Goal: Transaction & Acquisition: Purchase product/service

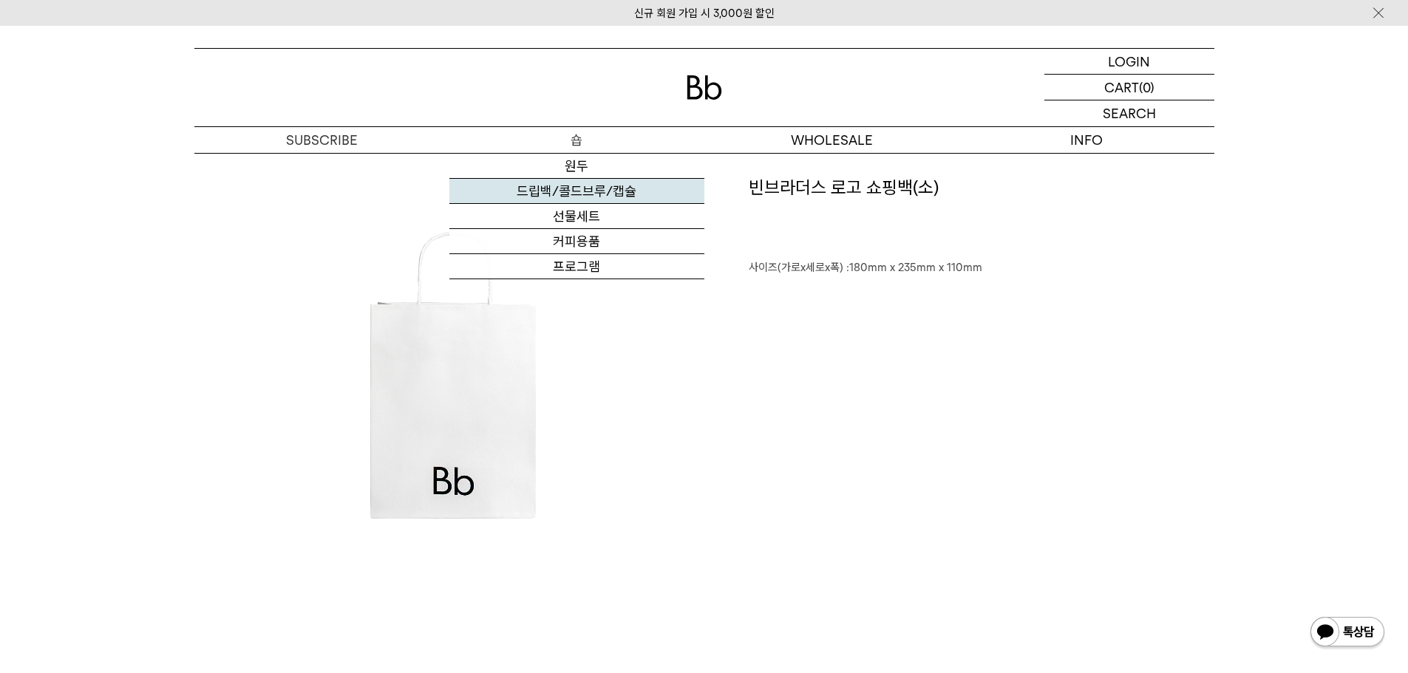
click at [597, 191] on link "드립백/콜드브루/캡슐" at bounding box center [576, 191] width 255 height 25
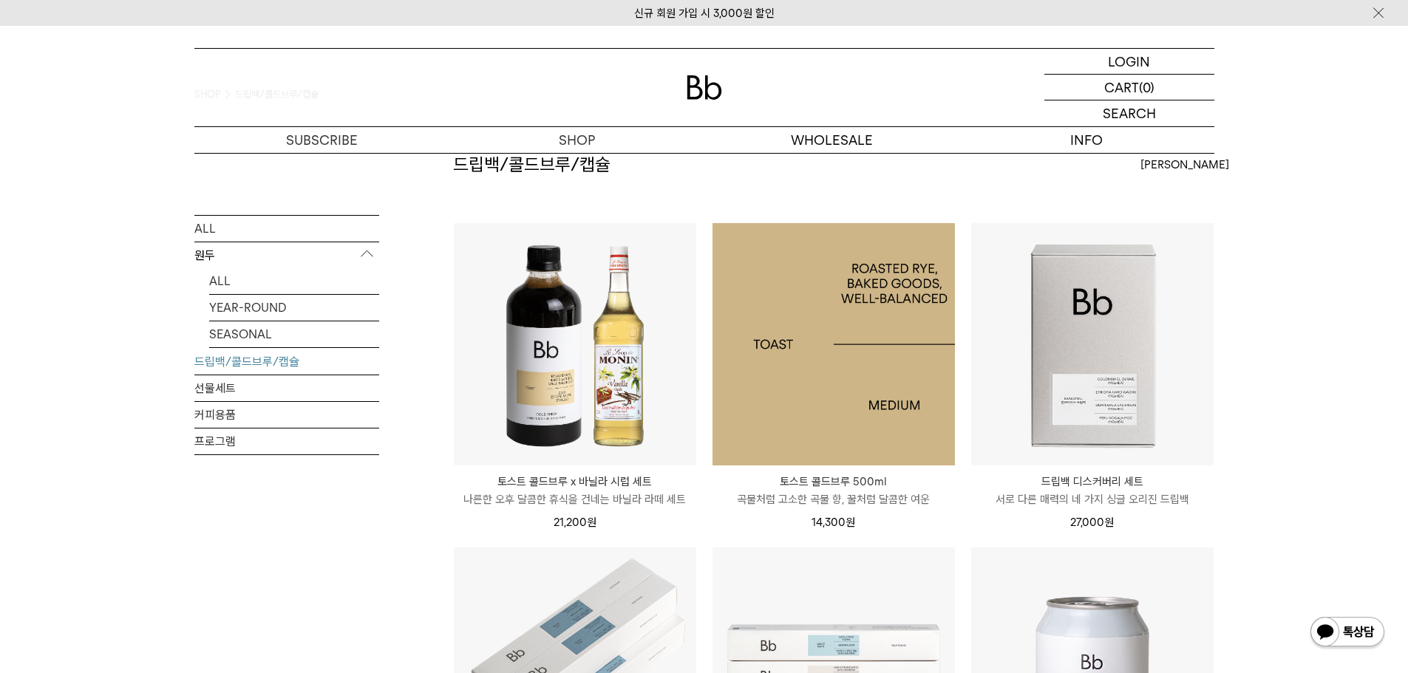
scroll to position [74, 0]
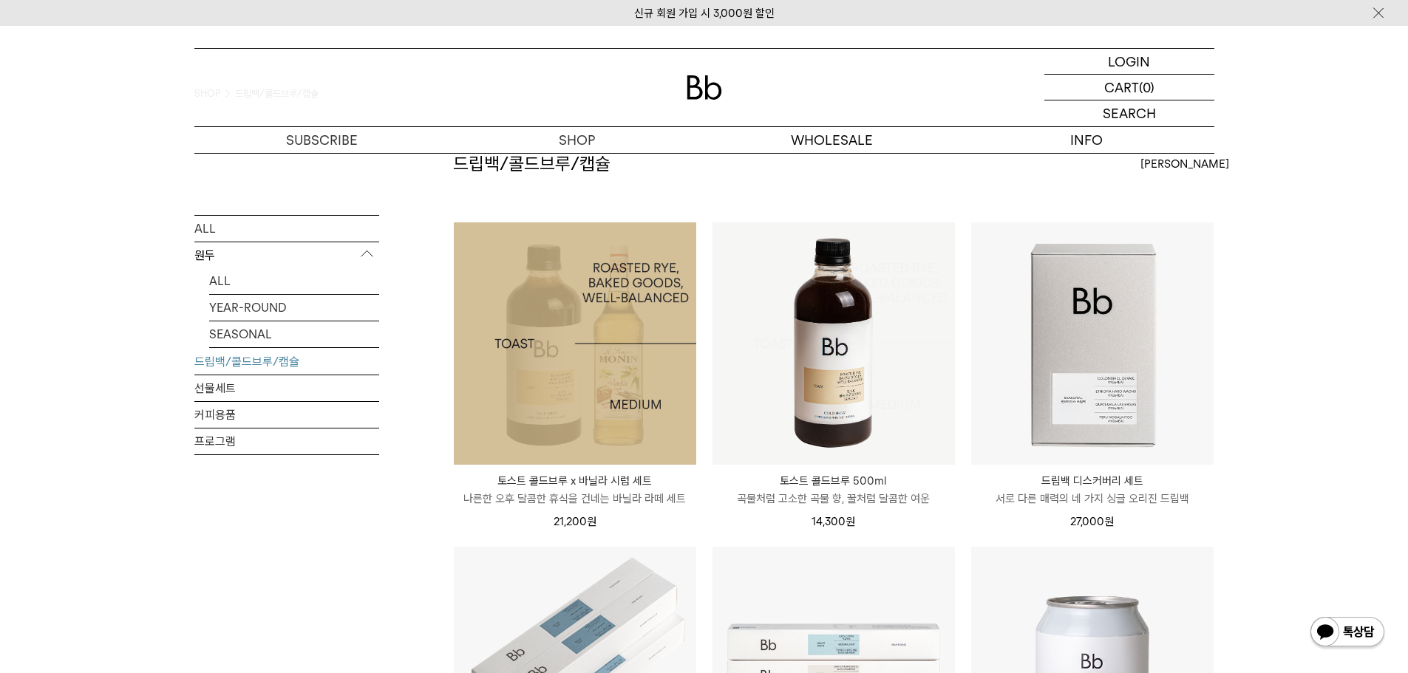
click at [633, 357] on img at bounding box center [575, 343] width 242 height 242
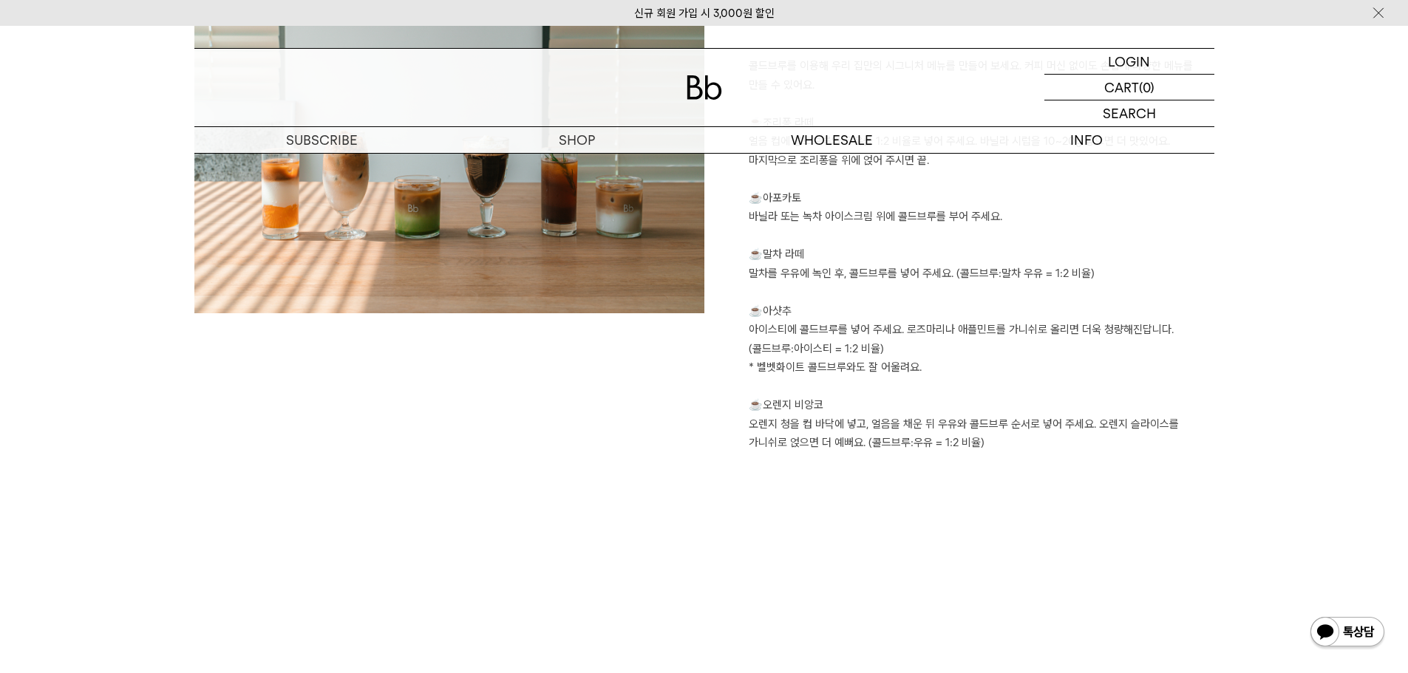
scroll to position [1700, 0]
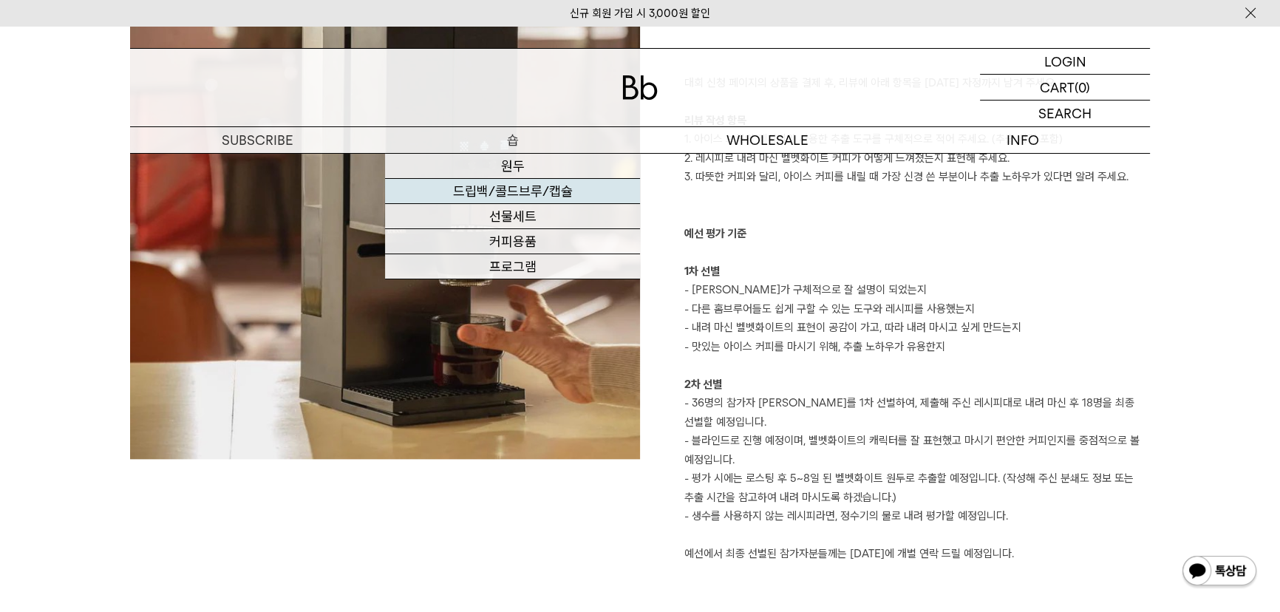
click at [524, 191] on link "드립백/콜드브루/캡슐" at bounding box center [512, 191] width 255 height 25
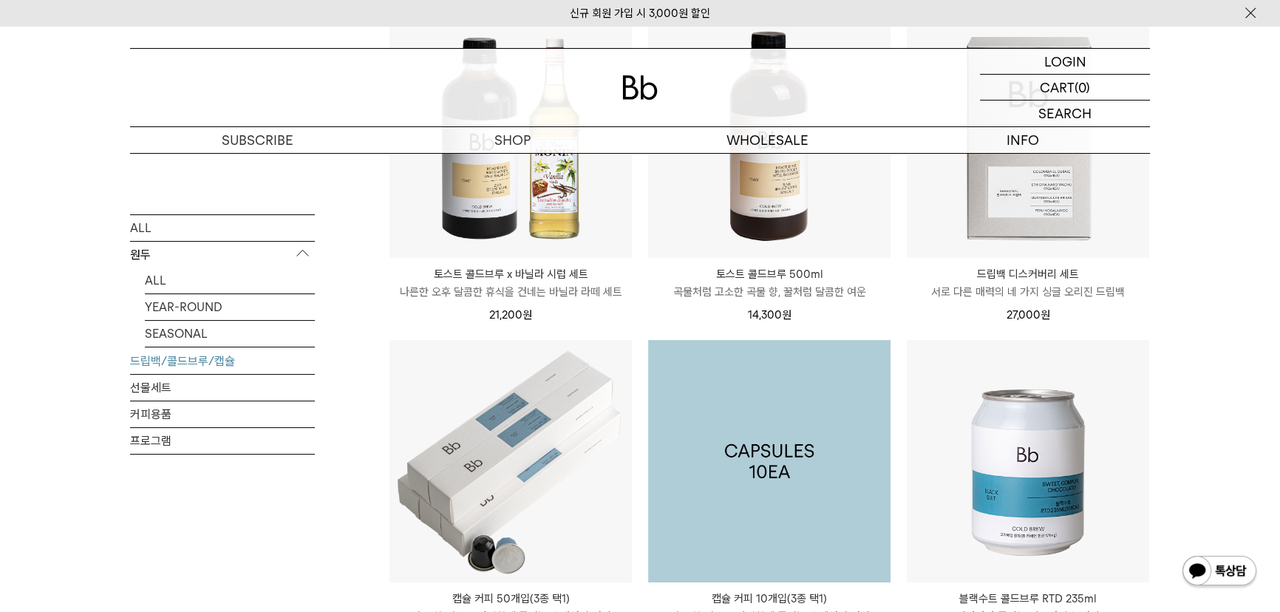
scroll to position [134, 0]
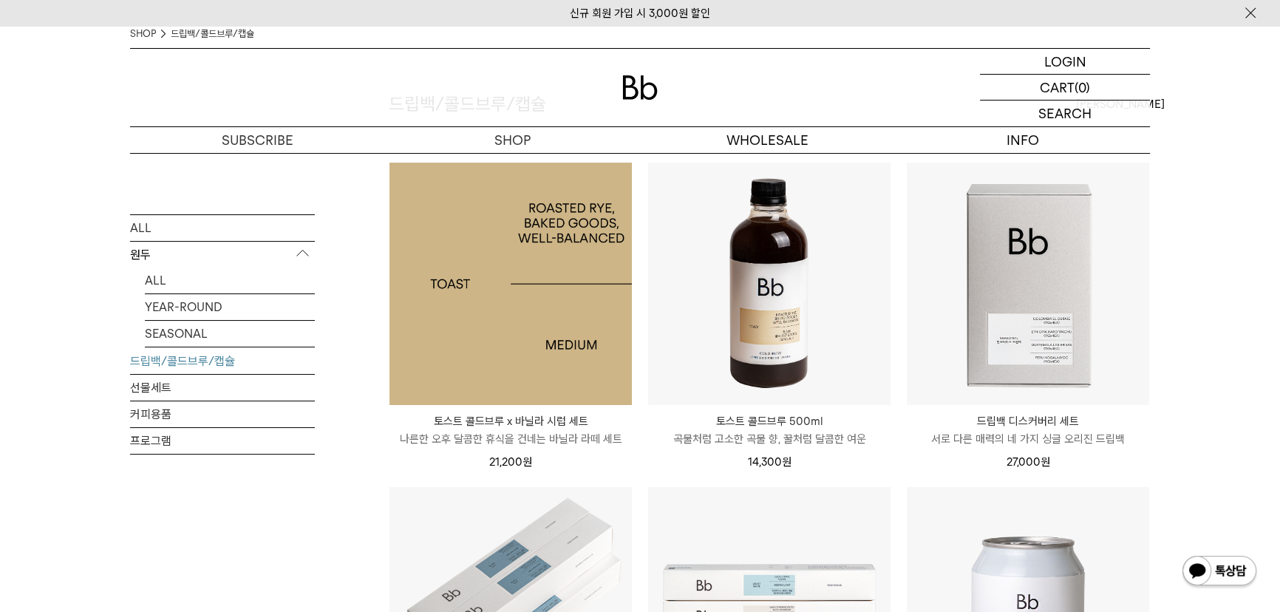
click at [553, 333] on img at bounding box center [511, 284] width 242 height 242
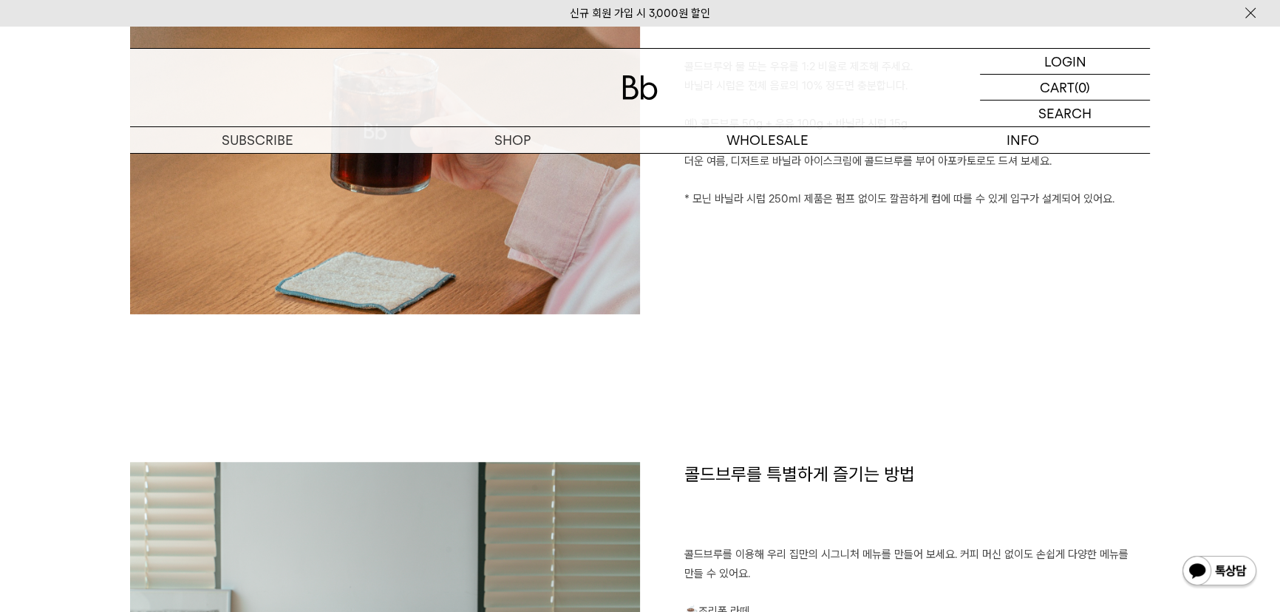
scroll to position [1411, 0]
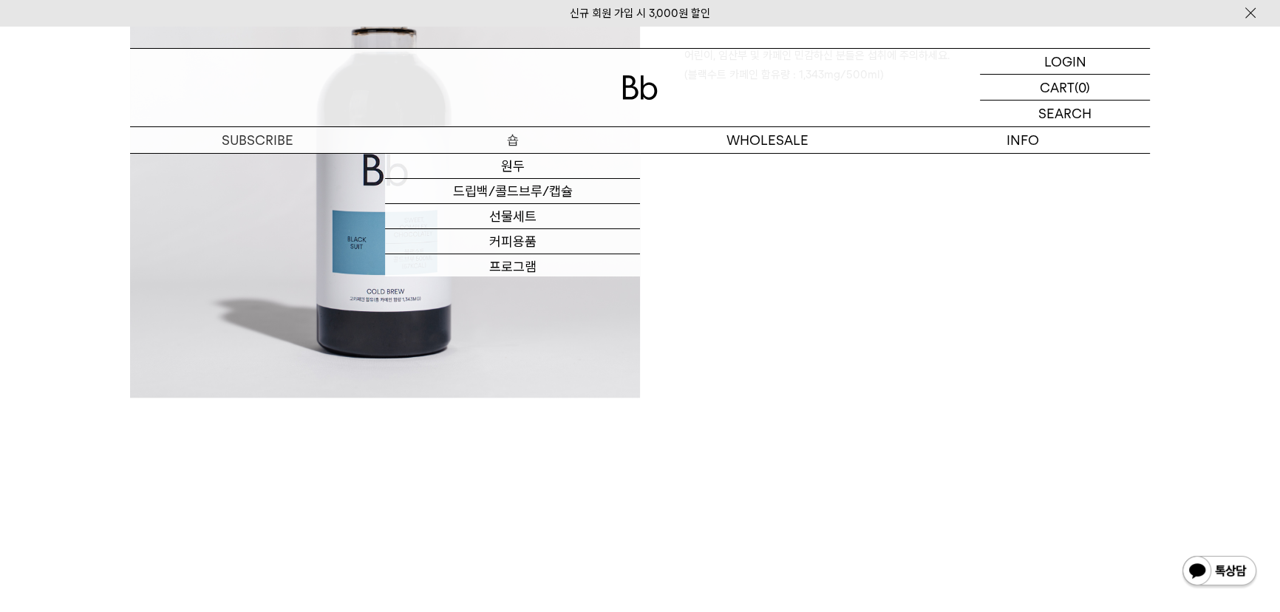
scroll to position [1545, 0]
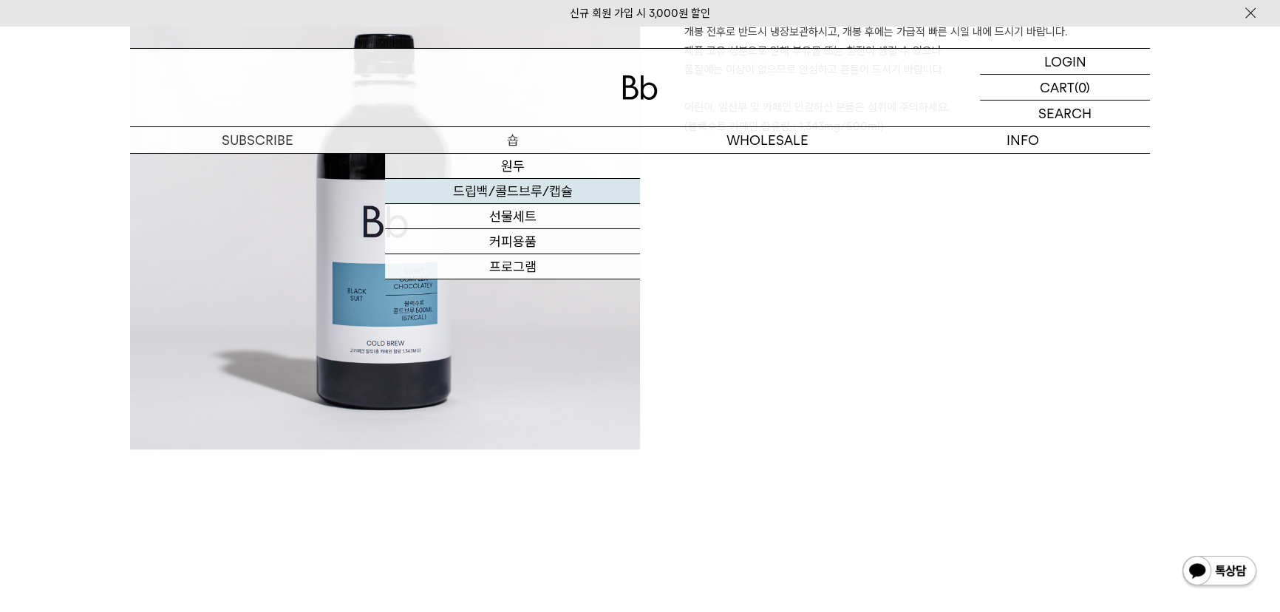
click at [545, 191] on link "드립백/콜드브루/캡슐" at bounding box center [512, 191] width 255 height 25
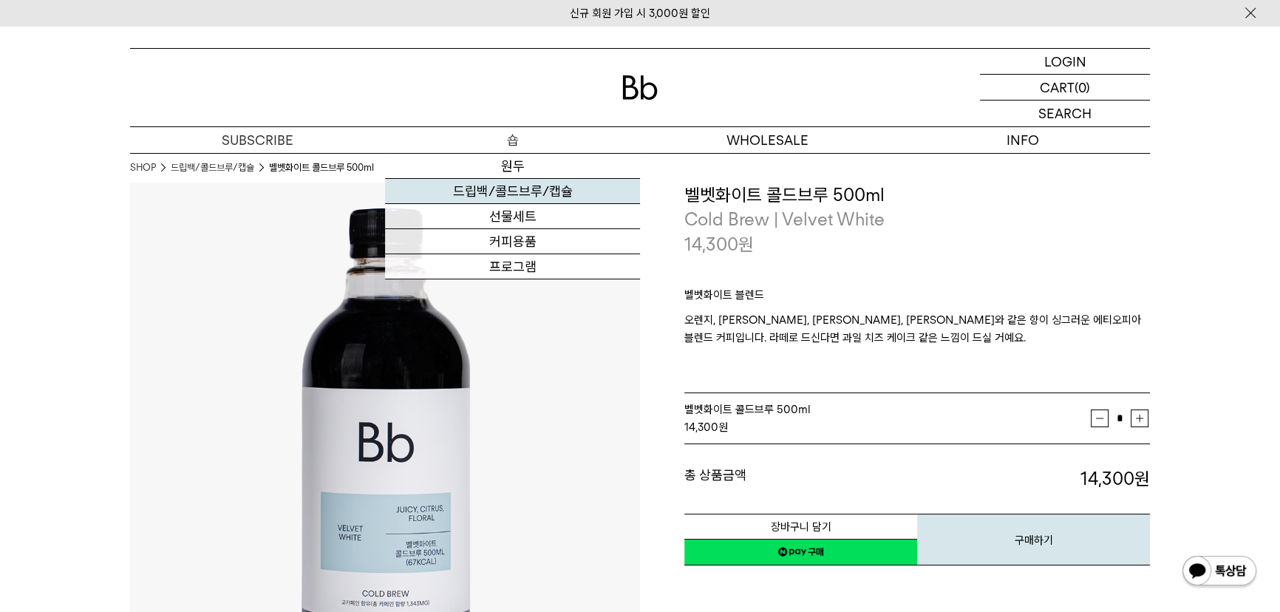
click at [528, 186] on link "드립백/콜드브루/캡슐" at bounding box center [512, 191] width 255 height 25
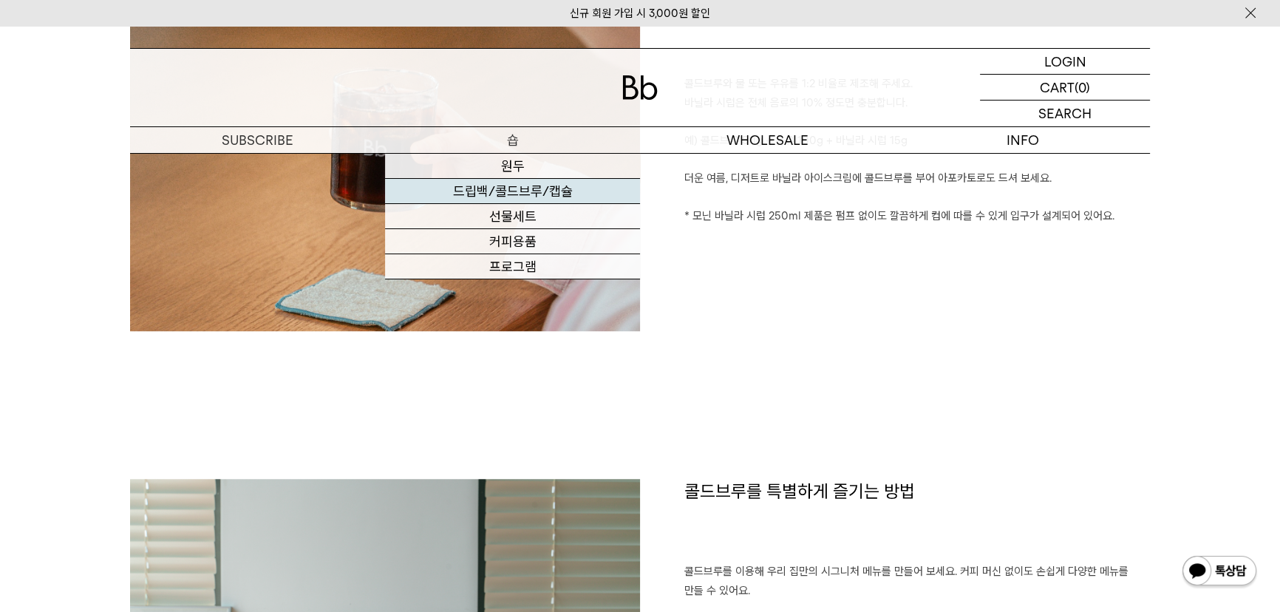
click at [505, 200] on link "드립백/콜드브루/캡슐" at bounding box center [512, 191] width 255 height 25
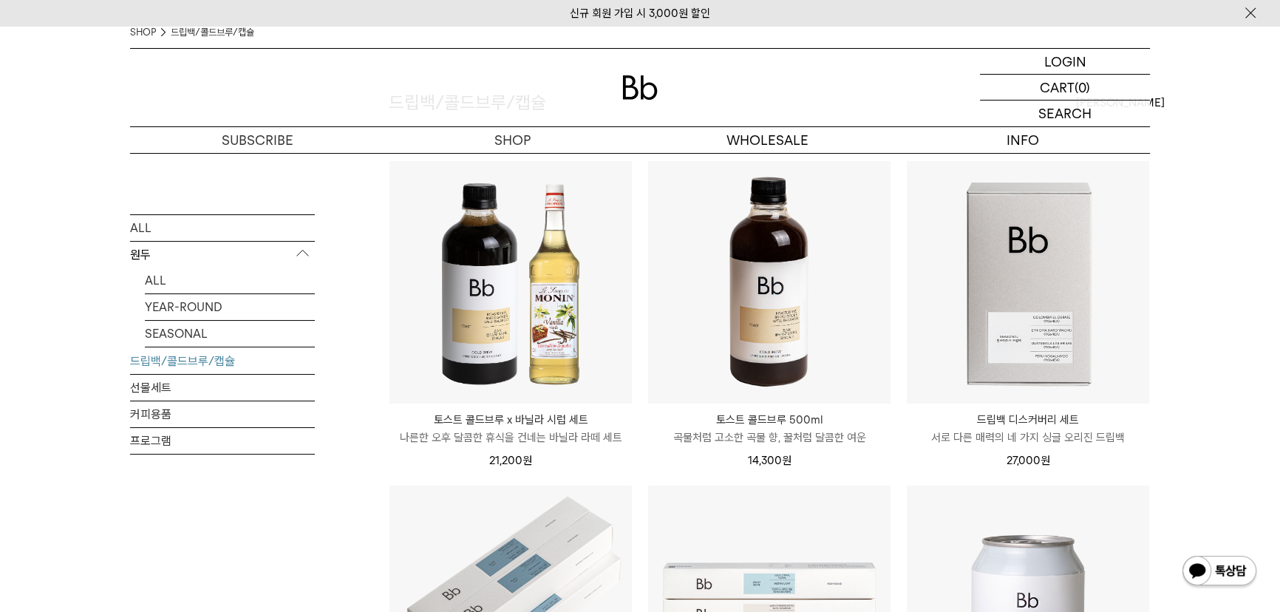
scroll to position [134, 0]
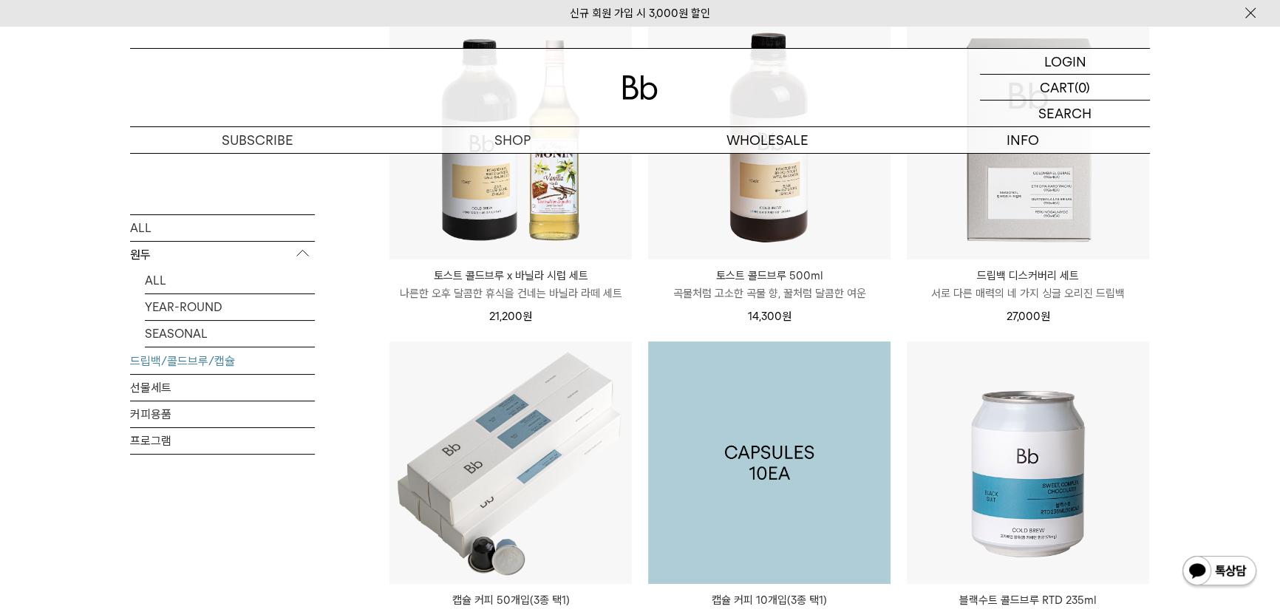
scroll to position [274, 0]
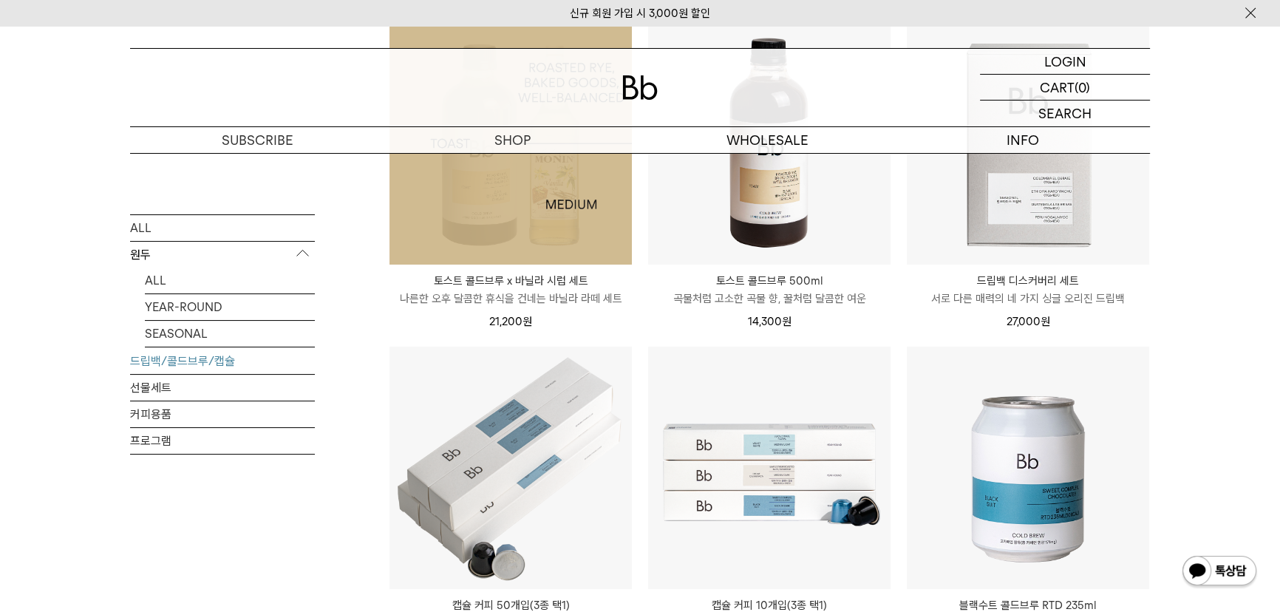
click at [584, 236] on img at bounding box center [511, 143] width 242 height 242
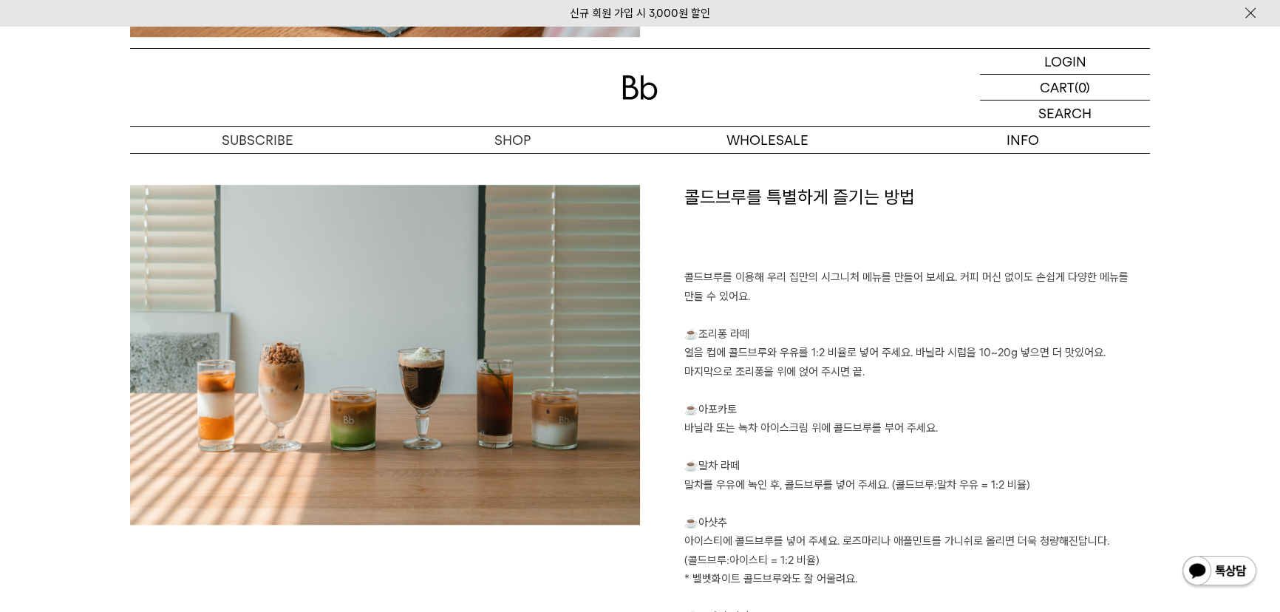
scroll to position [1634, 0]
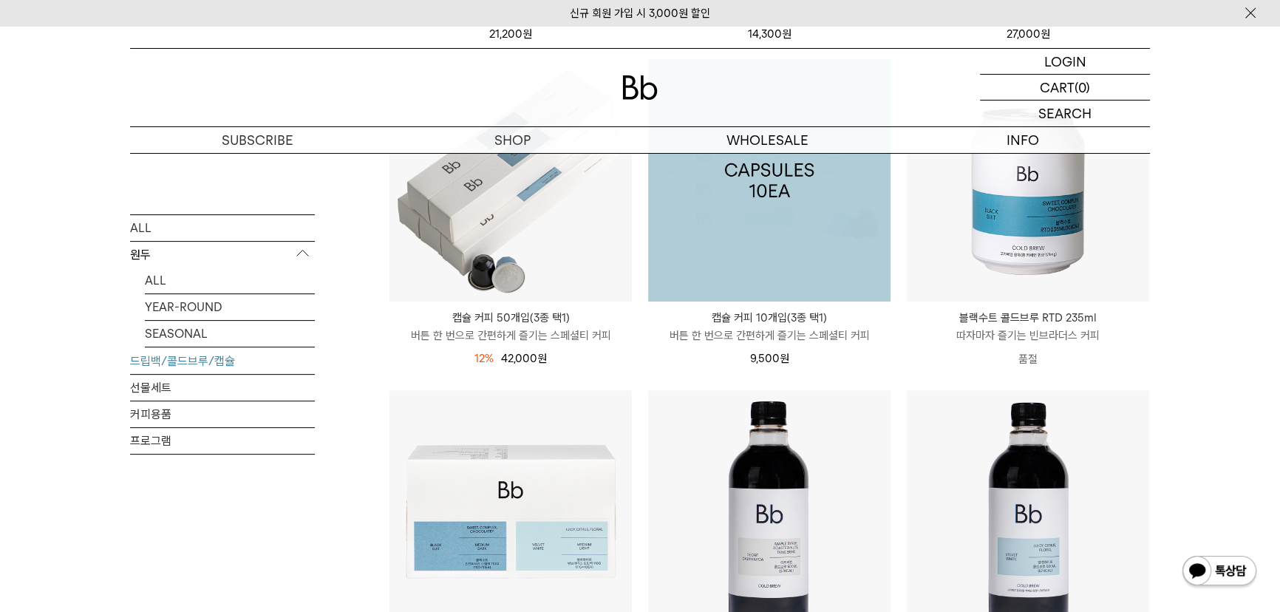
scroll to position [537, 0]
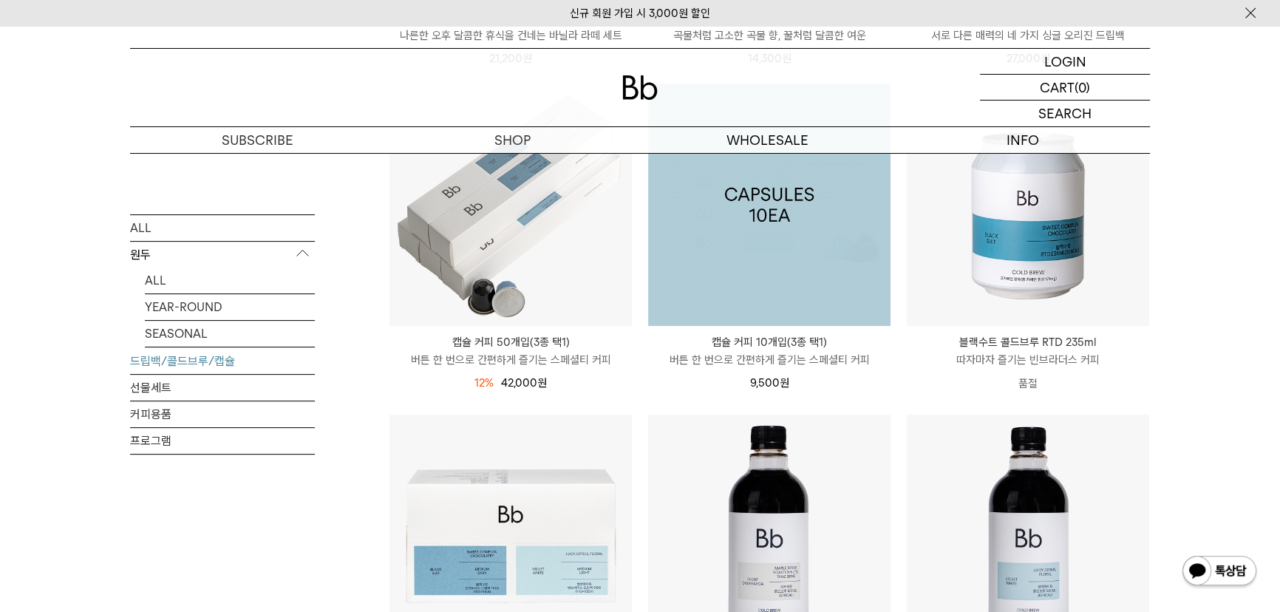
click at [732, 289] on img at bounding box center [769, 205] width 242 height 242
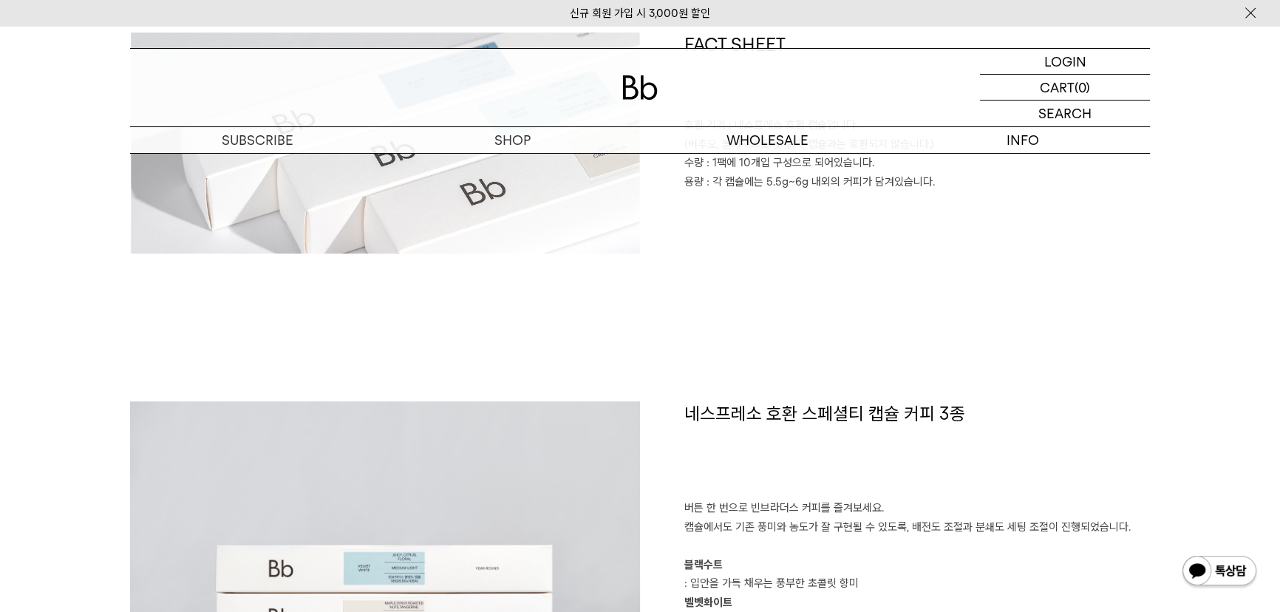
scroll to position [806, 0]
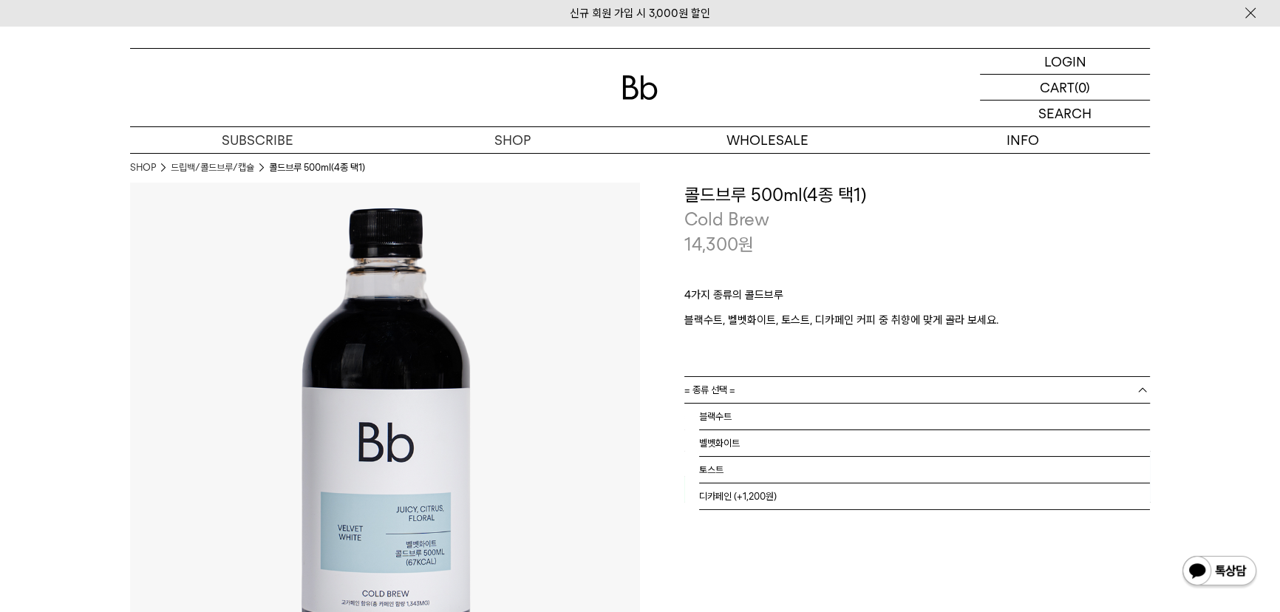
click at [784, 389] on link "= 종류 선택 =" at bounding box center [917, 390] width 466 height 26
click at [760, 490] on li "디카페인 (+1,200원)" at bounding box center [924, 496] width 451 height 27
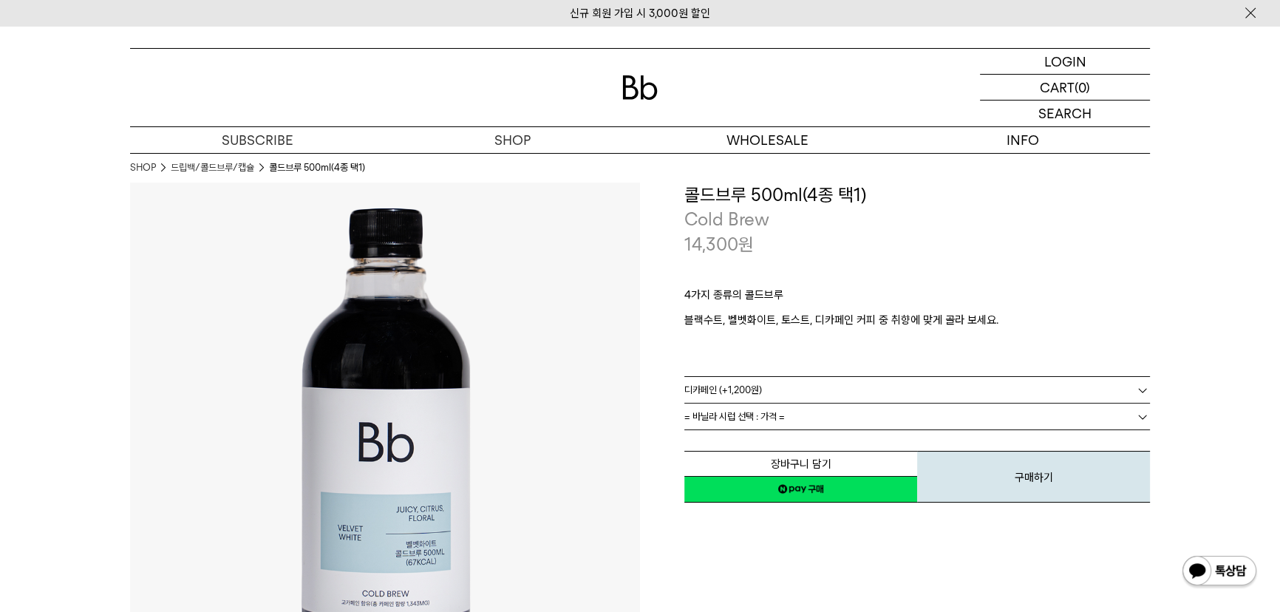
click at [764, 414] on span "= 바닐라 시럽 선택 : 가격 =" at bounding box center [734, 417] width 101 height 26
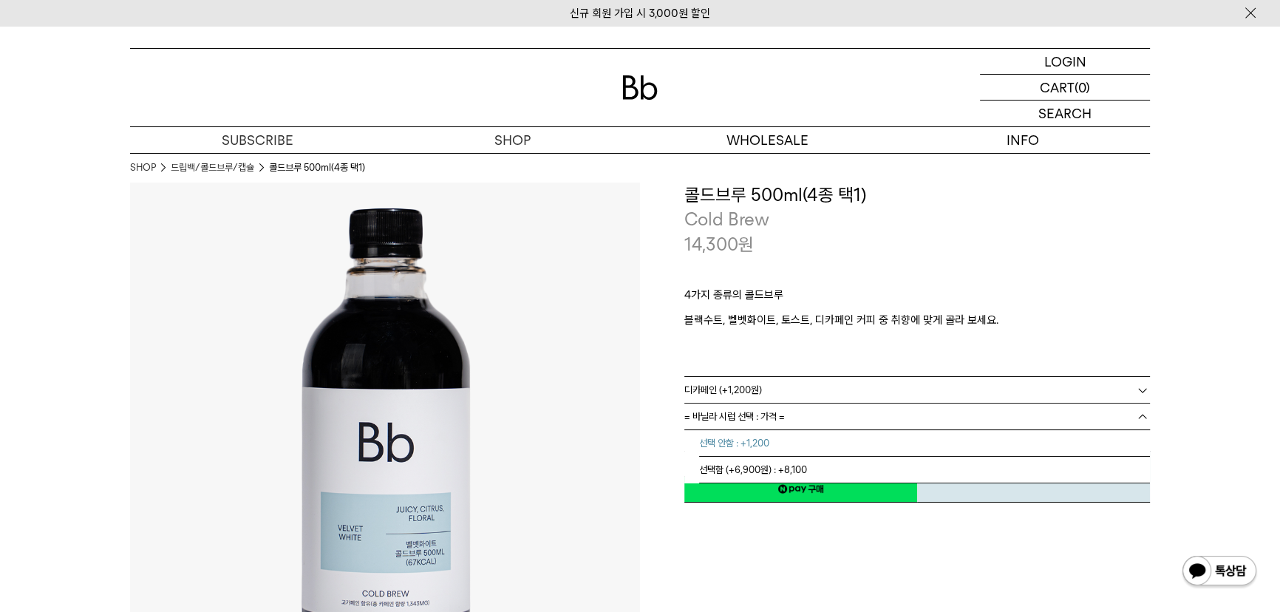
click at [767, 444] on li "선택 안함 : +1,200" at bounding box center [924, 443] width 451 height 27
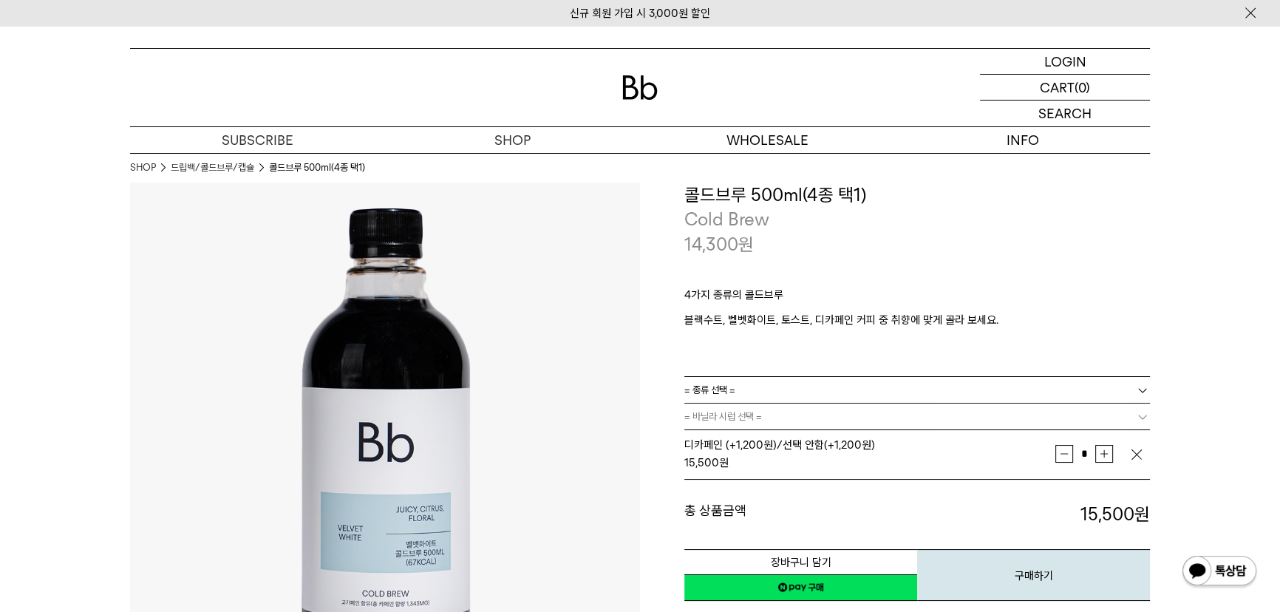
click at [780, 385] on link "= 종류 선택 =" at bounding box center [917, 390] width 466 height 26
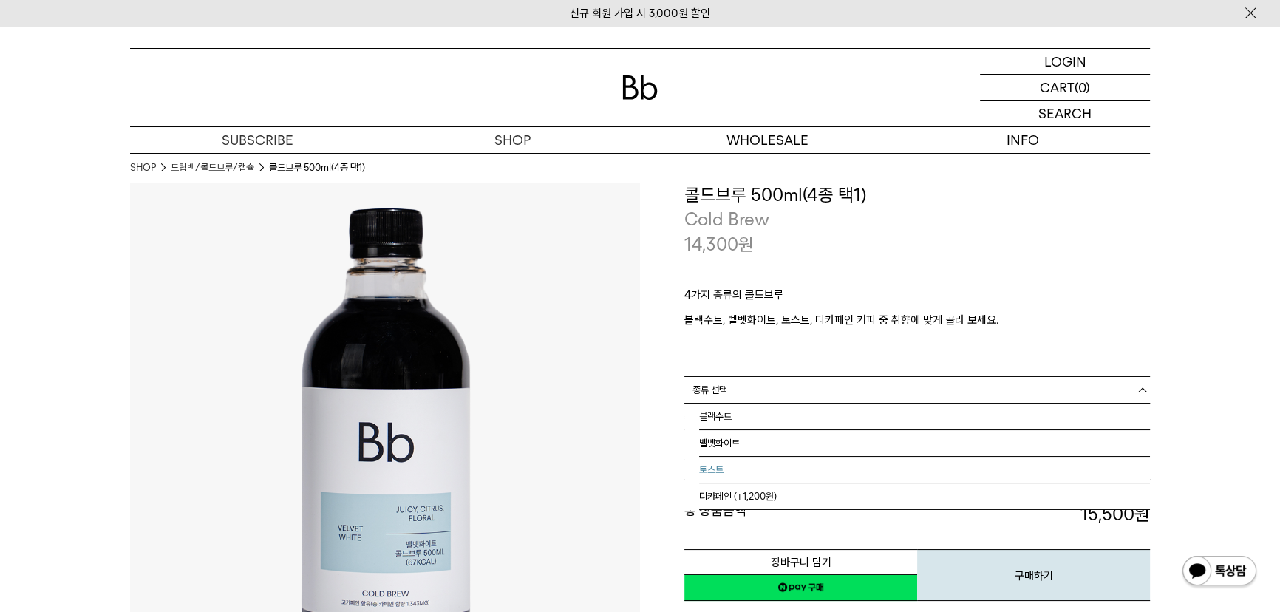
click at [752, 495] on li "디카페인 (+1,200원)" at bounding box center [924, 496] width 451 height 27
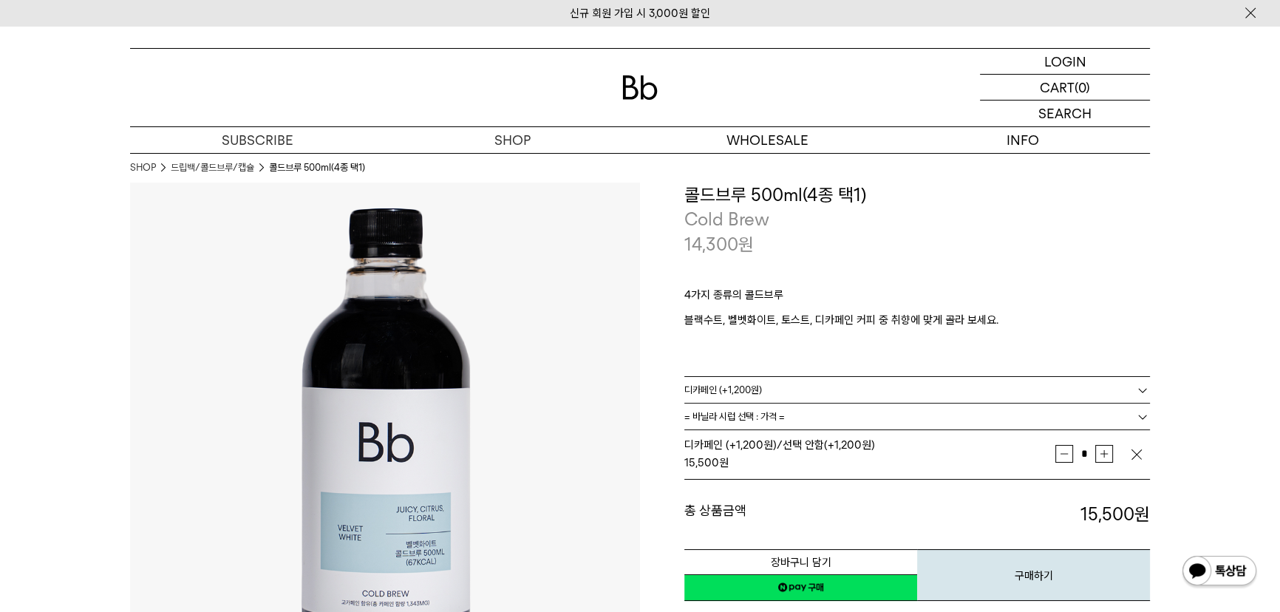
click at [758, 419] on span "= 바닐라 시럽 선택 : 가격 =" at bounding box center [734, 417] width 101 height 26
click at [758, 464] on li "선택함 (+6,900원) : +8,100" at bounding box center [924, 470] width 451 height 27
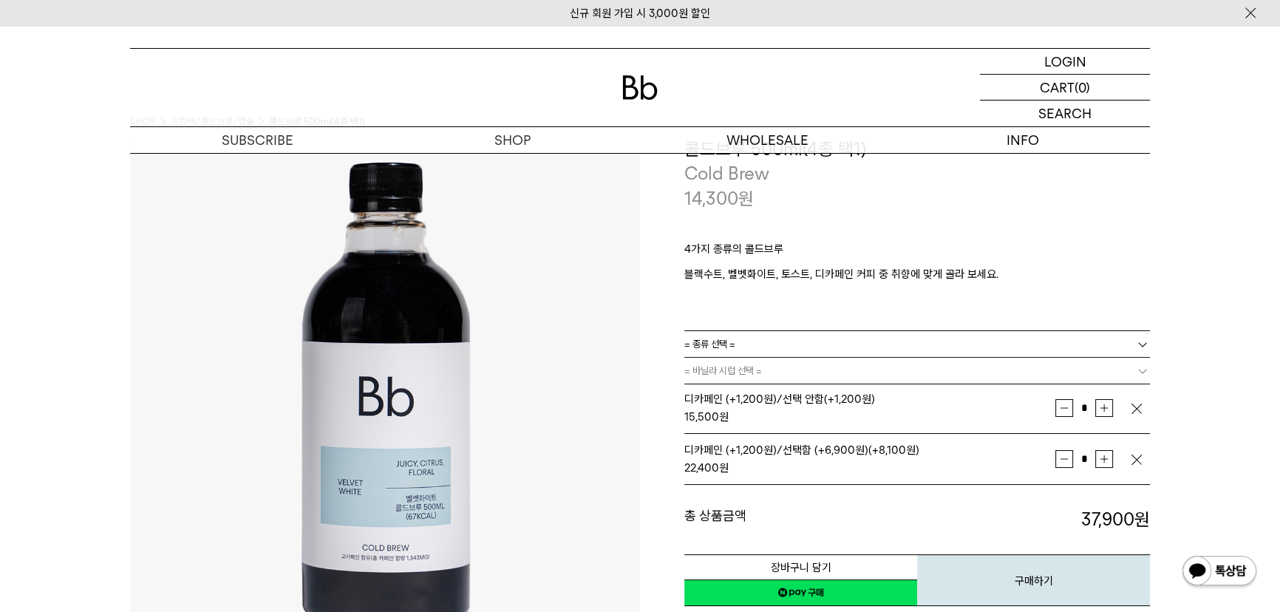
scroll to position [67, 0]
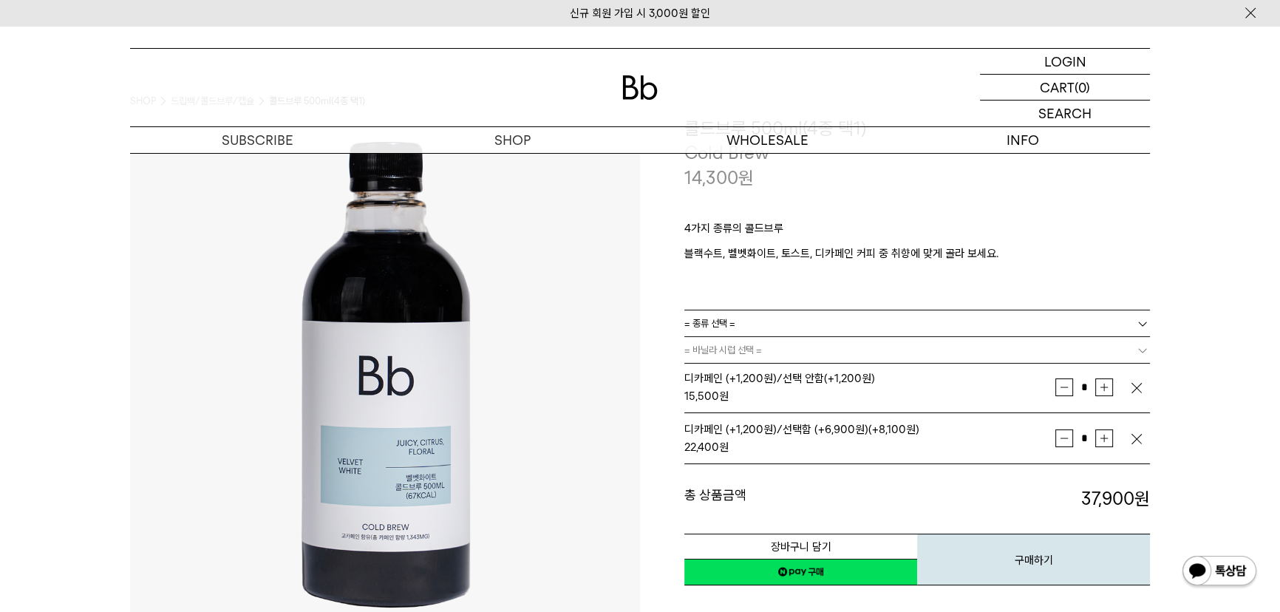
click at [1133, 384] on img "button" at bounding box center [1136, 388] width 15 height 15
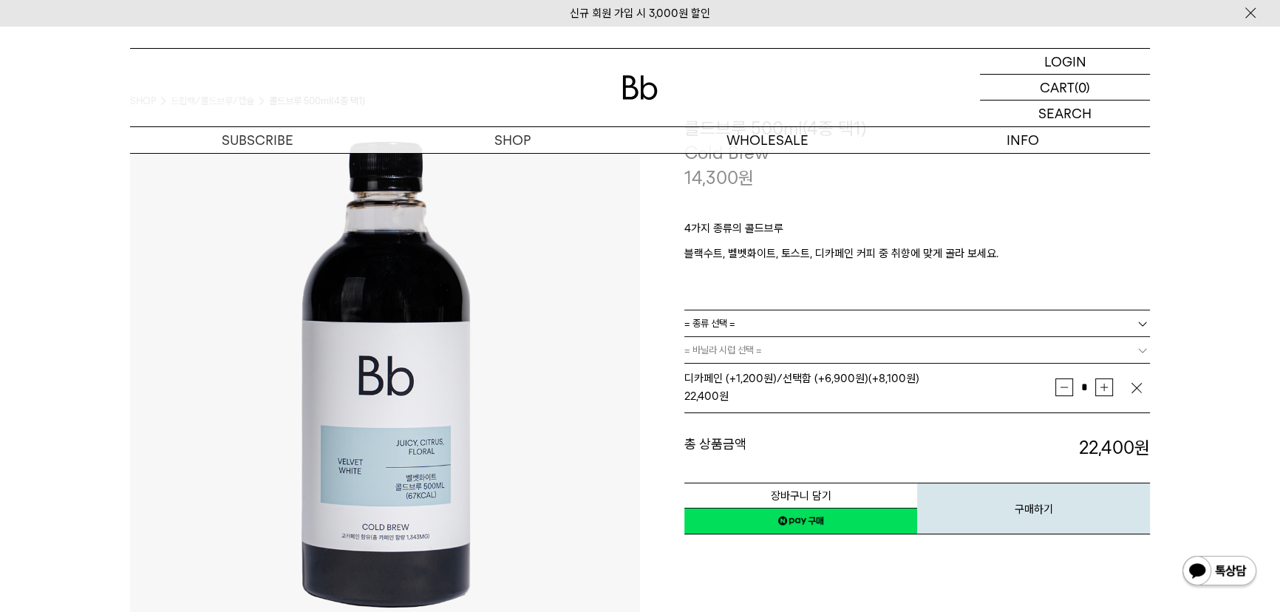
click at [836, 323] on link "= 종류 선택 =" at bounding box center [917, 323] width 466 height 26
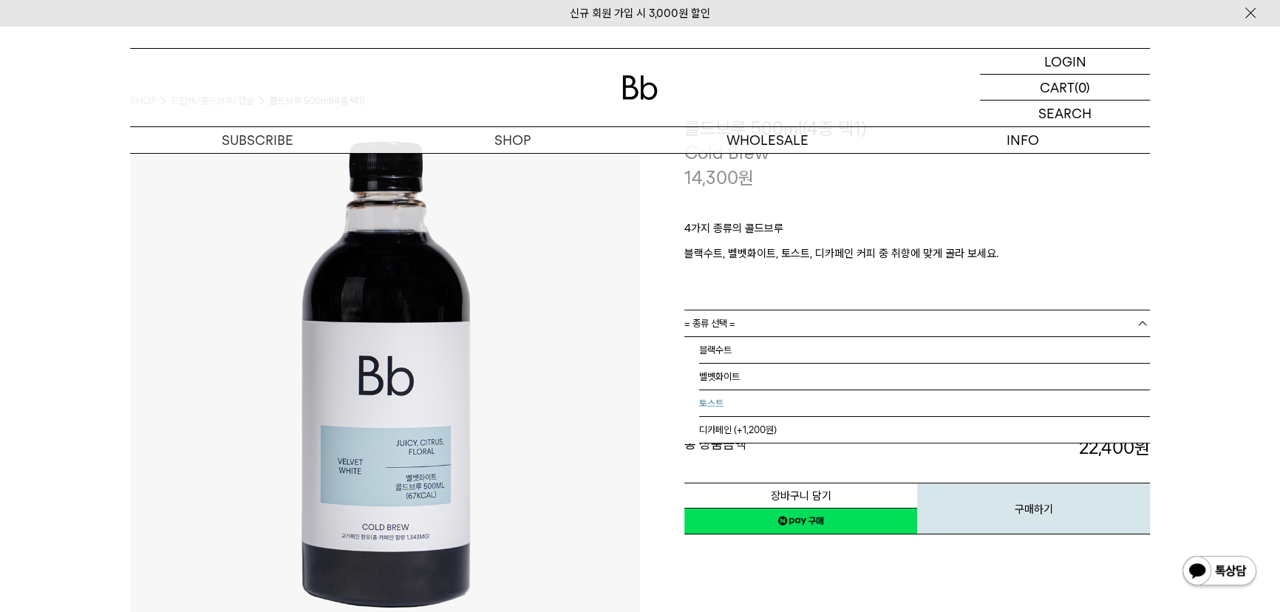
click at [788, 398] on li "토스트" at bounding box center [924, 403] width 451 height 27
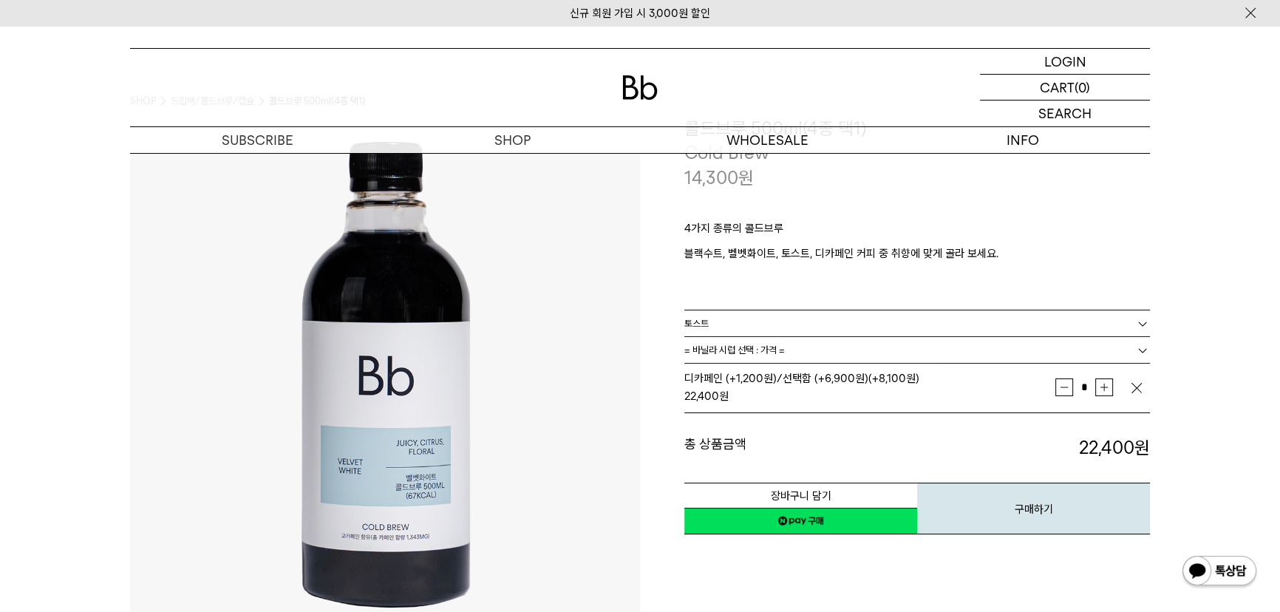
click at [775, 356] on span "= 바닐라 시럽 선택 : 가격 =" at bounding box center [734, 350] width 101 height 26
click at [769, 403] on li "선택함 (+6,900원) : +6,900" at bounding box center [924, 403] width 451 height 27
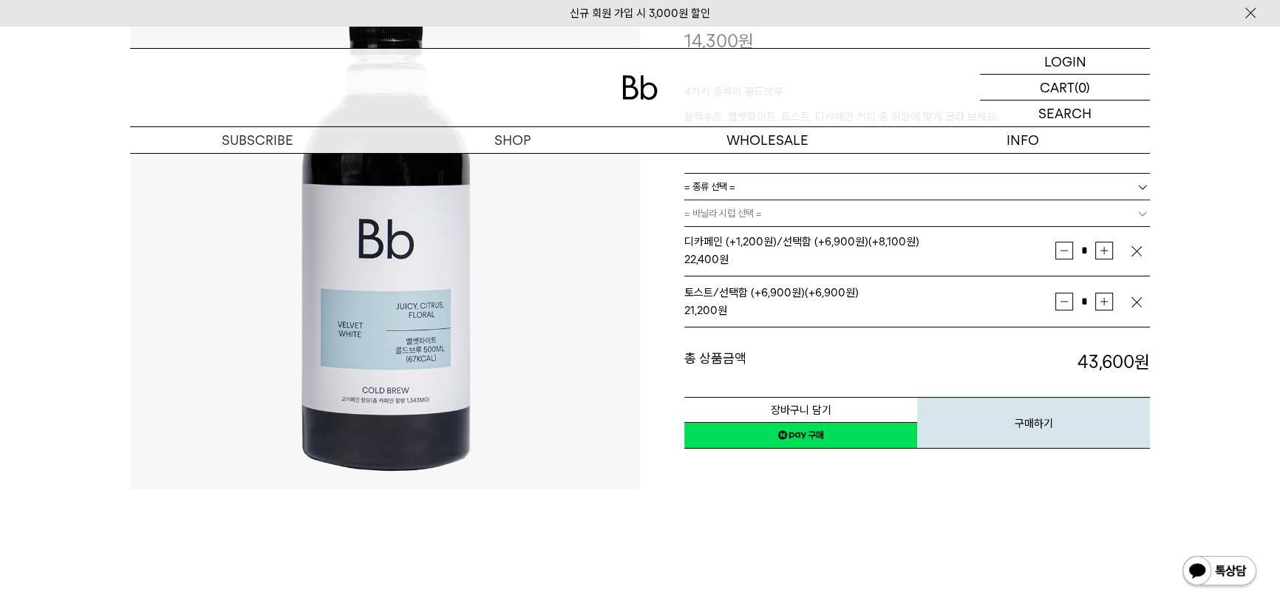
scroll to position [0, 0]
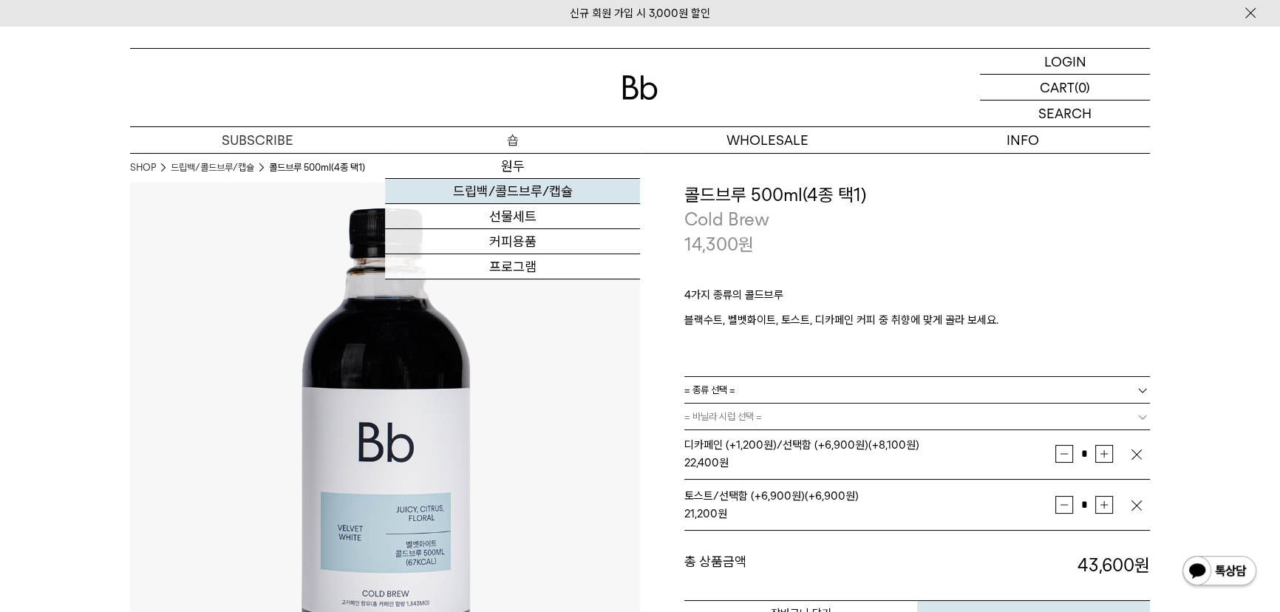
click at [501, 180] on link "드립백/콜드브루/캡슐" at bounding box center [512, 191] width 255 height 25
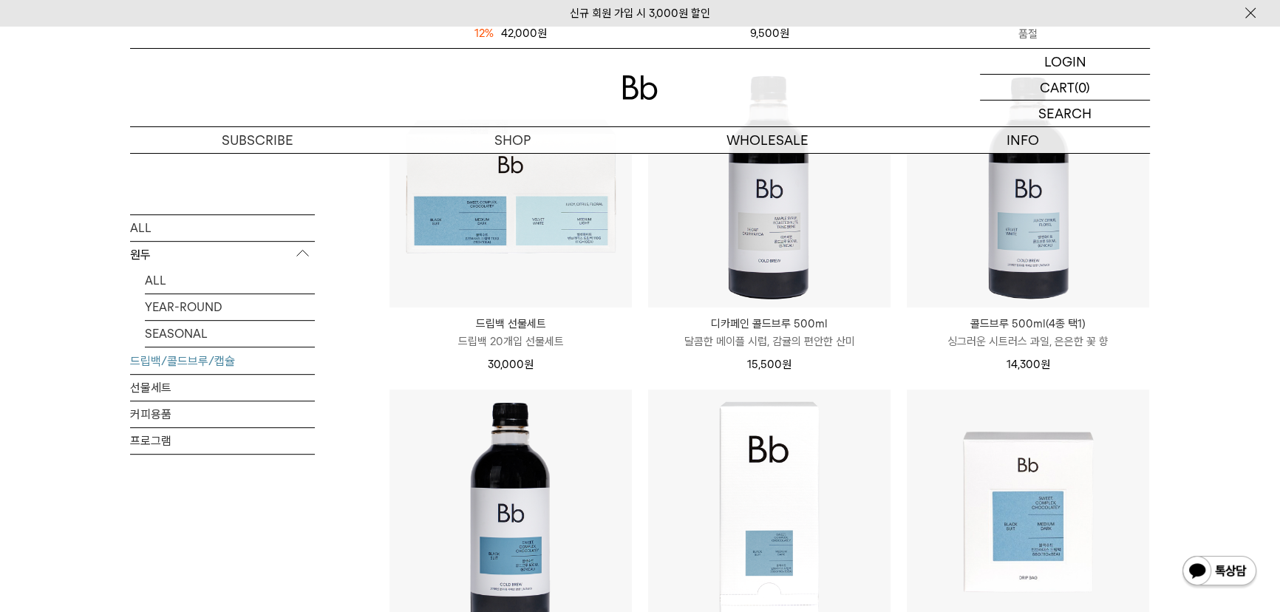
scroll to position [873, 0]
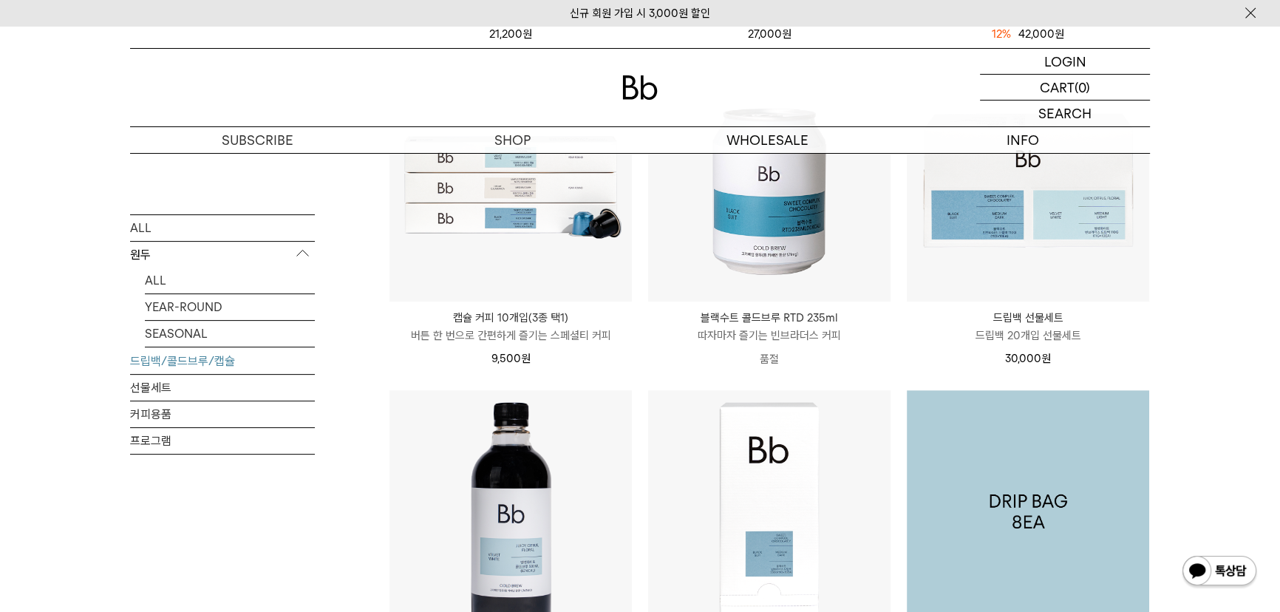
scroll to position [537, 0]
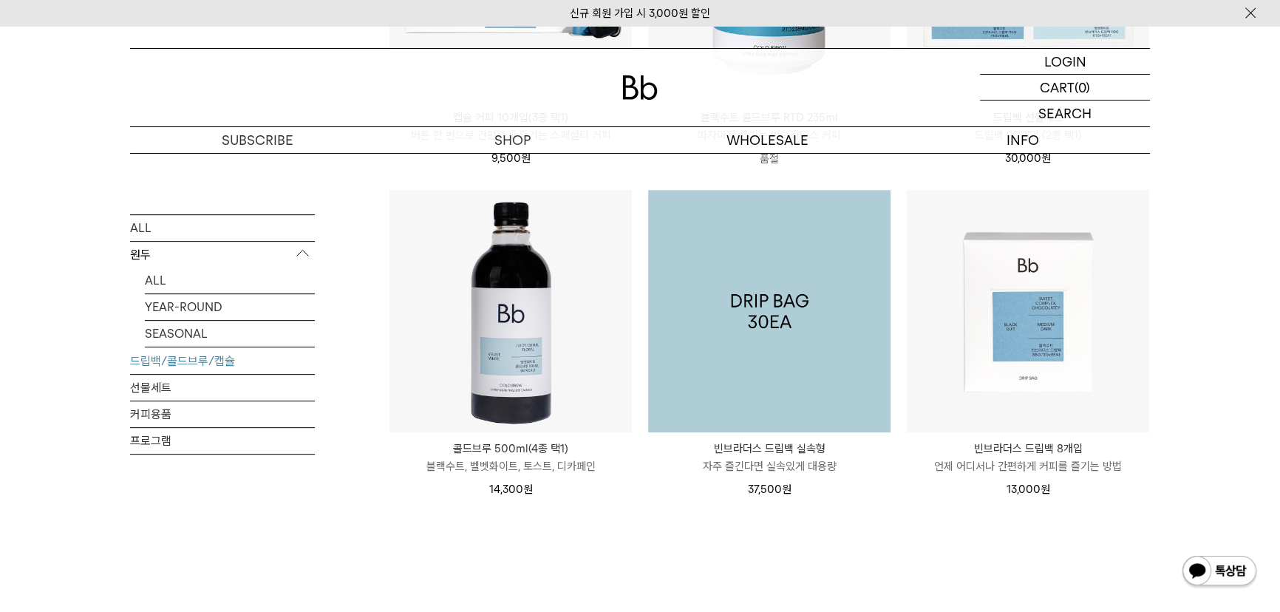
scroll to position [739, 0]
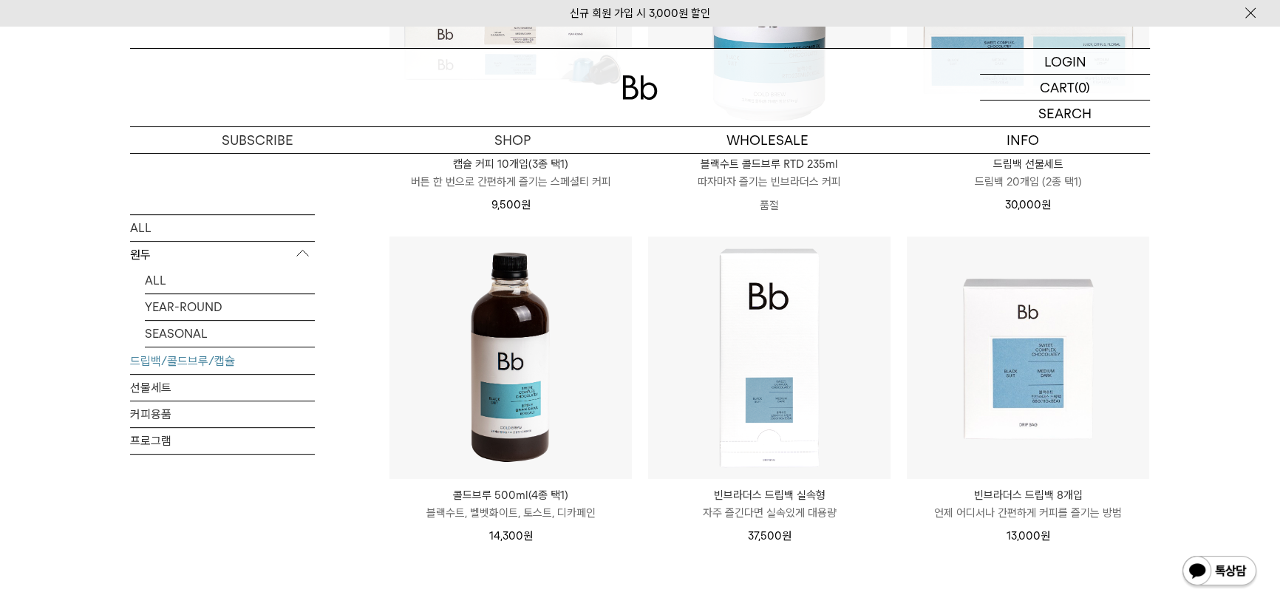
scroll to position [739, 0]
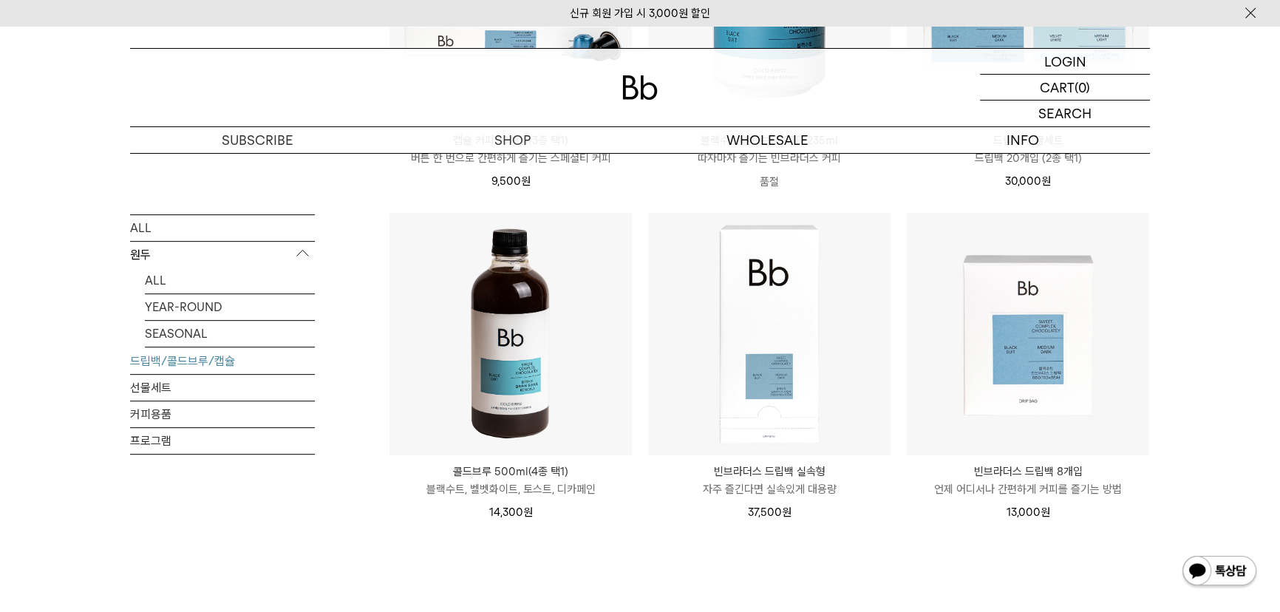
click at [540, 347] on img at bounding box center [511, 334] width 242 height 242
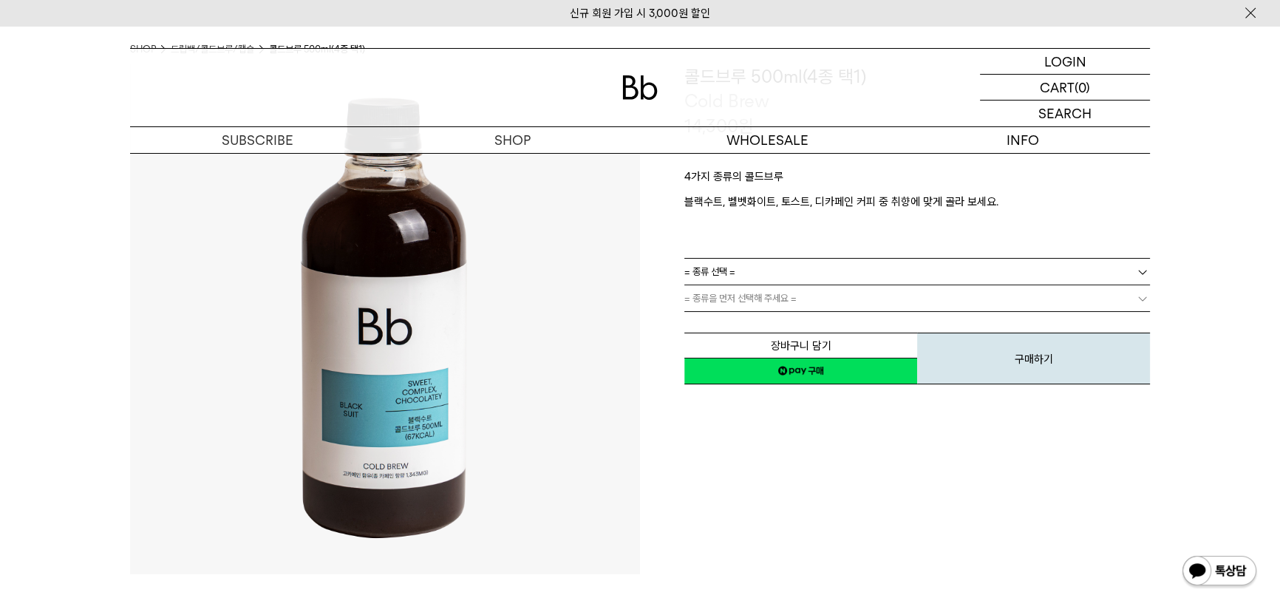
scroll to position [134, 0]
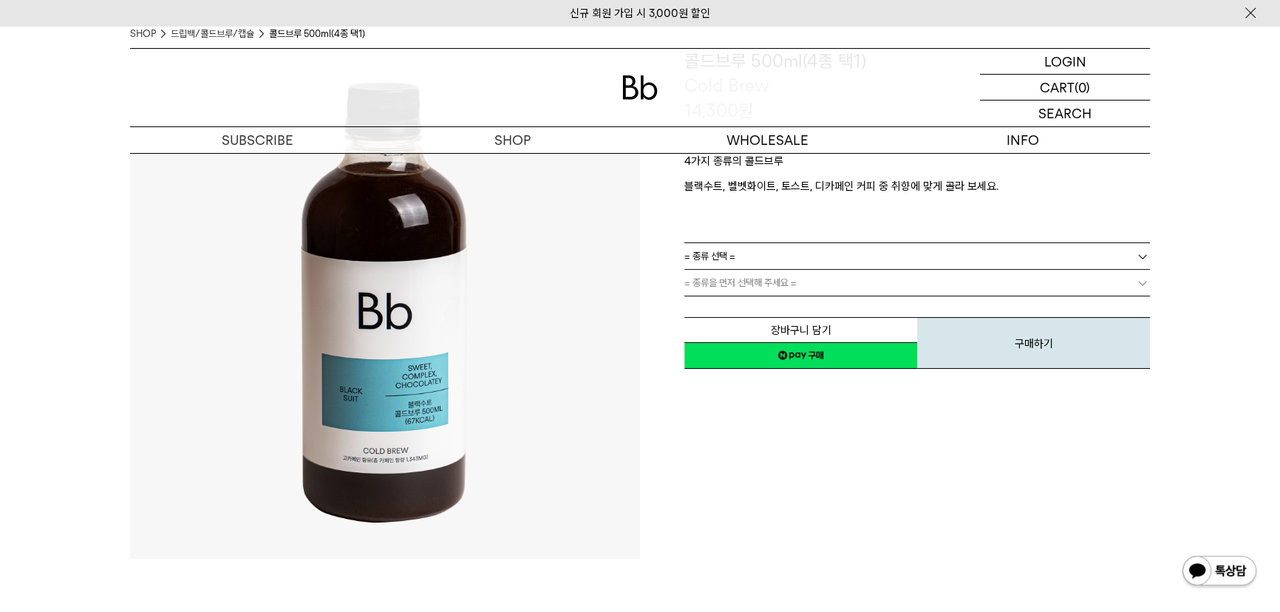
click at [769, 265] on link "= 종류 선택 =" at bounding box center [917, 256] width 466 height 26
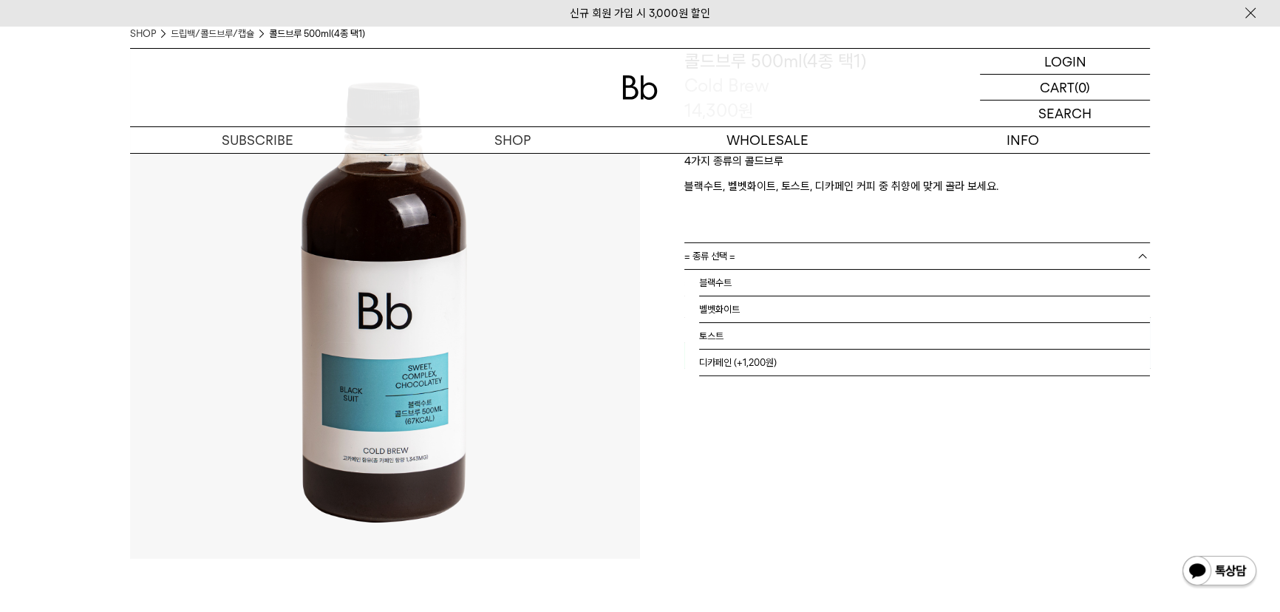
click at [769, 265] on link "= 종류 선택 =" at bounding box center [917, 256] width 466 height 26
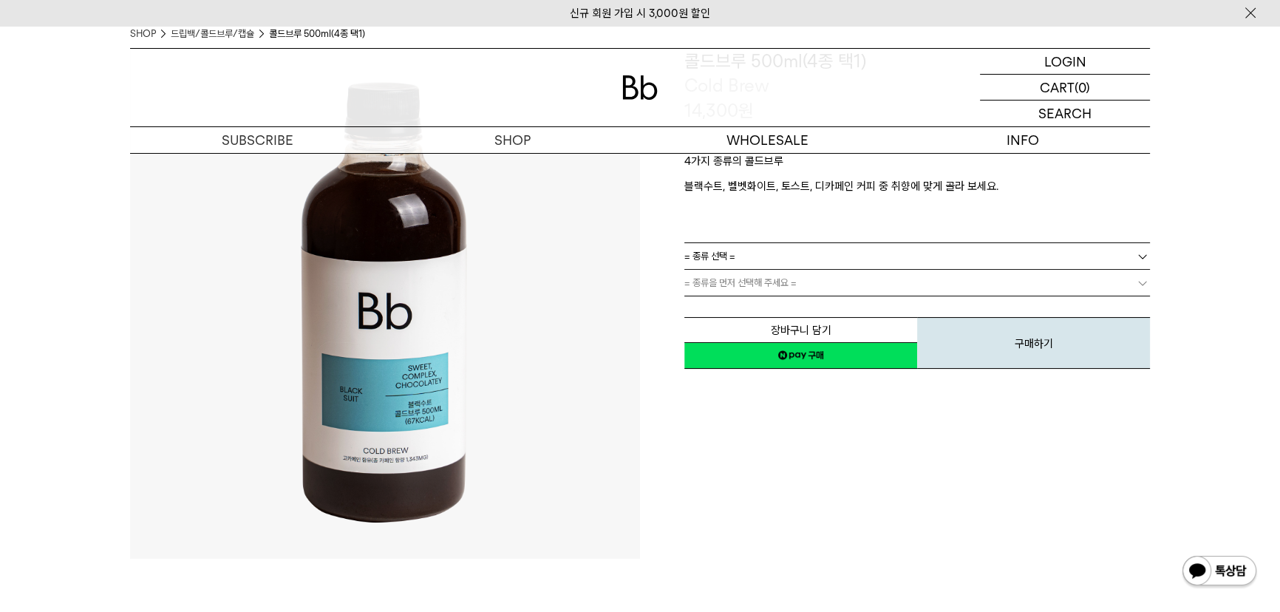
click at [764, 283] on span "= 종류을 먼저 선택해 주세요 =" at bounding box center [740, 283] width 112 height 26
click at [788, 259] on link "= 종류 선택 =" at bounding box center [917, 256] width 466 height 26
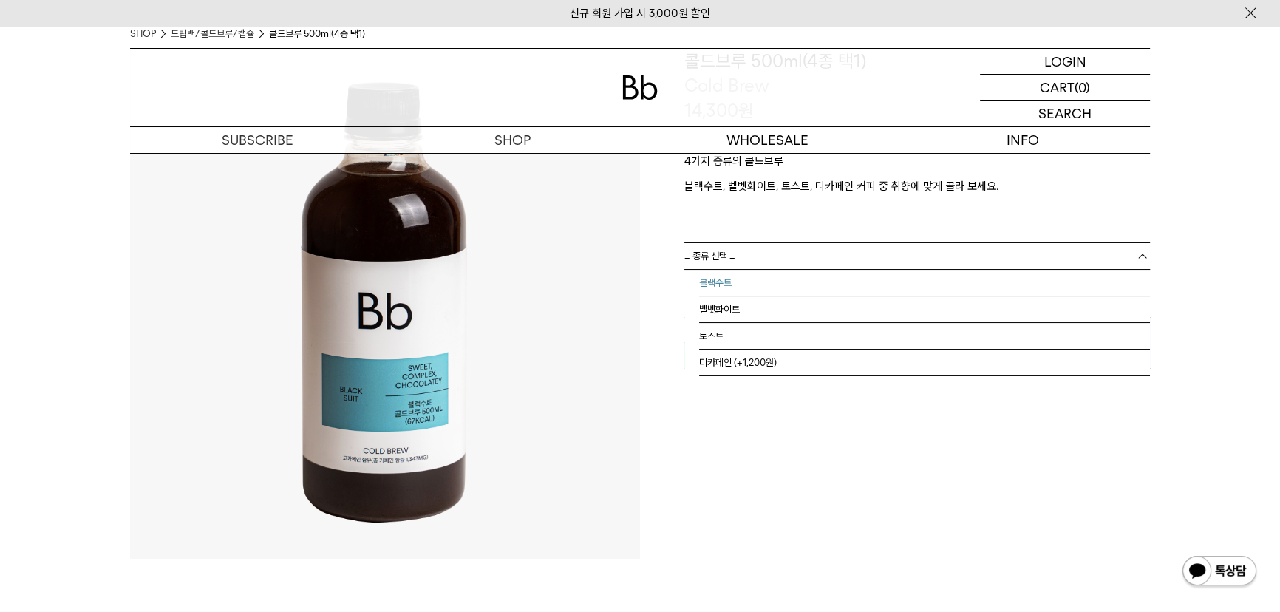
click at [782, 288] on li "블랙수트" at bounding box center [924, 283] width 451 height 27
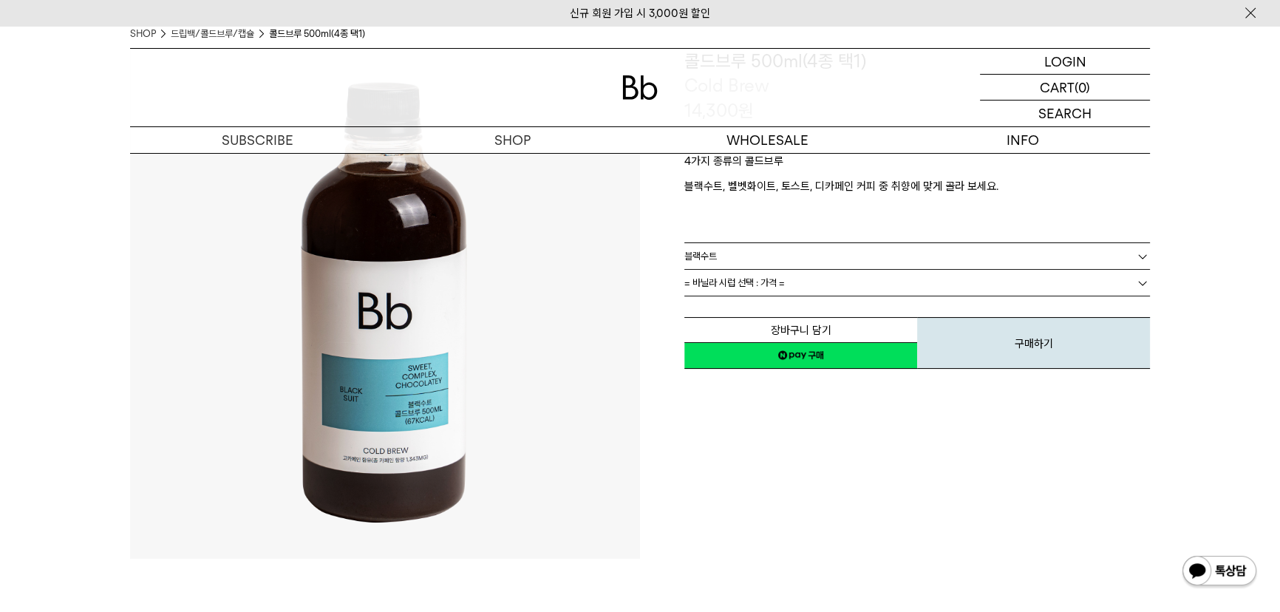
click at [776, 279] on span "= 바닐라 시럽 선택 : 가격 =" at bounding box center [734, 283] width 101 height 26
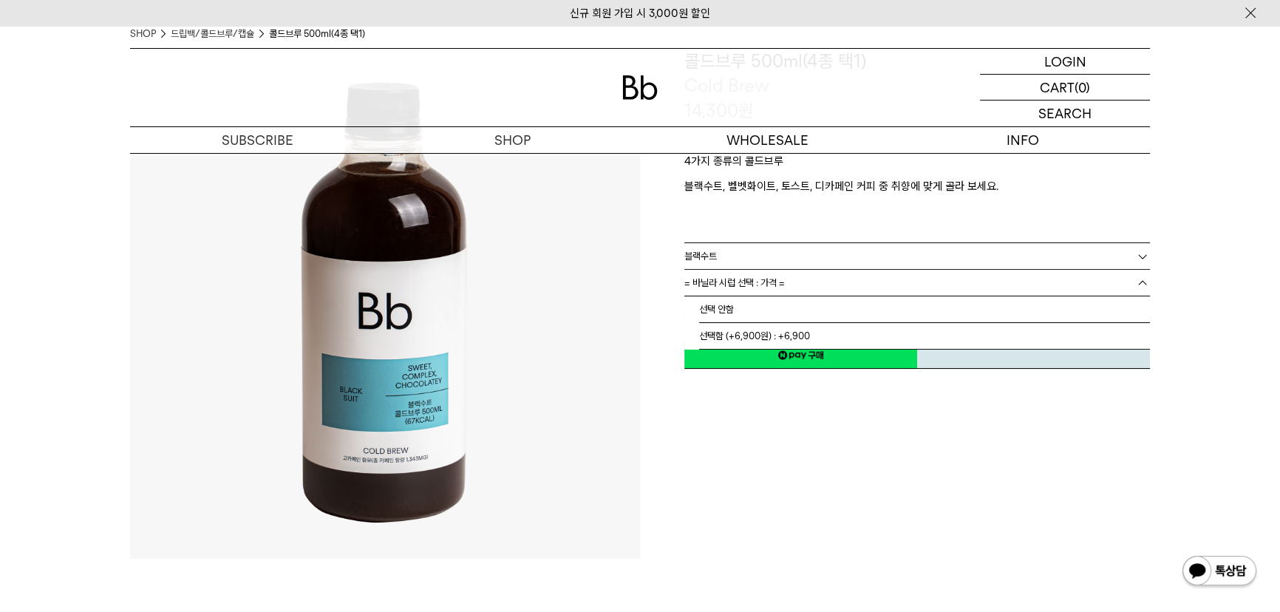
click at [679, 289] on div "**********" at bounding box center [895, 210] width 510 height 322
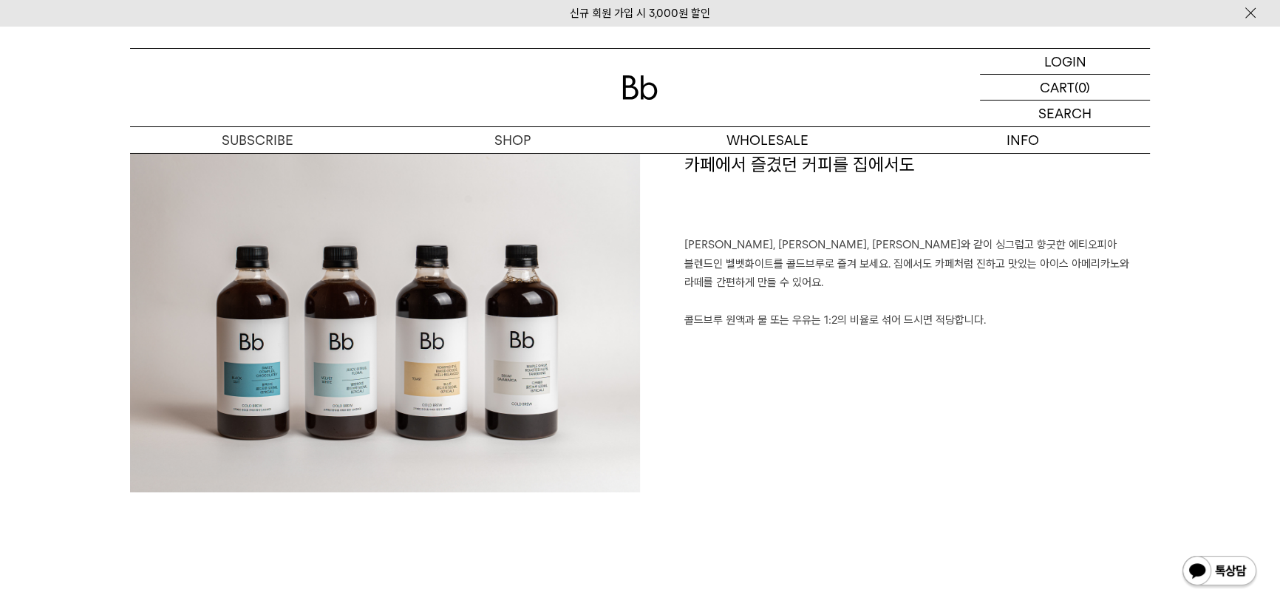
scroll to position [739, 0]
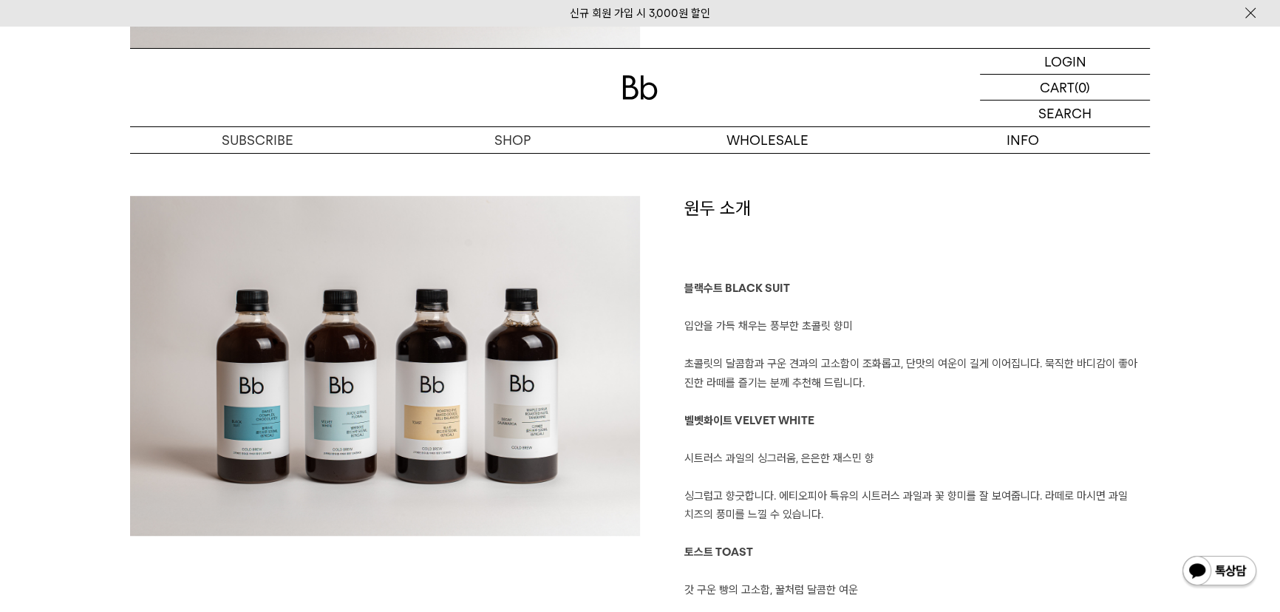
scroll to position [1209, 0]
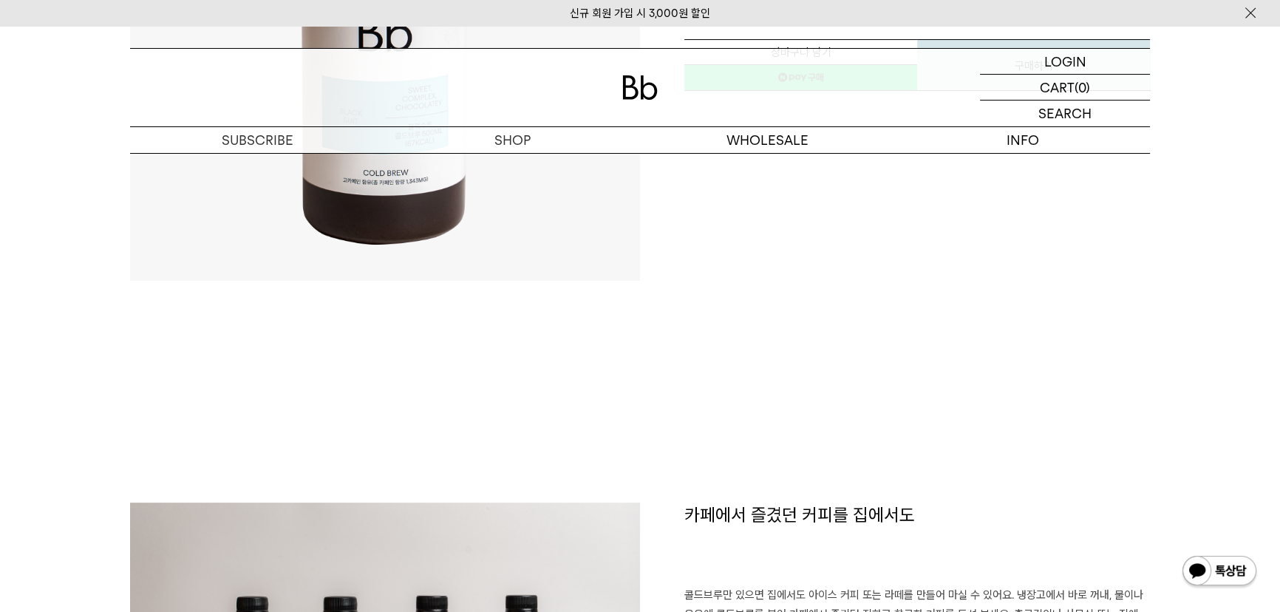
scroll to position [470, 0]
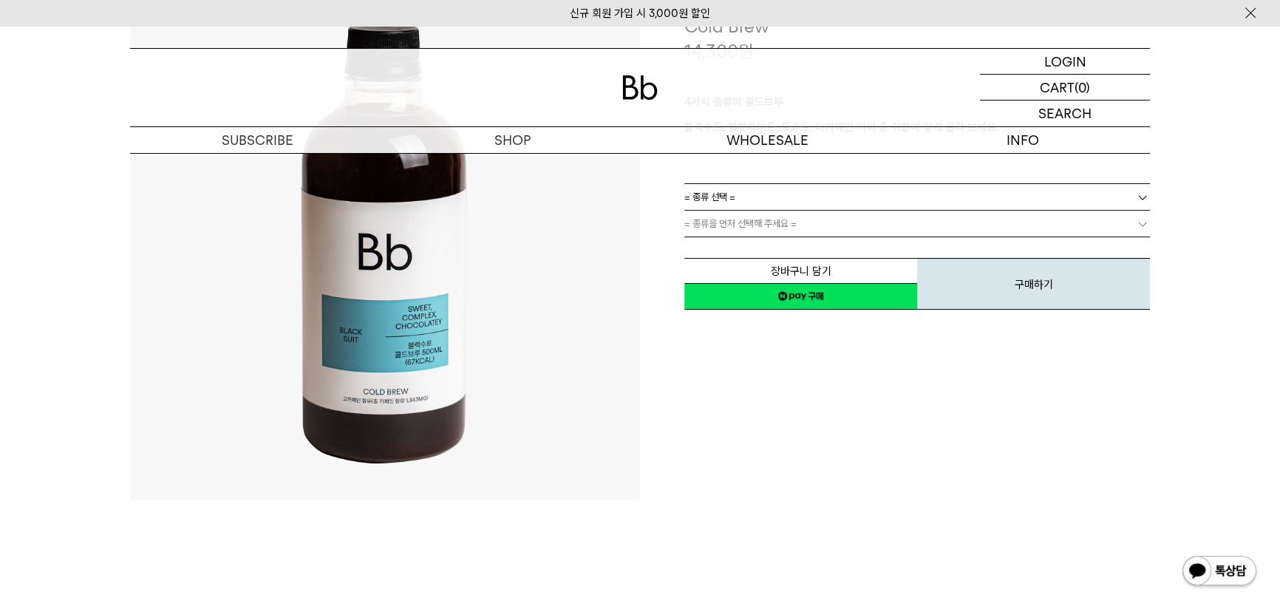
scroll to position [67, 0]
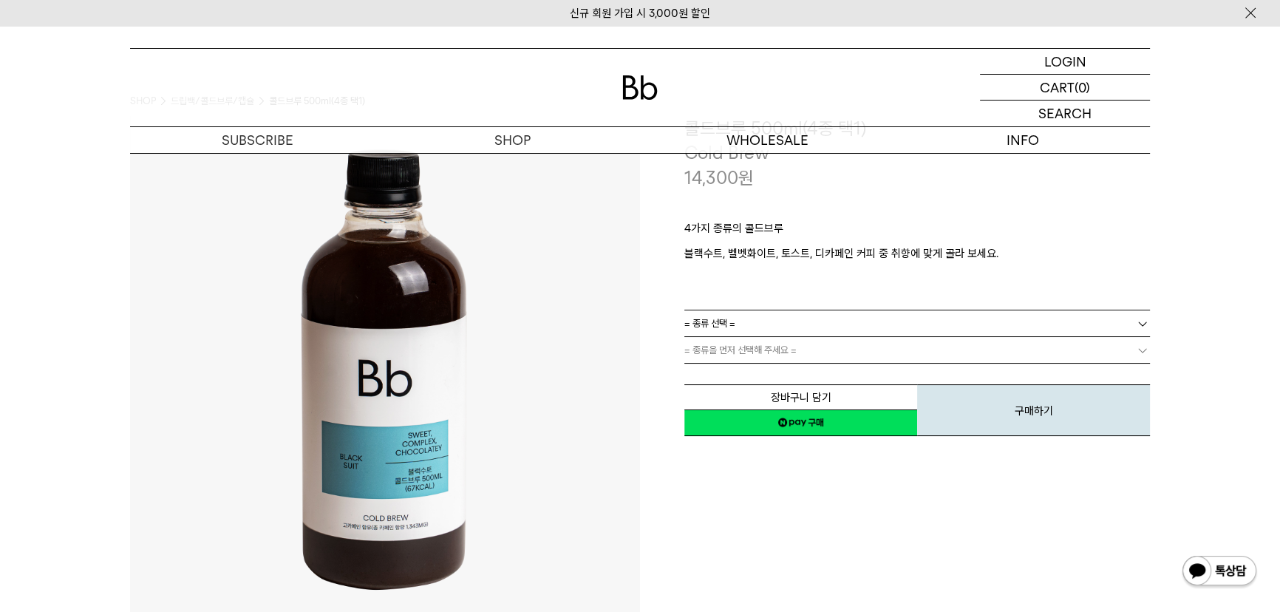
click at [810, 328] on link "= 종류 선택 =" at bounding box center [917, 323] width 466 height 26
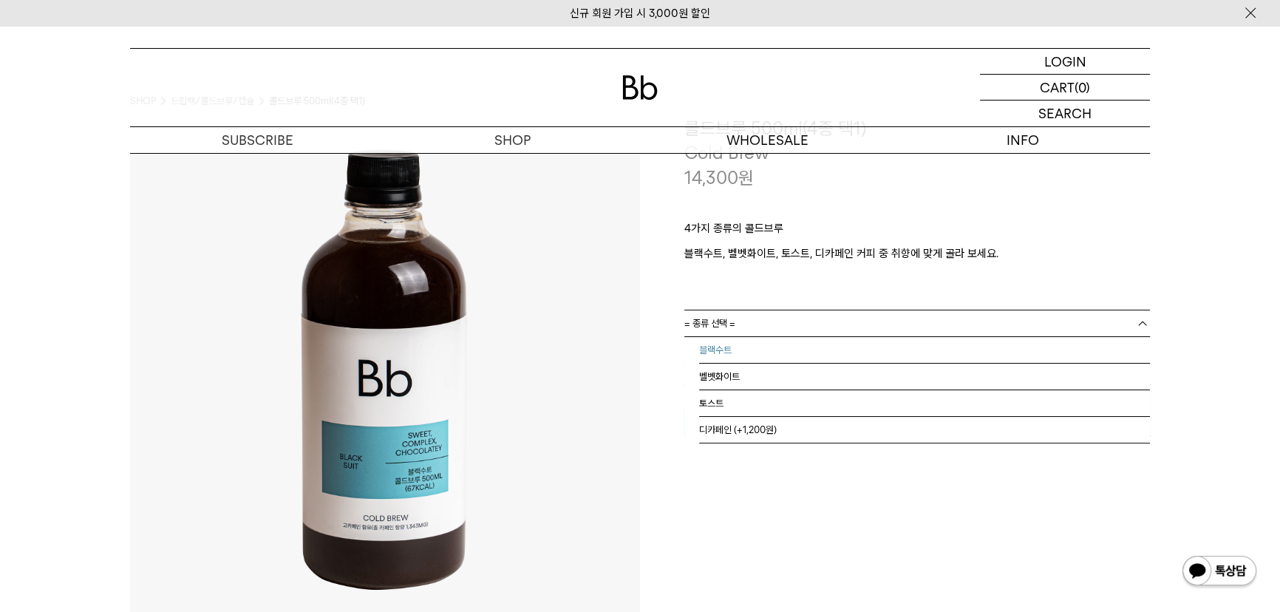
click at [791, 361] on li "블랙수트" at bounding box center [924, 350] width 451 height 27
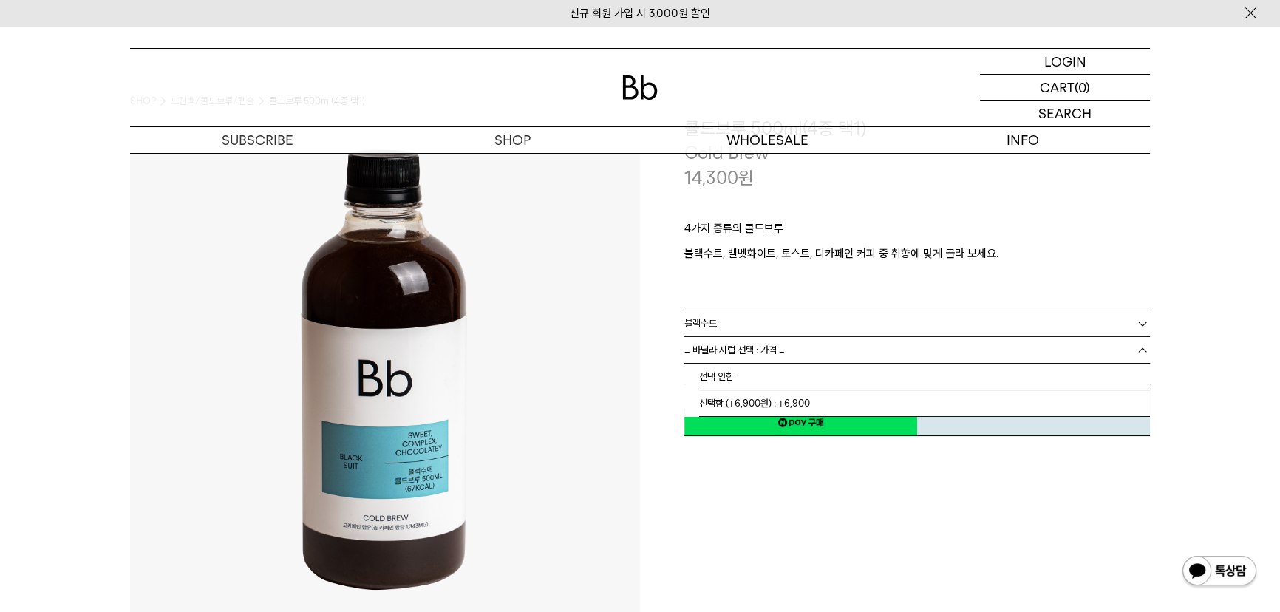
click at [781, 351] on span "= 바닐라 시럽 선택 : 가격 =" at bounding box center [734, 350] width 101 height 26
click at [769, 384] on li "선택 안함" at bounding box center [924, 377] width 451 height 27
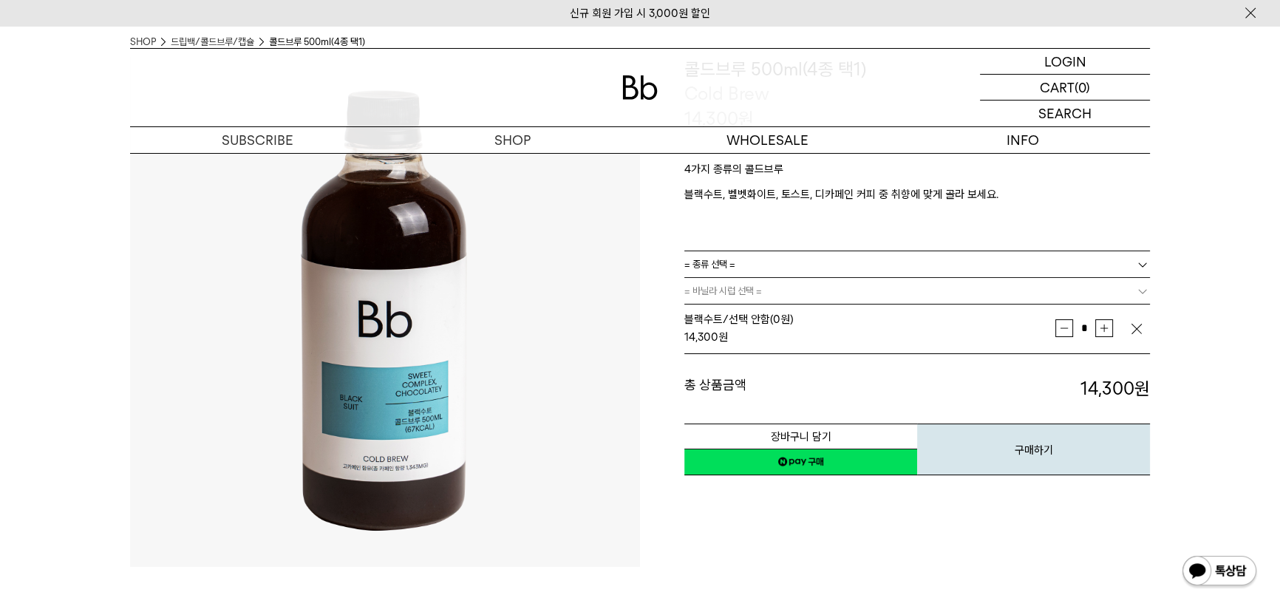
scroll to position [0, 0]
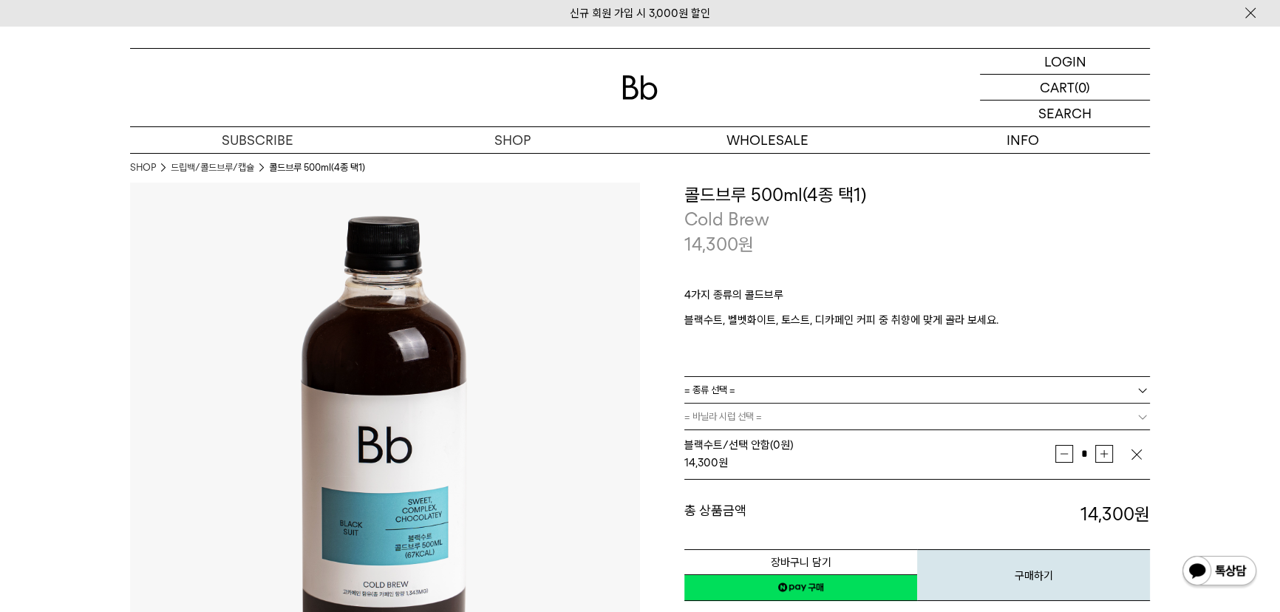
click at [753, 384] on link "= 종류 선택 =" at bounding box center [917, 390] width 466 height 26
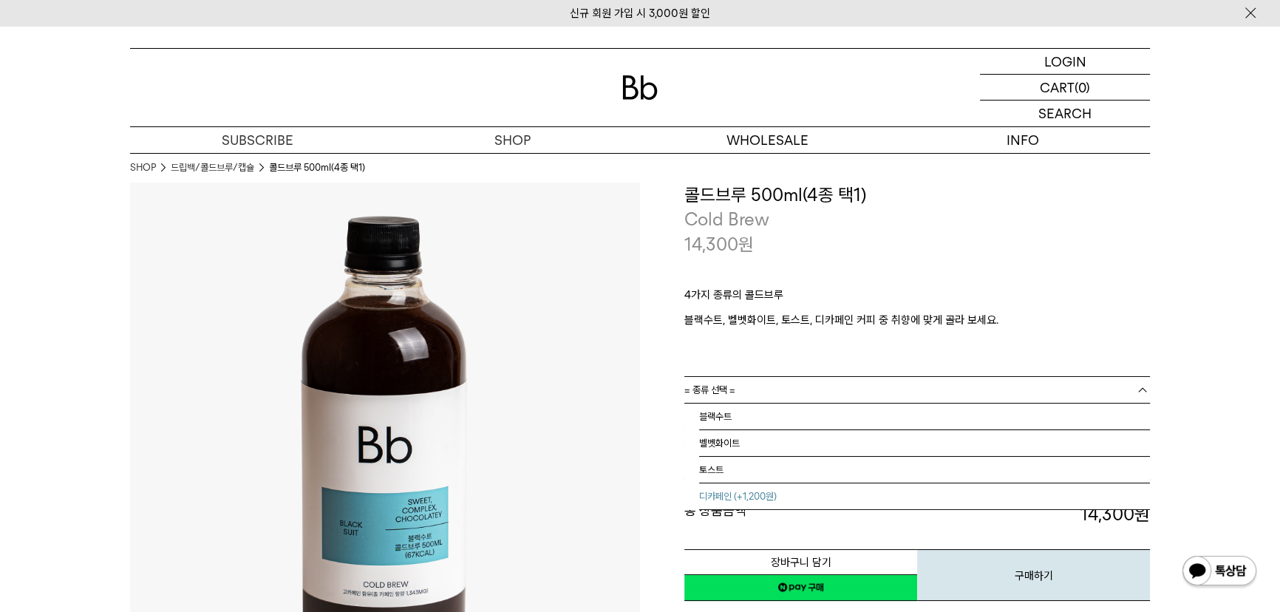
click at [722, 489] on li "디카페인 (+1,200원)" at bounding box center [924, 496] width 451 height 27
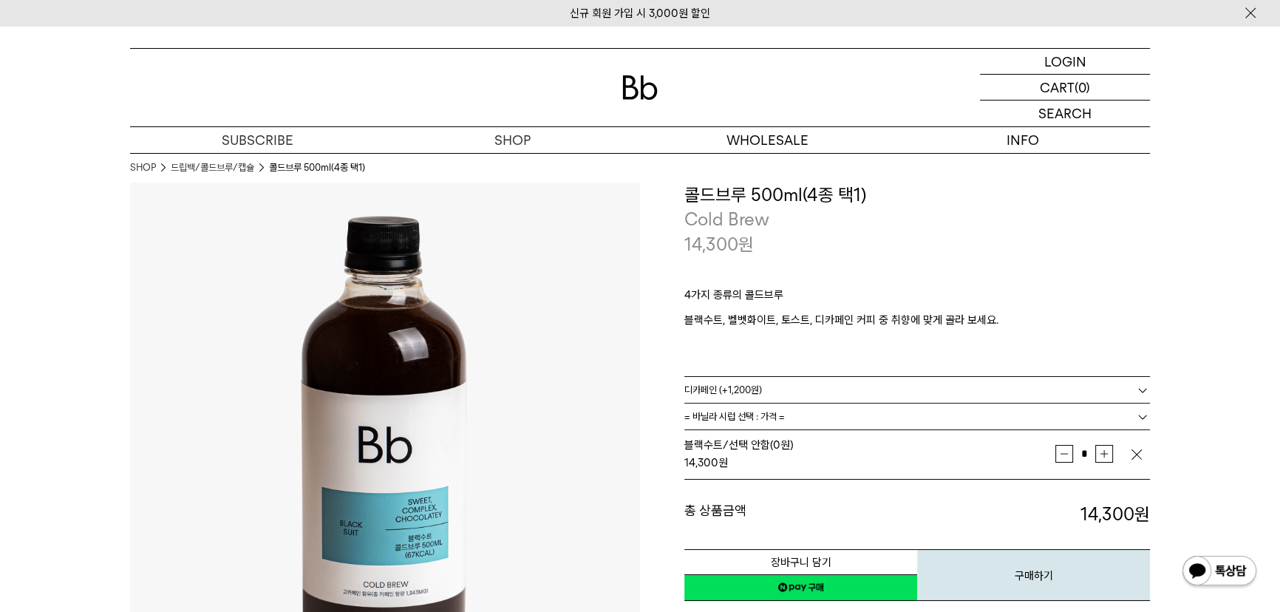
click at [737, 415] on span "= 바닐라 시럽 선택 : 가격 =" at bounding box center [734, 417] width 101 height 26
click at [733, 463] on li "선택함 (+6,900원) : +8,100" at bounding box center [924, 470] width 451 height 27
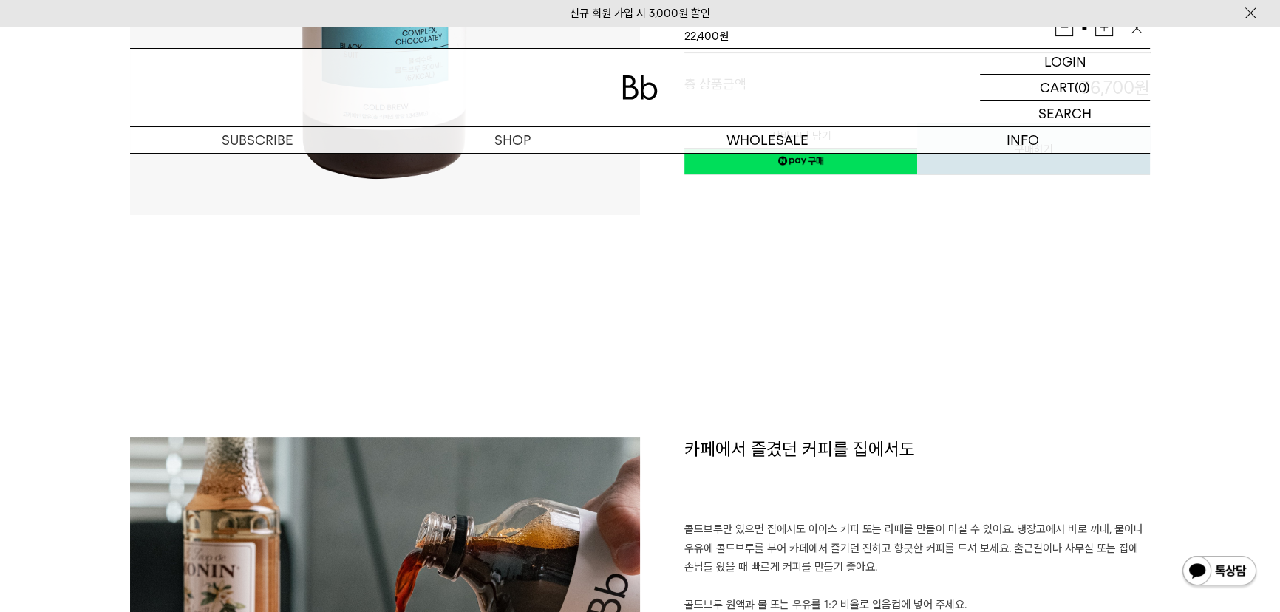
scroll to position [672, 0]
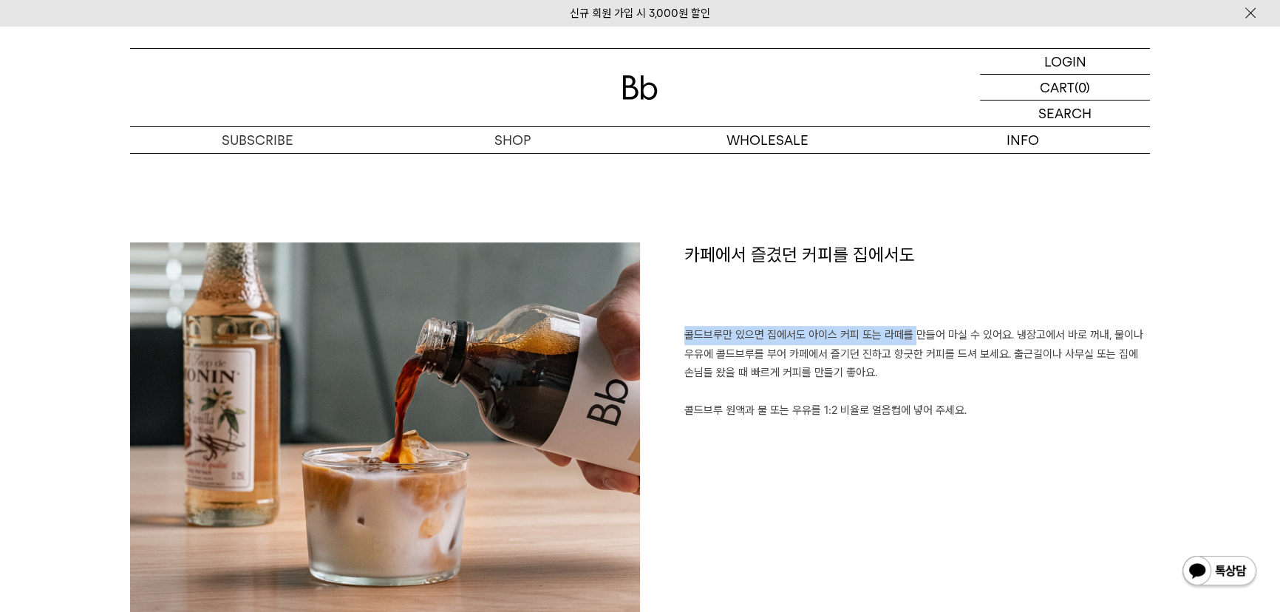
drag, startPoint x: 685, startPoint y: 339, endPoint x: 917, endPoint y: 330, distance: 231.5
click at [917, 330] on p "콜드브루만 있으면 집에서도 아이스 커피 또는 라떼를 만들어 마실 수 있어요. 냉장고에서 바로 꺼내, 물이나 우유에 콜드브루를 부어 카페에서 즐…" at bounding box center [917, 354] width 466 height 57
click at [861, 347] on p "콜드브루만 있으면 집에서도 아이스 커피 또는 라떼를 만들어 마실 수 있어요. 냉장고에서 바로 꺼내, 물이나 우유에 콜드브루를 부어 카페에서 즐…" at bounding box center [917, 354] width 466 height 57
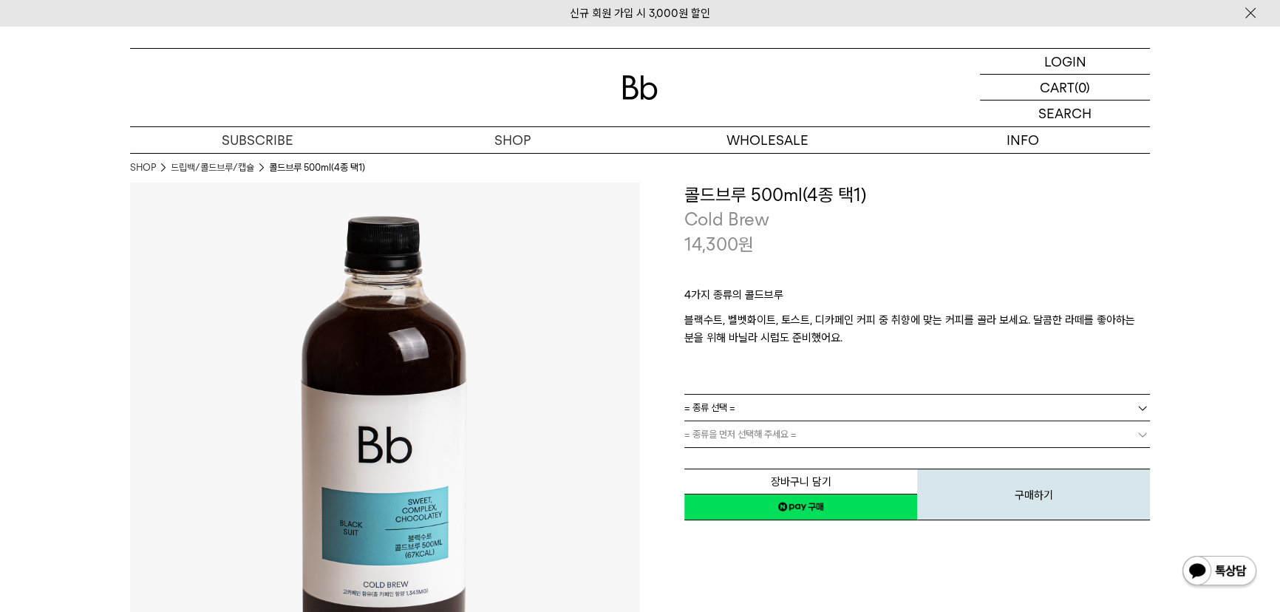
click at [761, 407] on link "= 종류 선택 =" at bounding box center [917, 408] width 466 height 26
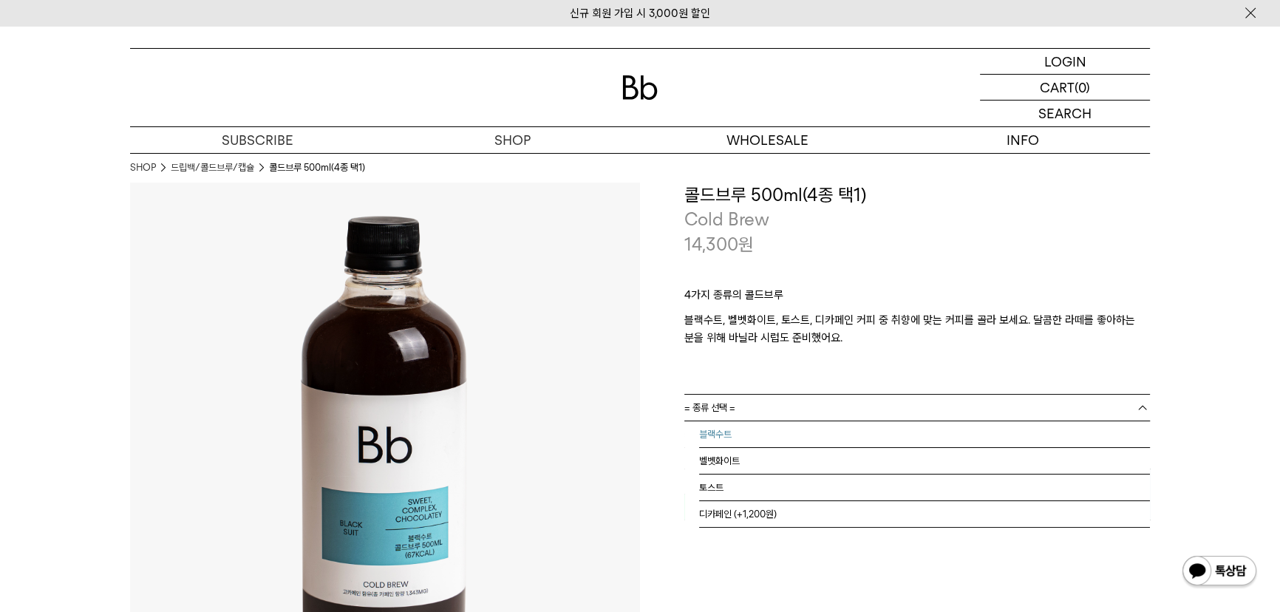
click at [755, 438] on li "블랙수트" at bounding box center [924, 434] width 451 height 27
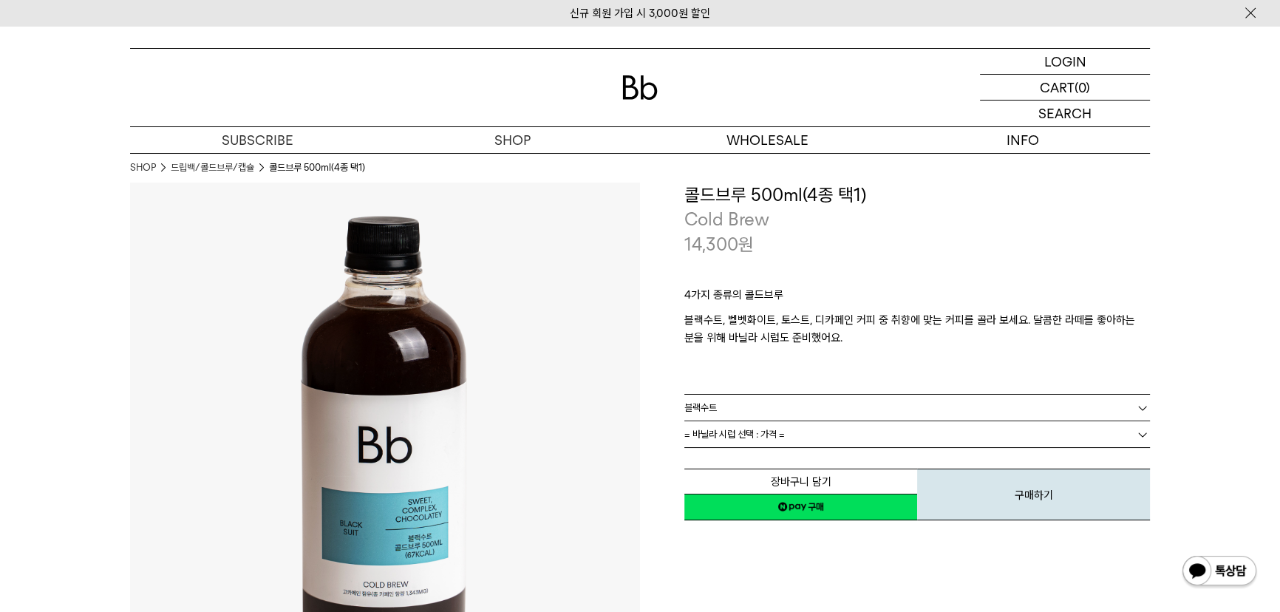
click at [752, 437] on span "= 바닐라 시럽 선택 : 가격 =" at bounding box center [734, 434] width 101 height 26
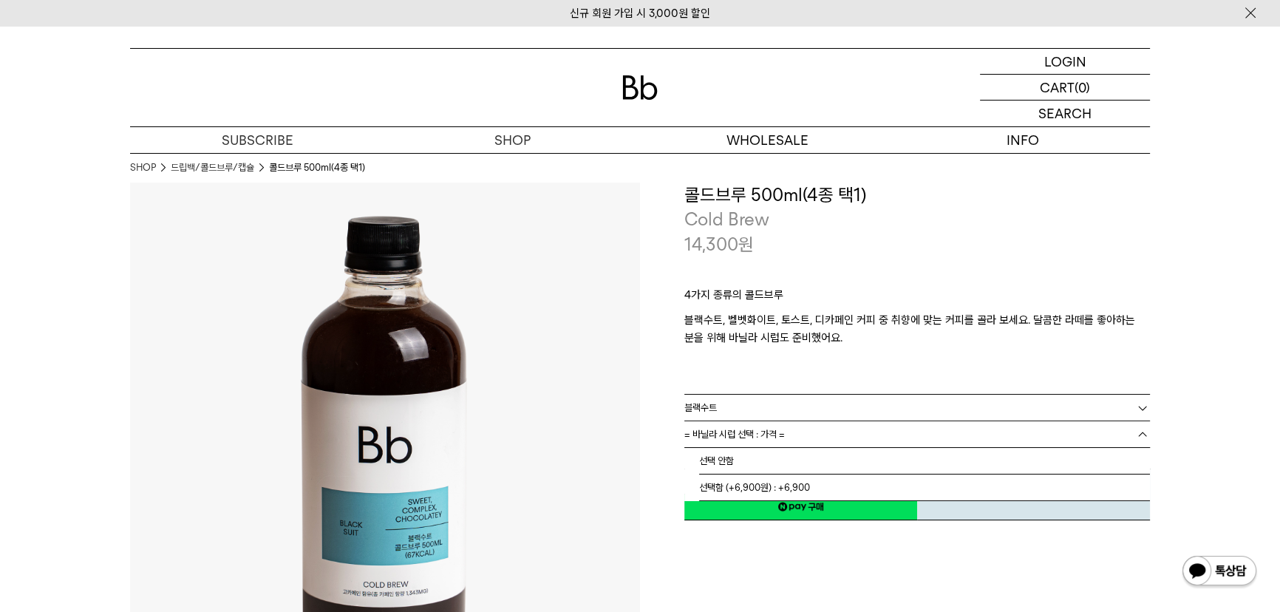
click at [781, 384] on div "4가지 종류의 콜드브루 블랙수트, 벨벳화이트, 토스트, 디카페인 커피 중 취향에 맞는 커피를 골라 보세요. 달콤한 라떼를 좋아하는 분을 위해 …" at bounding box center [917, 324] width 466 height 137
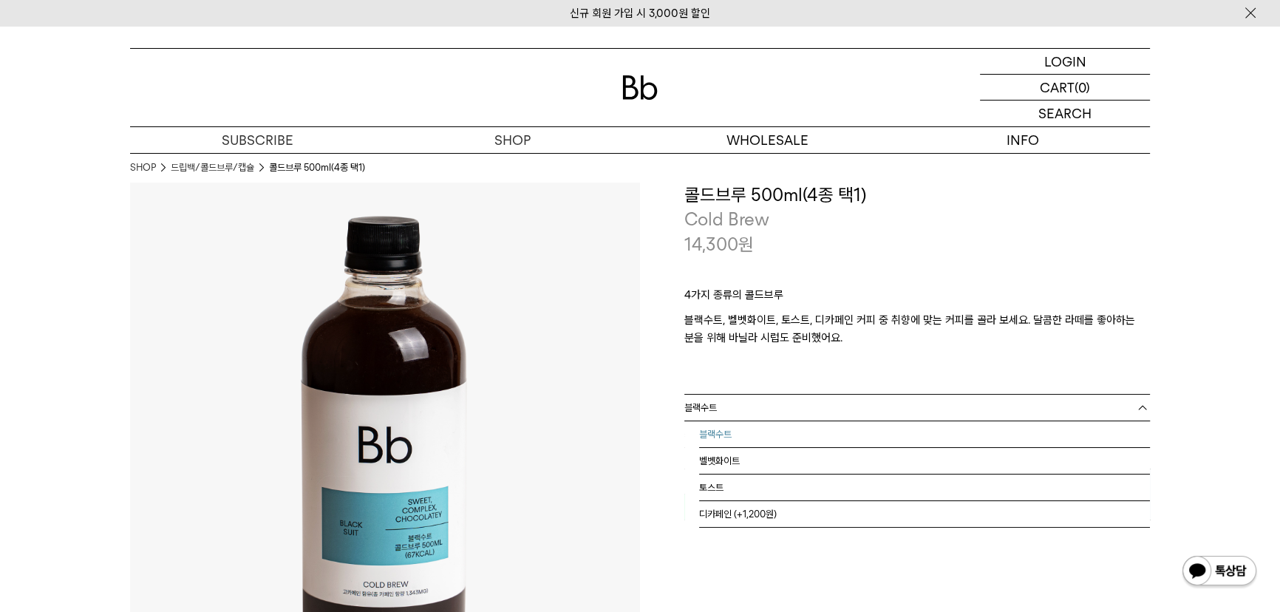
click at [778, 407] on link "블랙수트" at bounding box center [917, 408] width 466 height 26
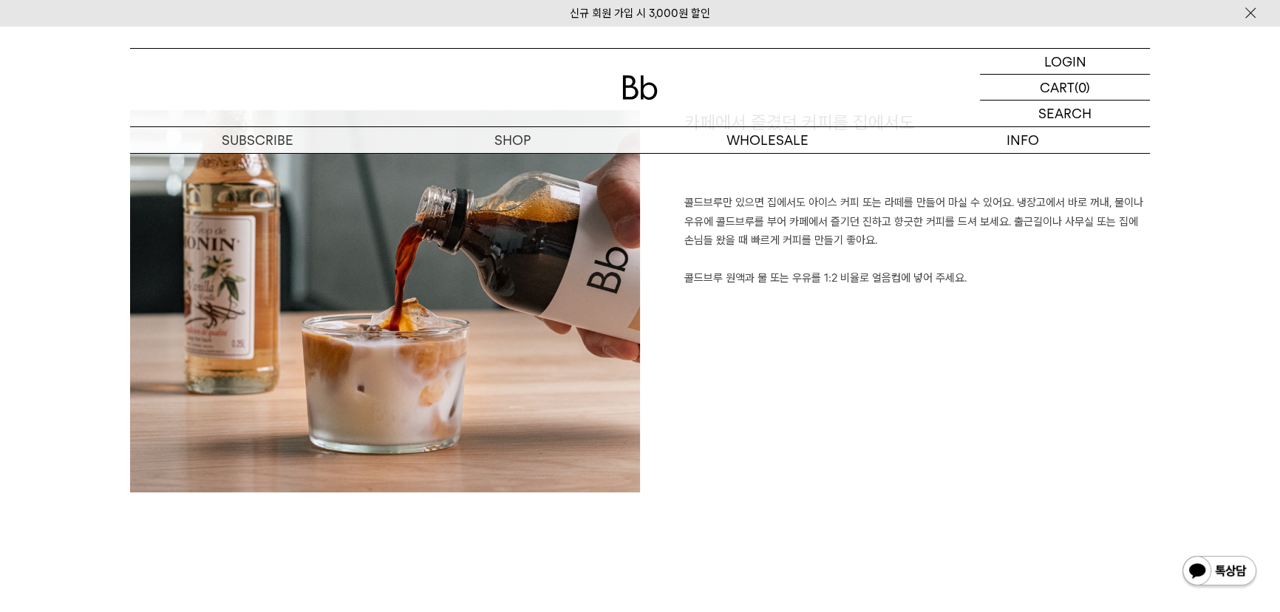
scroll to position [806, 0]
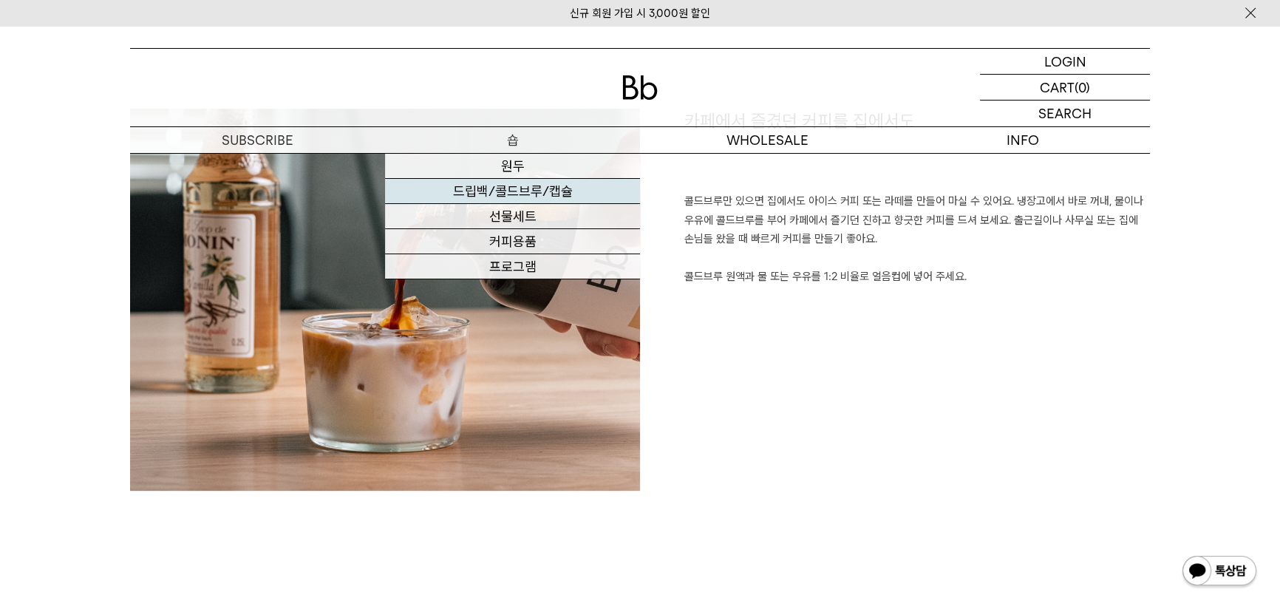
click at [518, 195] on link "드립백/콜드브루/캡슐" at bounding box center [512, 191] width 255 height 25
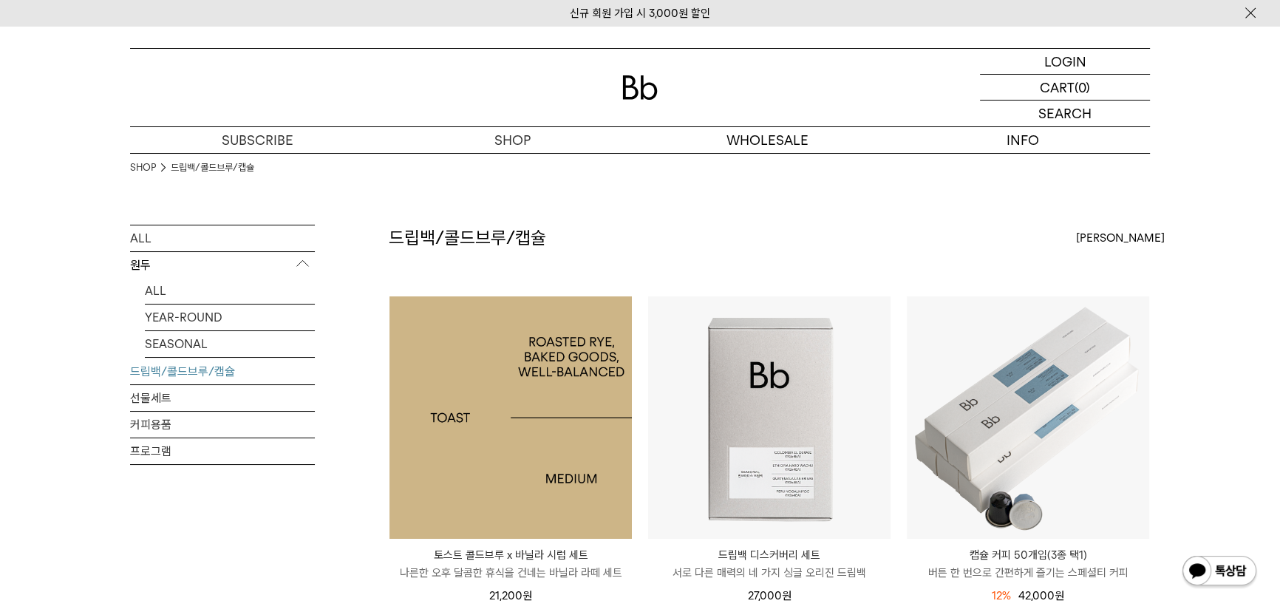
click at [551, 336] on img at bounding box center [511, 417] width 242 height 242
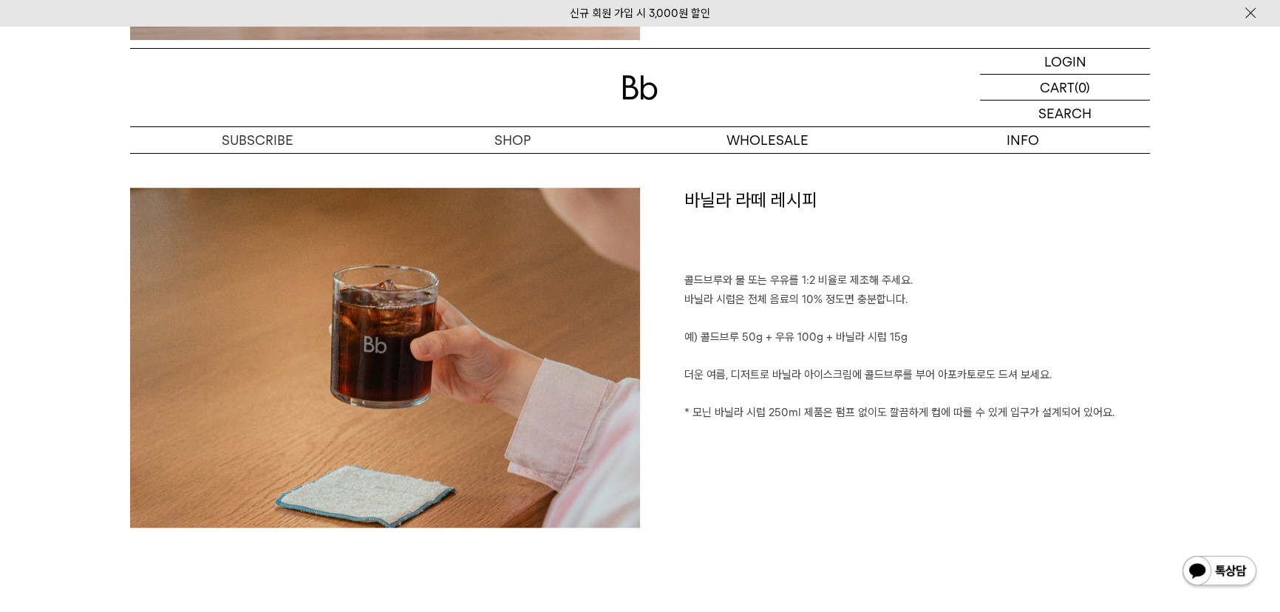
scroll to position [1209, 0]
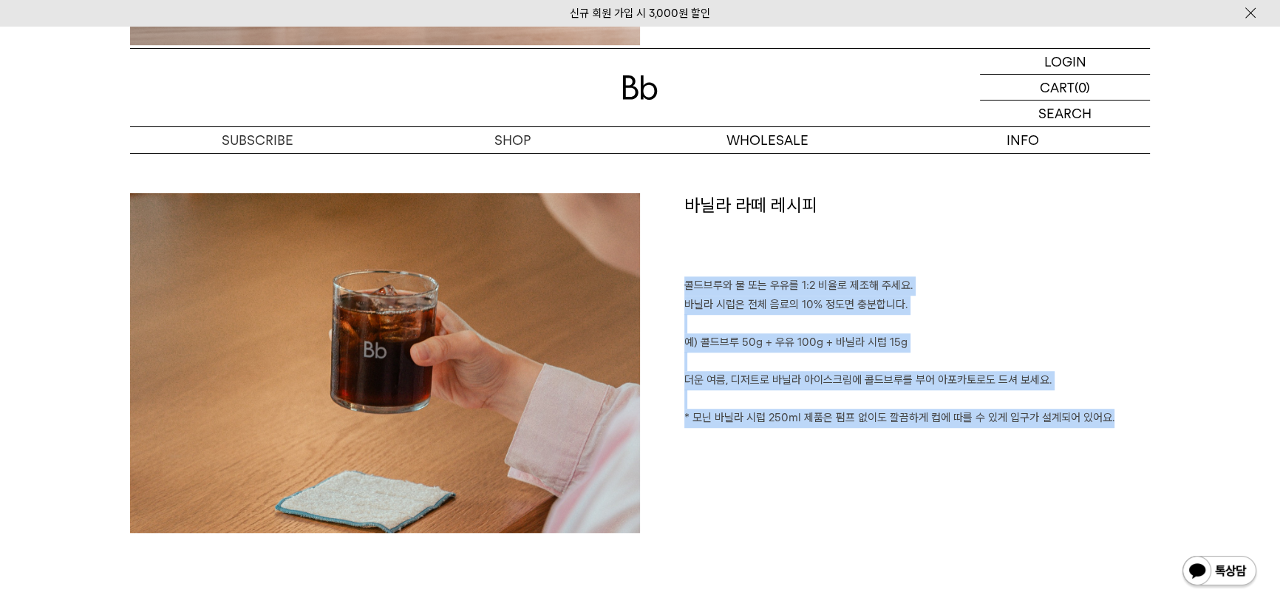
drag, startPoint x: 1115, startPoint y: 420, endPoint x: 652, endPoint y: 289, distance: 481.6
click at [652, 289] on div "바닐라 라떼 레시피 콜드브루와 물 또는 우유를 1:2 비율로 제조해 주세요. 바닐라 시럽은 전체 음료의 10% 정도면 충분합니다. 예) 콜드브…" at bounding box center [895, 363] width 510 height 340
copy div "콜드브루와 물 또는 우유를 1:2 비율로 제조해 주세요. 바닐라 시럽은 전체 음료의 10% 정도면 충분합니다. 예) 콜드브루 50g + 우유 …"
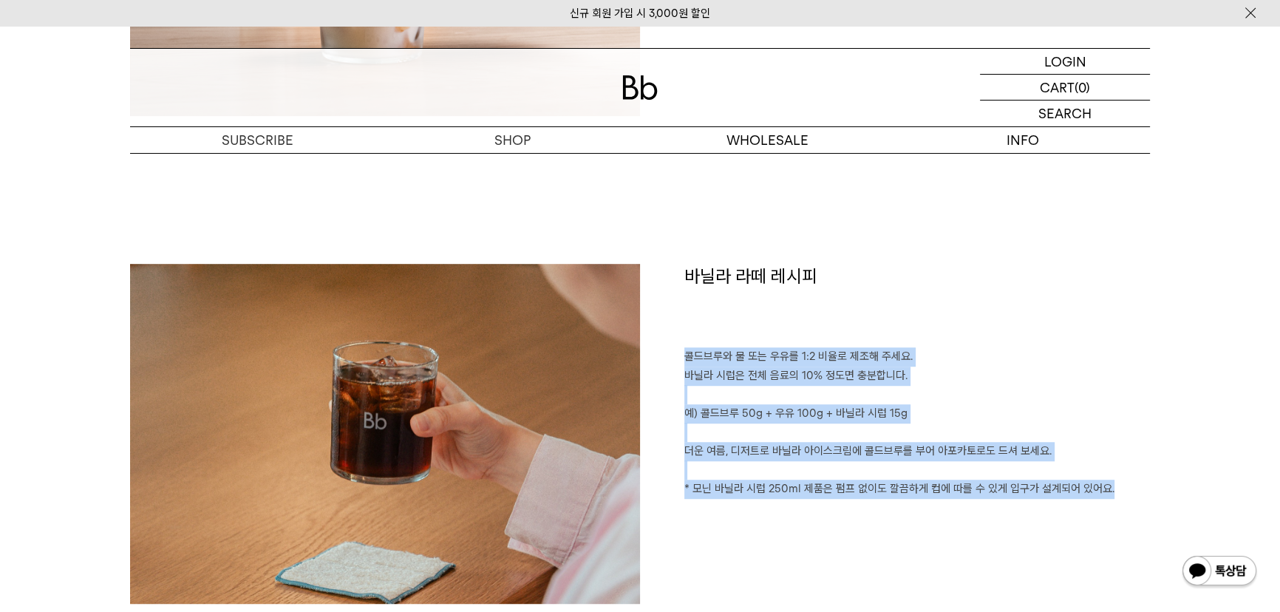
scroll to position [1142, 0]
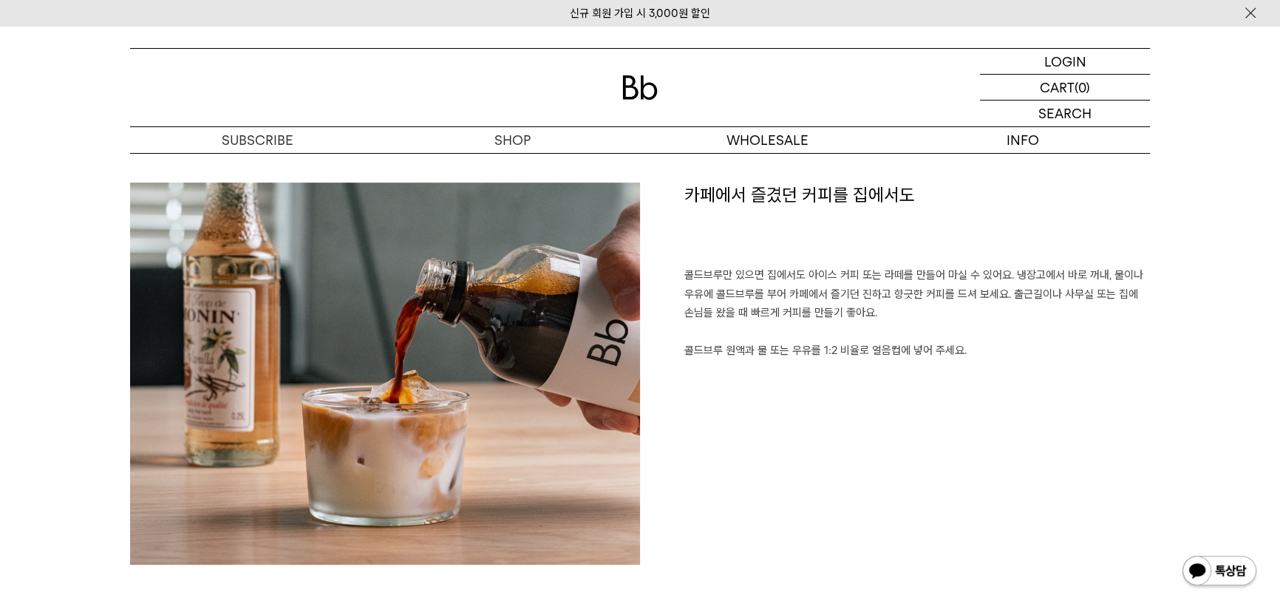
scroll to position [605, 0]
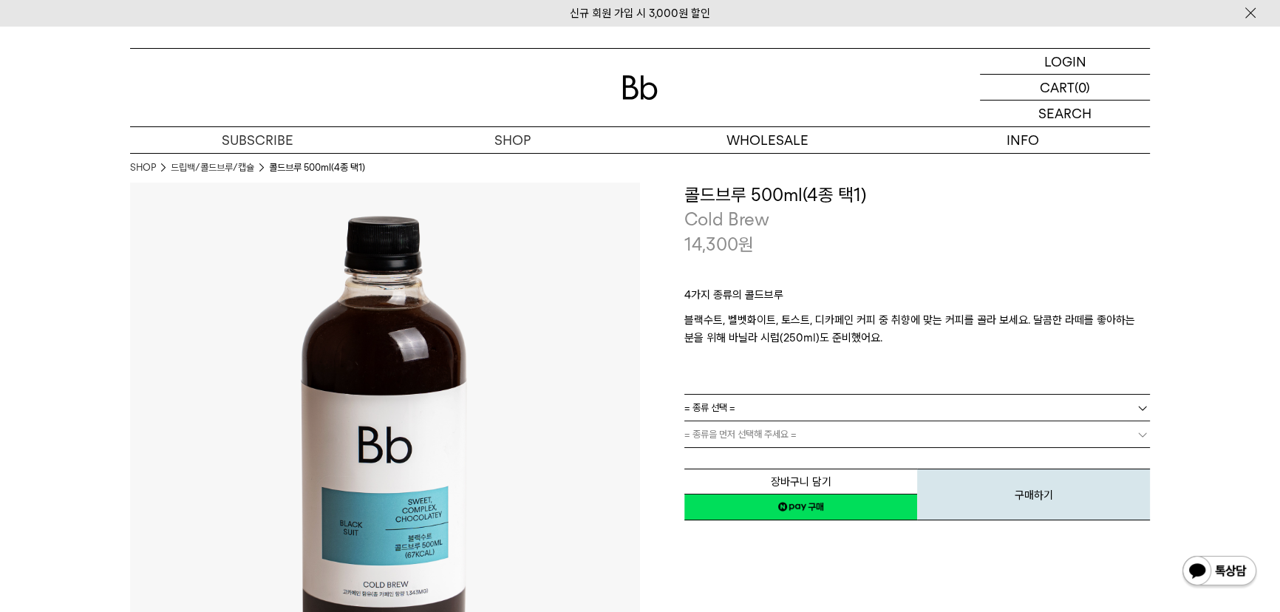
click at [761, 407] on link "= 종류 선택 =" at bounding box center [917, 408] width 466 height 26
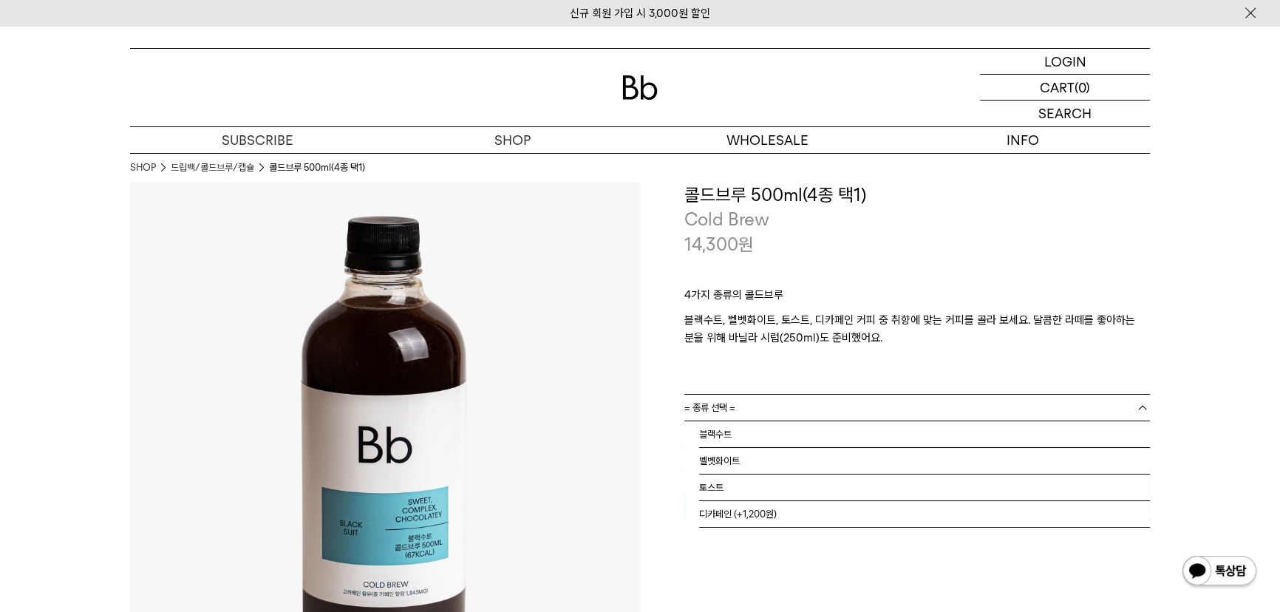
click at [746, 410] on link "= 종류 선택 =" at bounding box center [917, 408] width 466 height 26
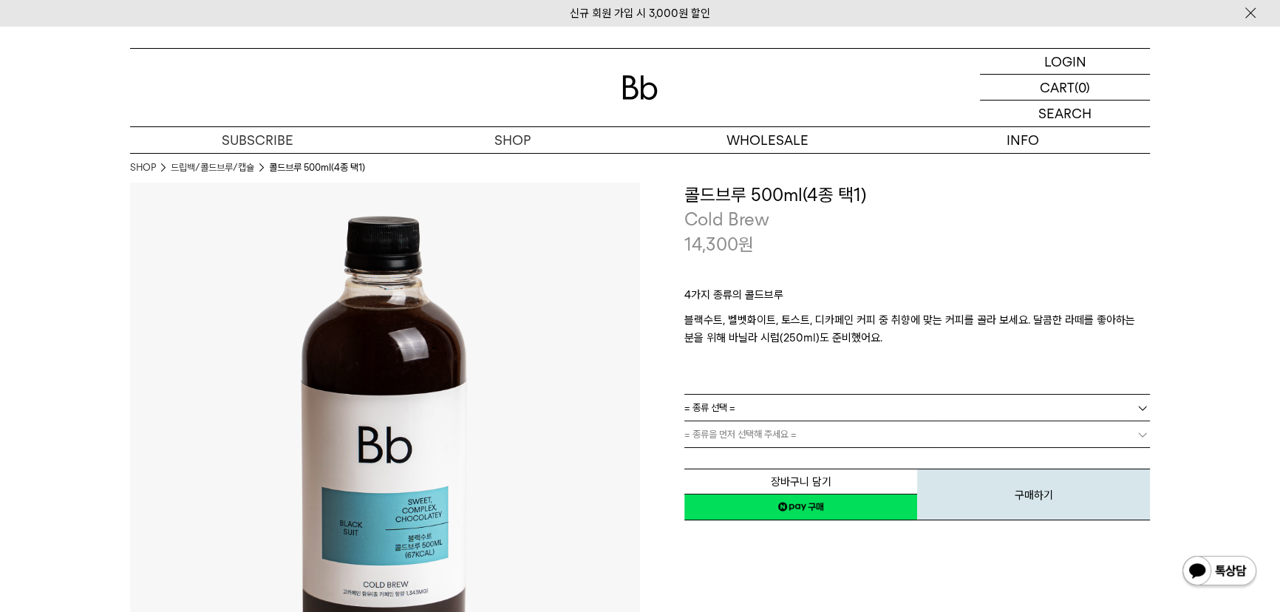
click at [744, 434] on span "= 종류을 먼저 선택해 주세요 =" at bounding box center [740, 434] width 112 height 26
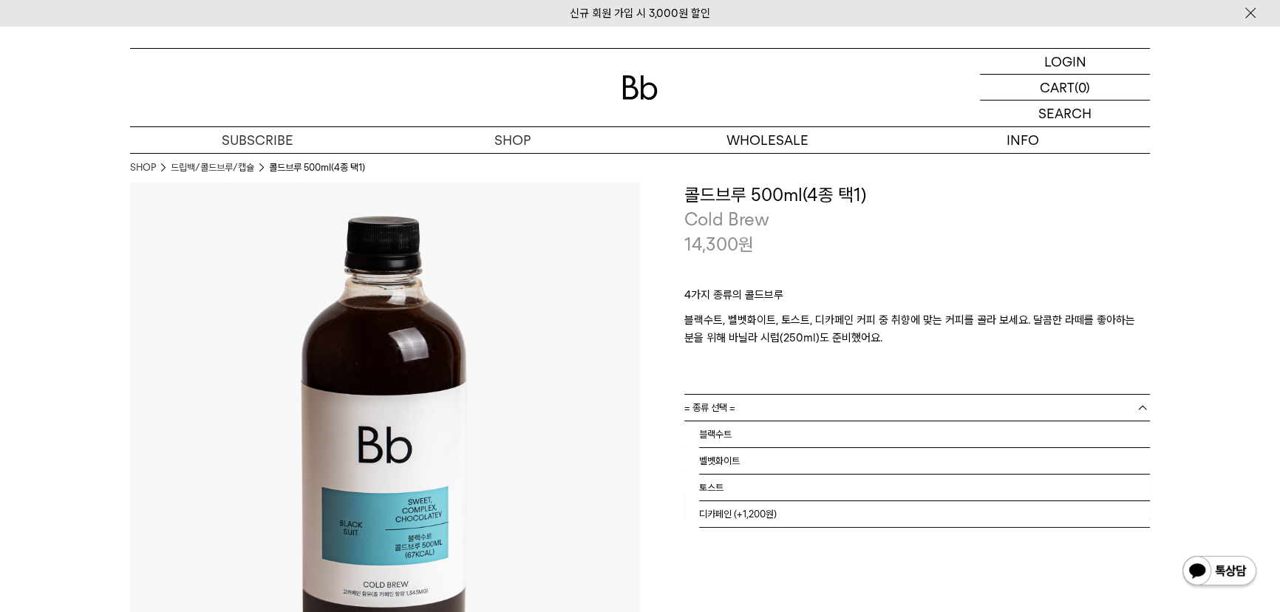
click at [920, 421] on div "= 종류 선택 = = 종류 선택 = 블랙수트 벨벳화이트 토스트 디카페인 (+1,200원)" at bounding box center [917, 408] width 466 height 26
click at [854, 438] on li "블랙수트" at bounding box center [924, 434] width 451 height 27
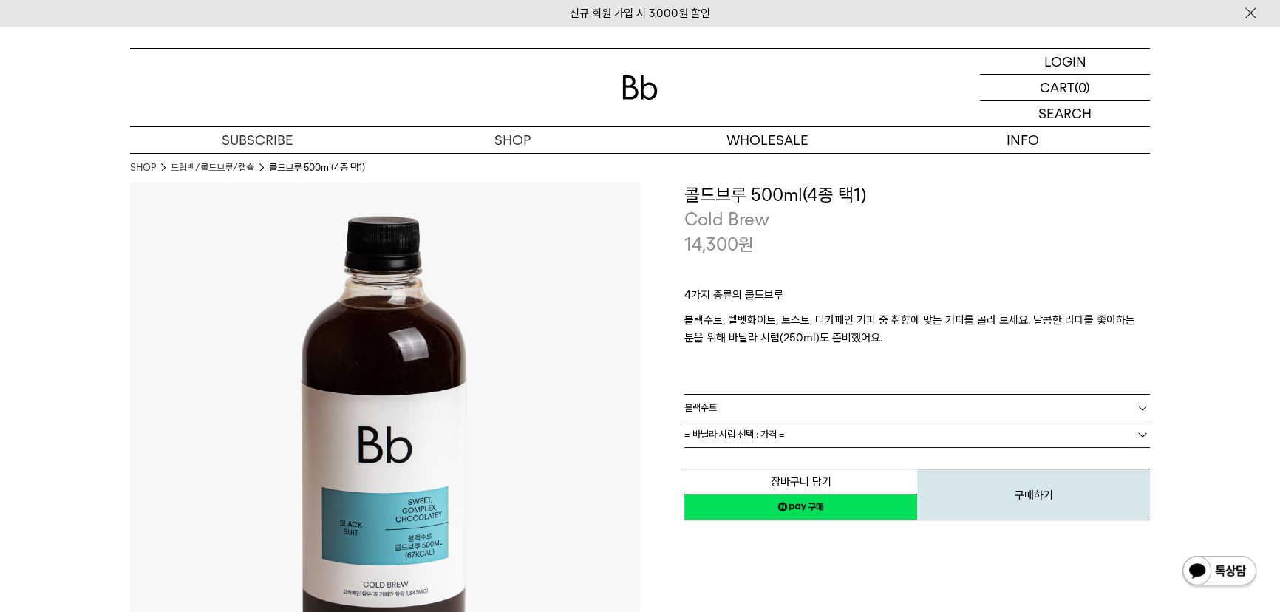
click at [852, 435] on link "= 바닐라 시럽 선택 : 가격 =" at bounding box center [917, 434] width 466 height 26
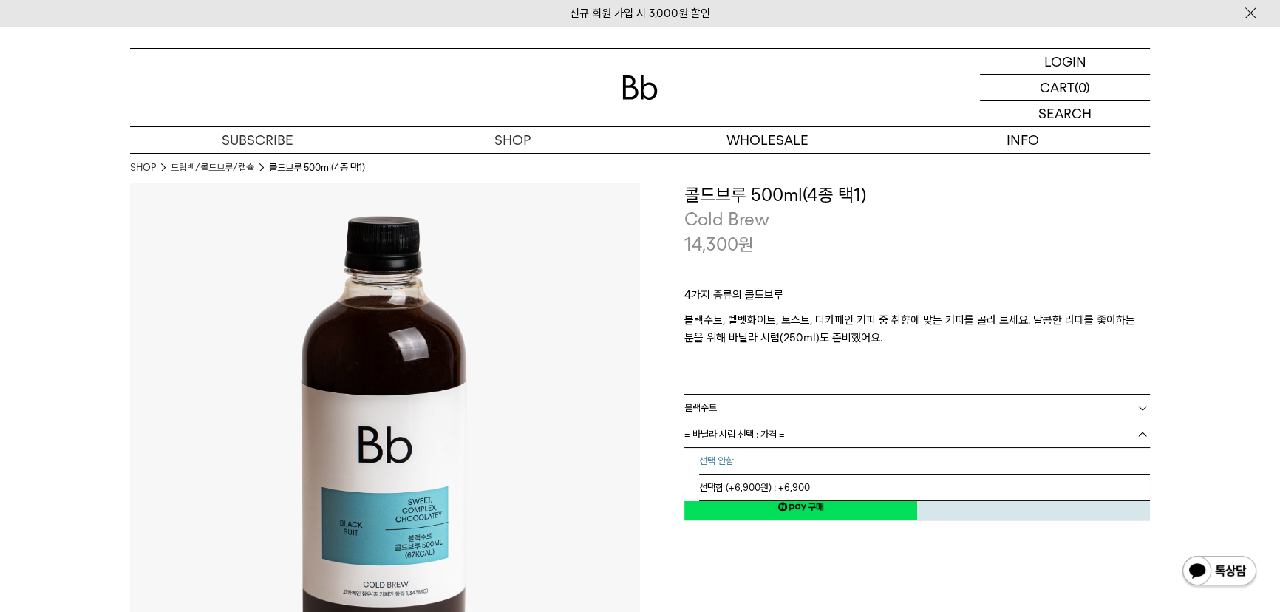
click at [827, 466] on li "선택 안함" at bounding box center [924, 461] width 451 height 27
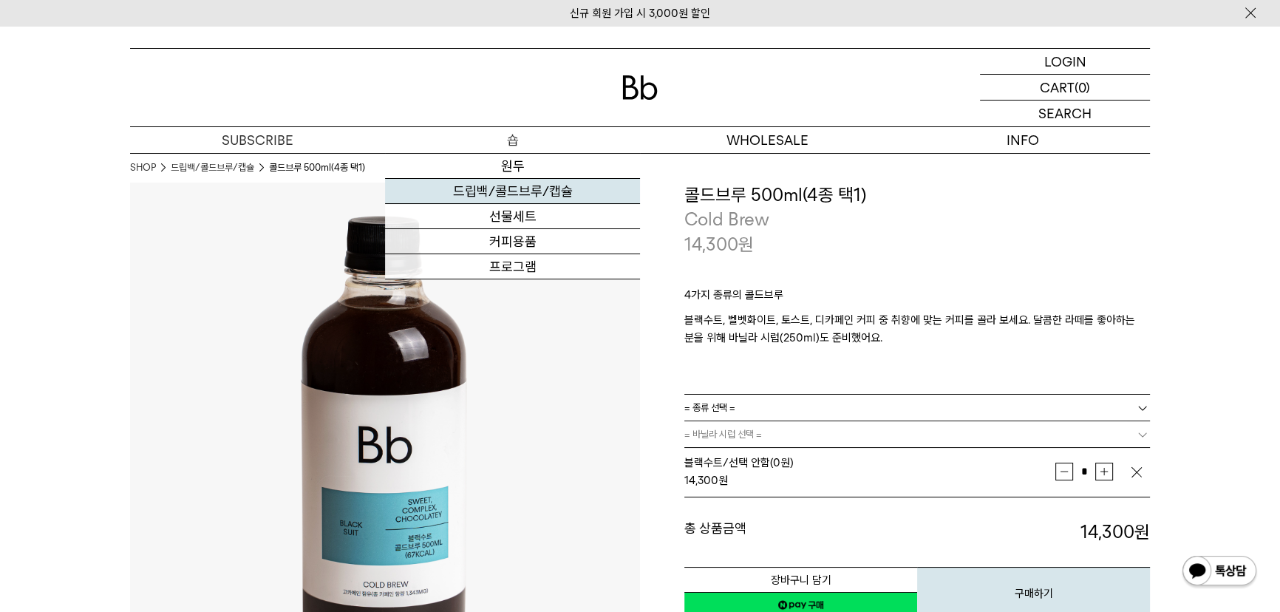
click at [490, 196] on link "드립백/콜드브루/캡슐" at bounding box center [512, 191] width 255 height 25
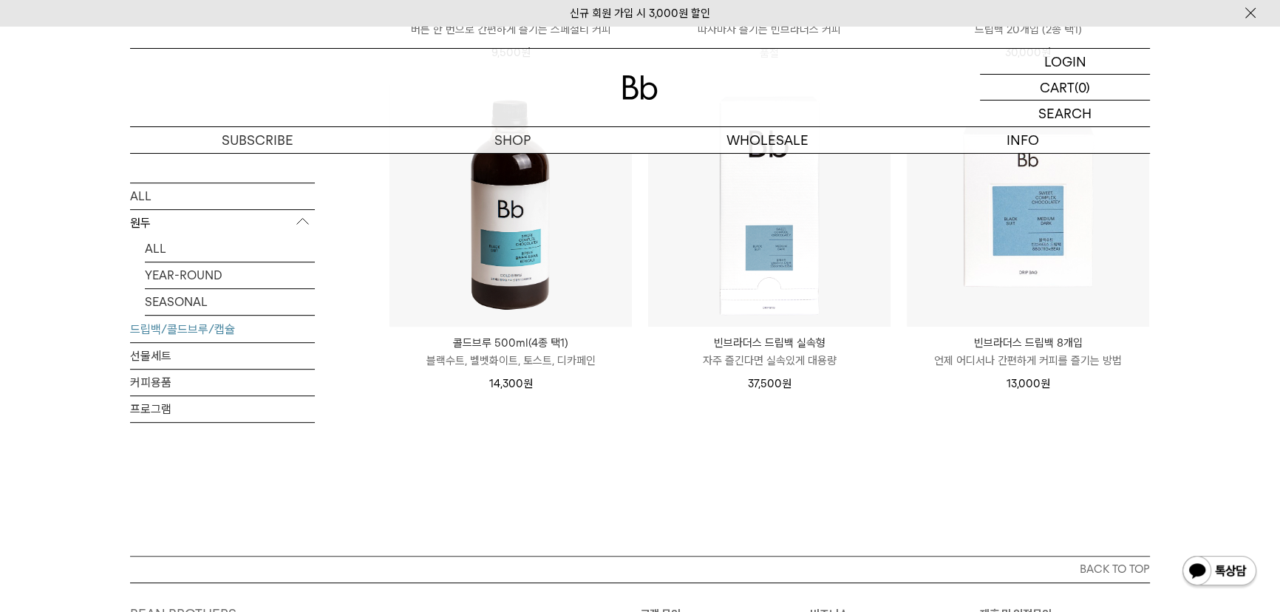
scroll to position [739, 0]
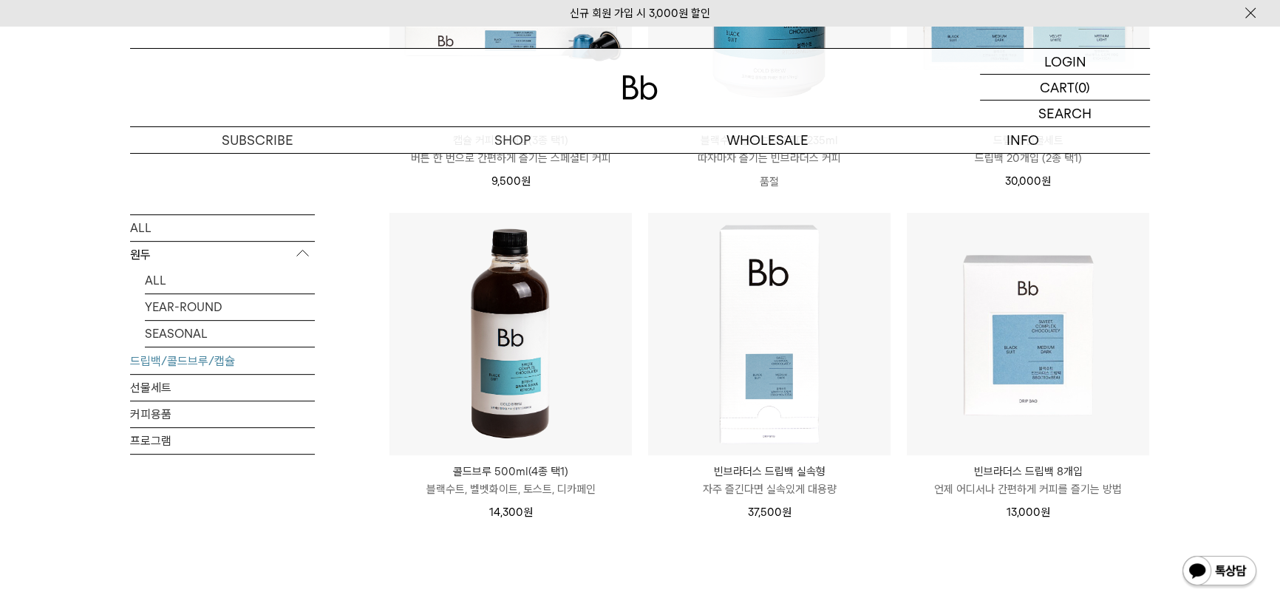
click at [489, 369] on img at bounding box center [511, 334] width 242 height 242
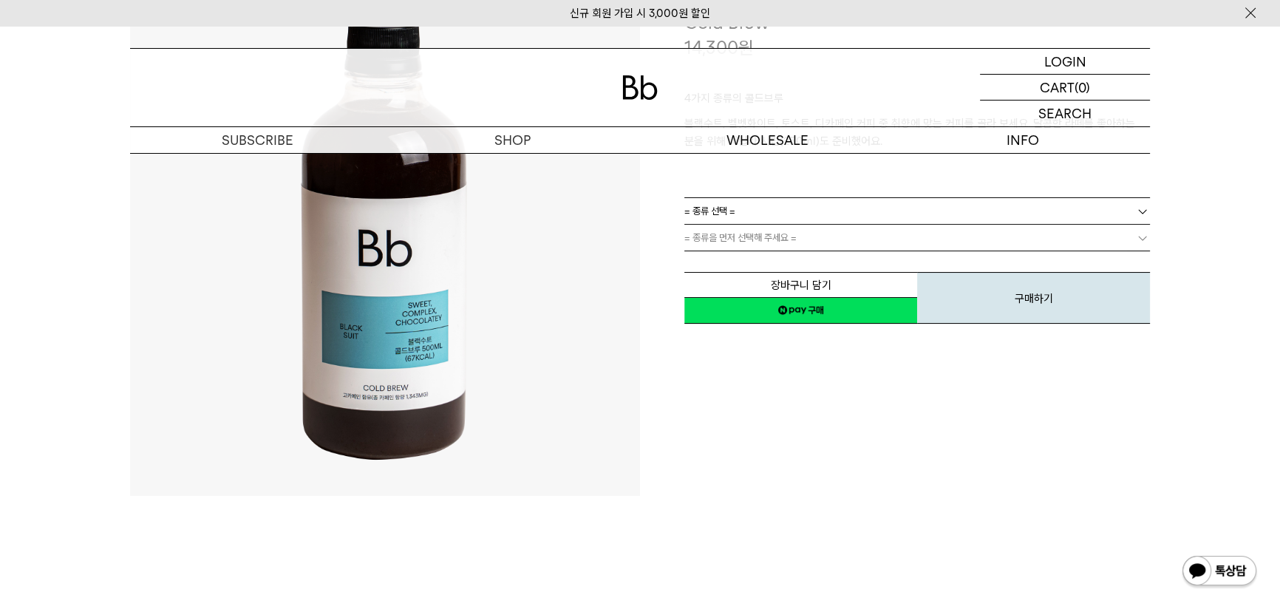
scroll to position [134, 0]
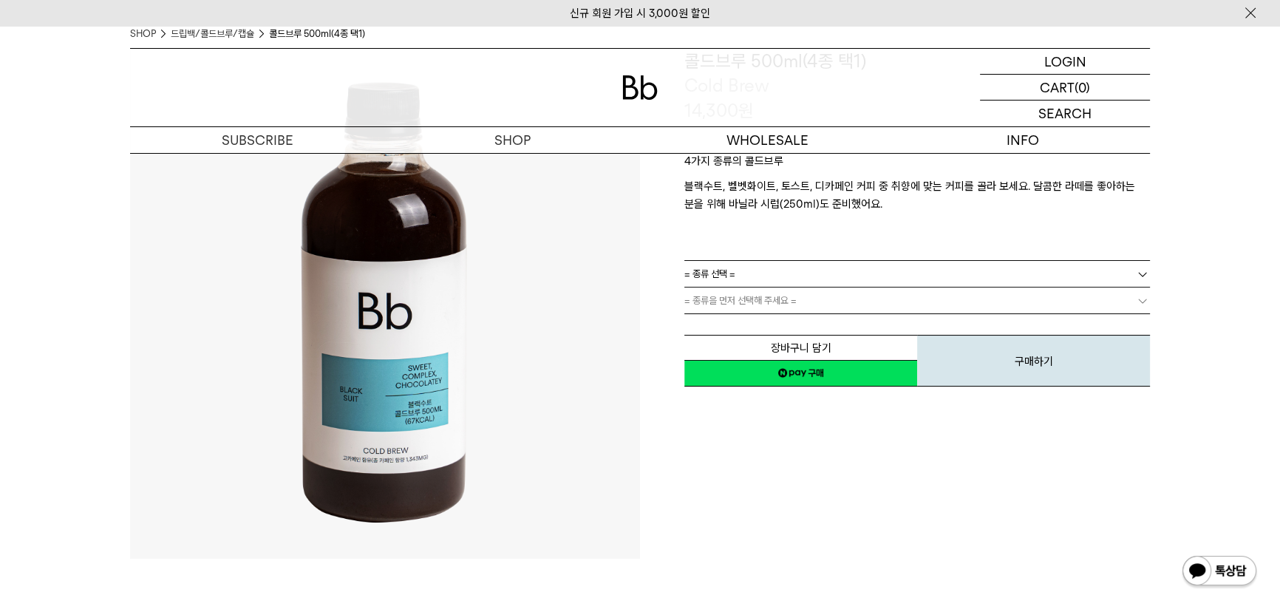
click at [789, 261] on link "= 종류 선택 =" at bounding box center [917, 274] width 466 height 26
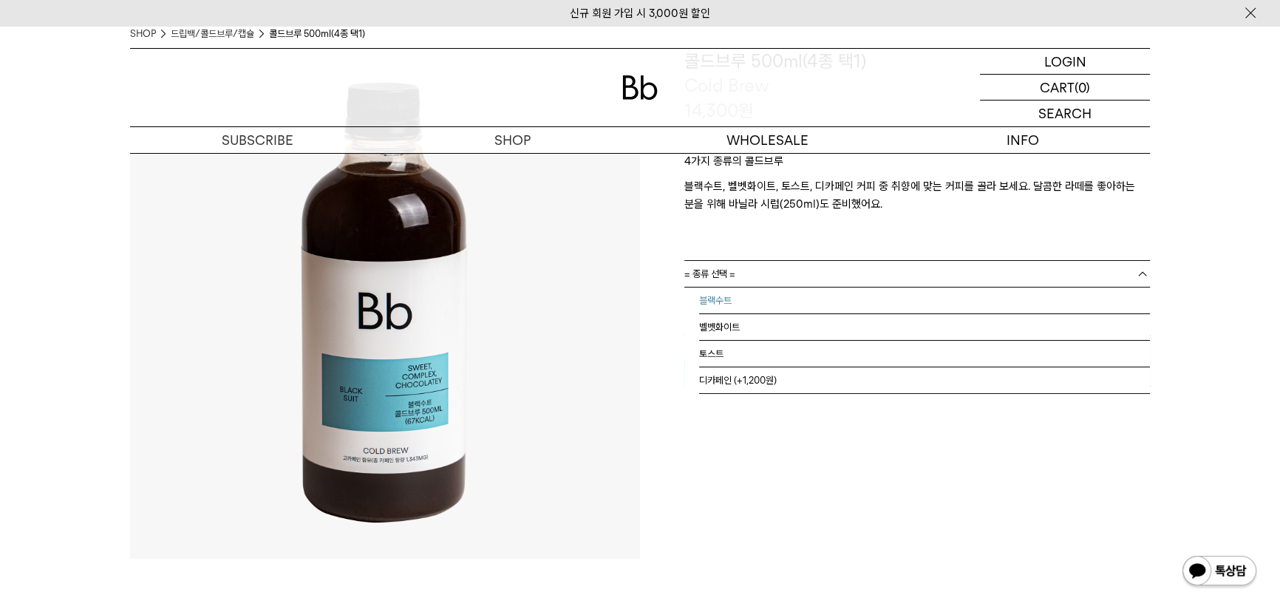
click at [781, 296] on li "블랙수트" at bounding box center [924, 301] width 451 height 27
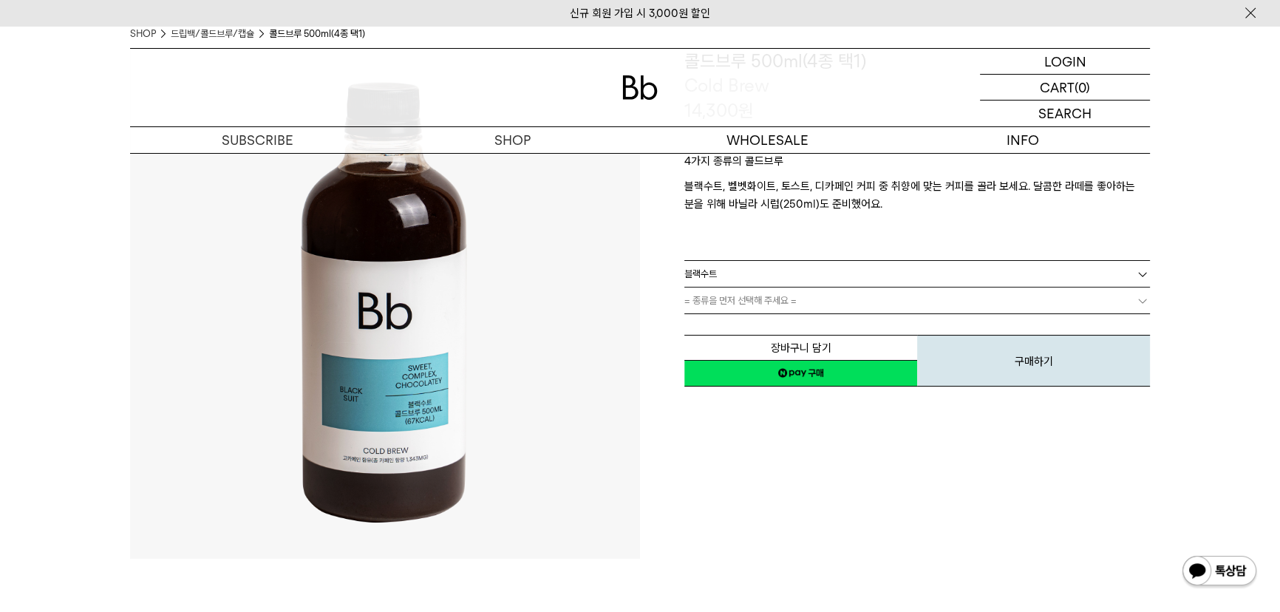
click at [778, 294] on span "= 종류을 먼저 선택해 주세요 =" at bounding box center [740, 301] width 112 height 26
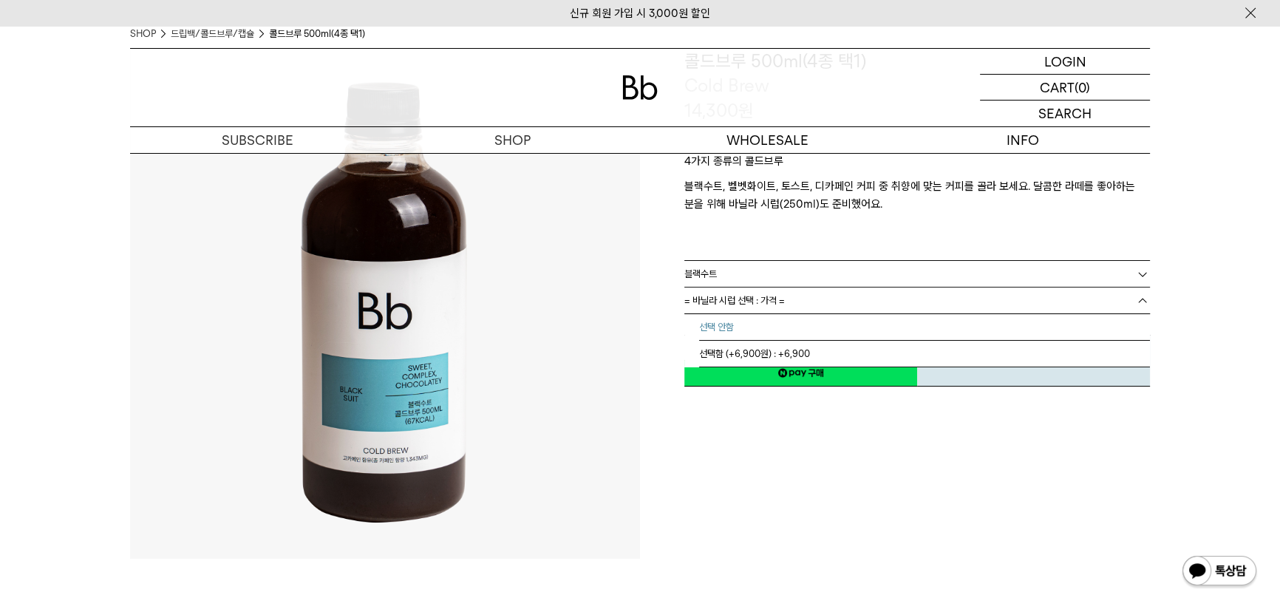
click at [770, 319] on li "선택 안함" at bounding box center [924, 327] width 451 height 27
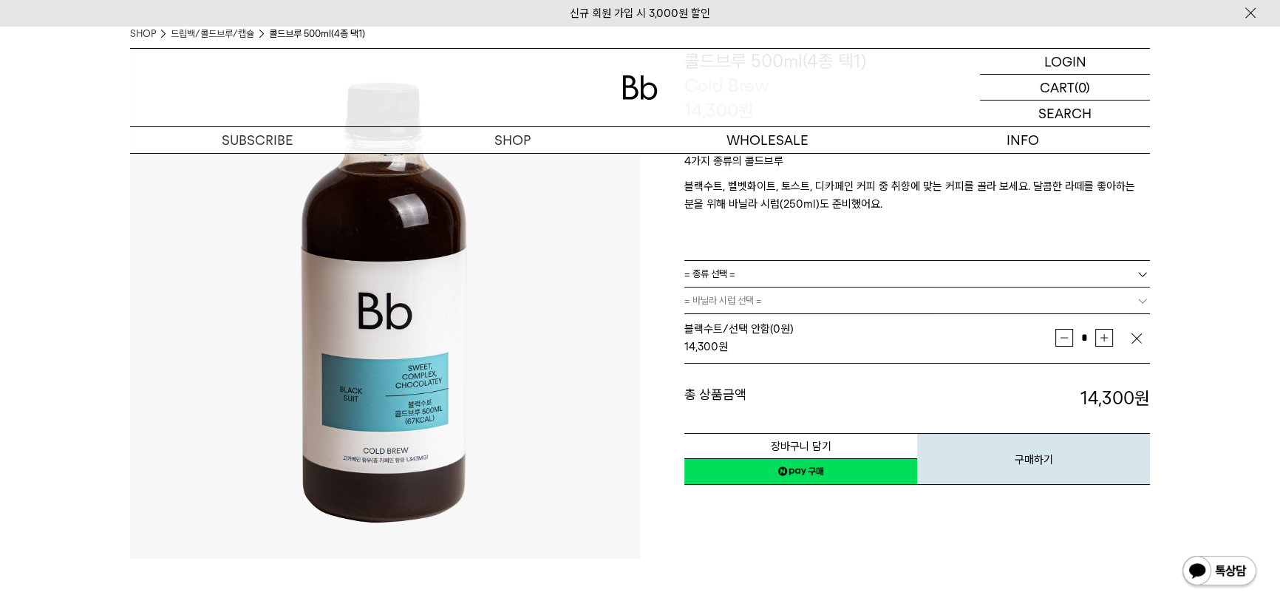
click at [752, 235] on p at bounding box center [917, 234] width 466 height 7
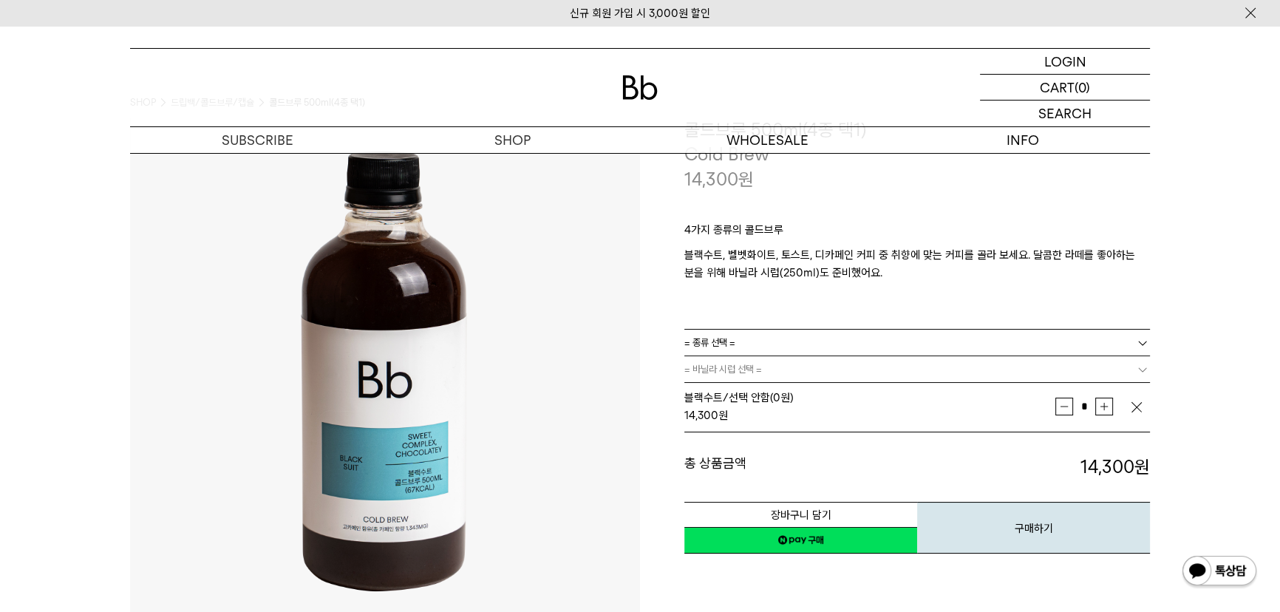
scroll to position [0, 0]
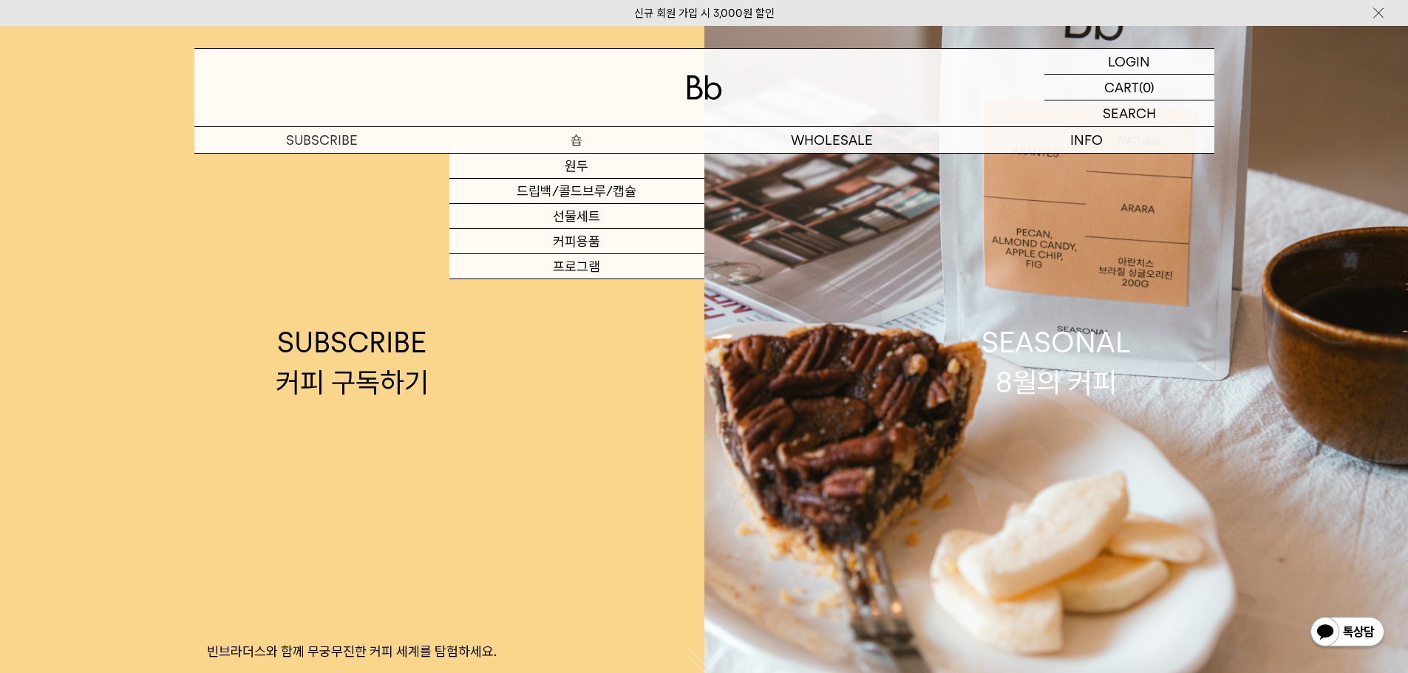
drag, startPoint x: 588, startPoint y: 190, endPoint x: 1036, endPoint y: 206, distance: 449.0
click at [588, 191] on link "드립백/콜드브루/캡슐" at bounding box center [576, 191] width 255 height 25
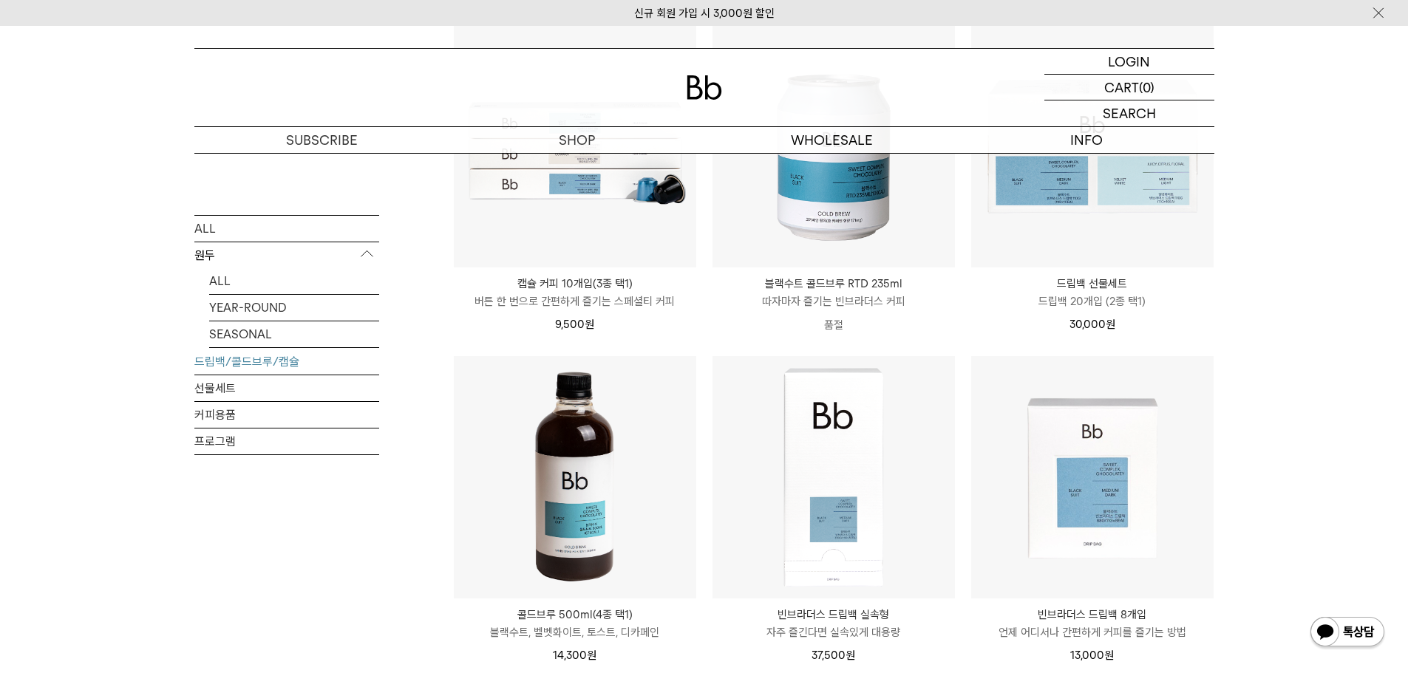
scroll to position [739, 0]
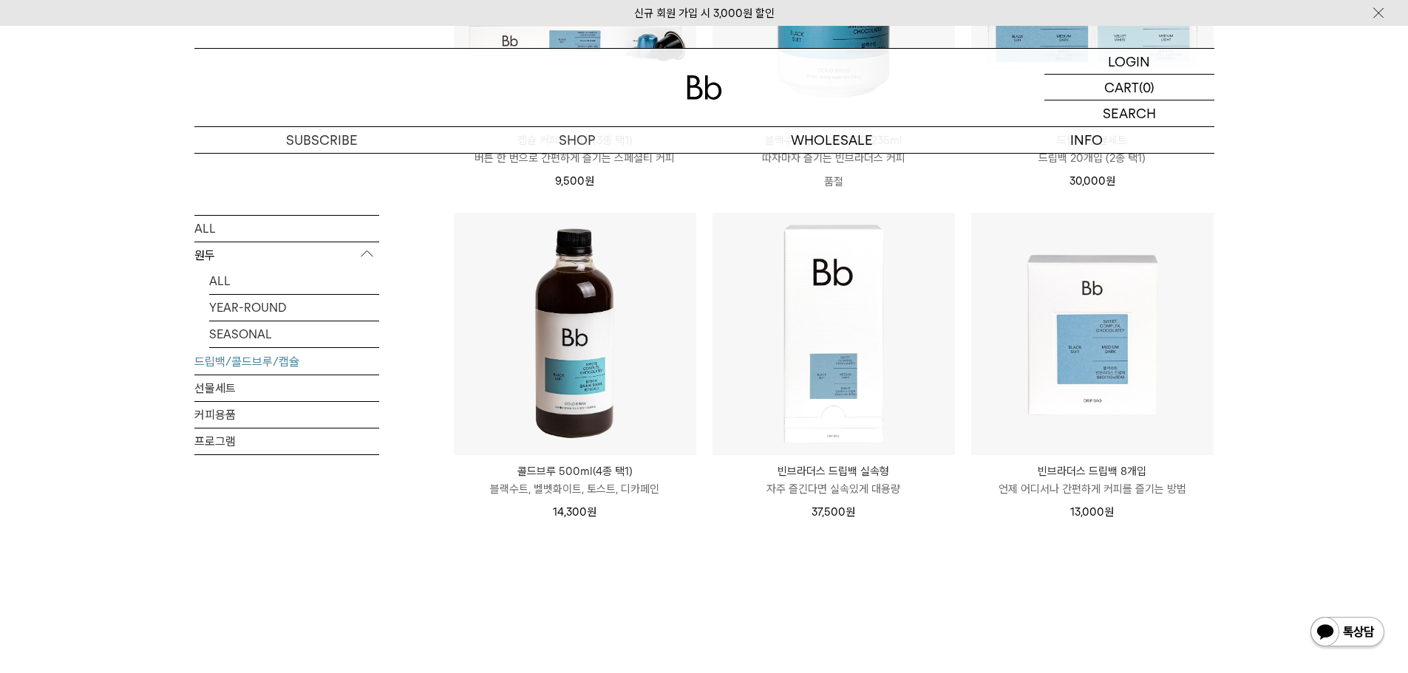
click at [599, 330] on img at bounding box center [575, 334] width 242 height 242
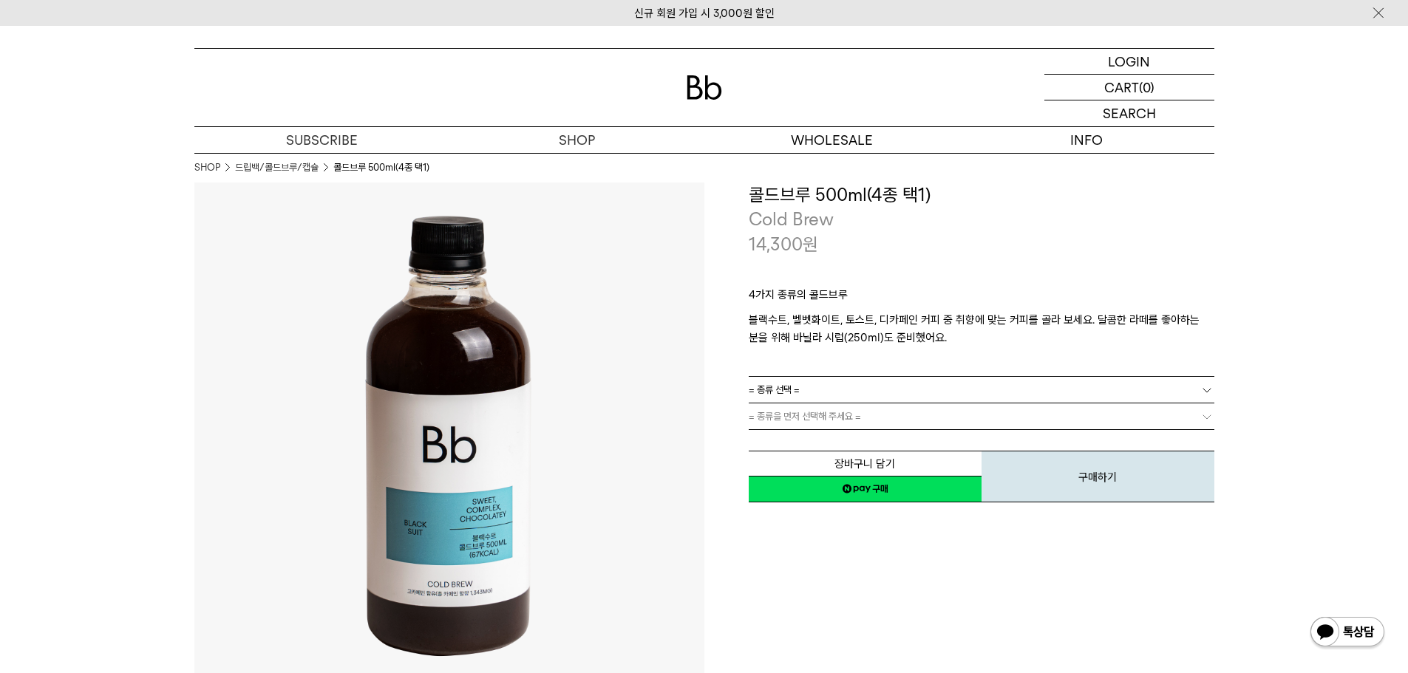
click at [792, 384] on span "= 종류 선택 =" at bounding box center [774, 390] width 51 height 26
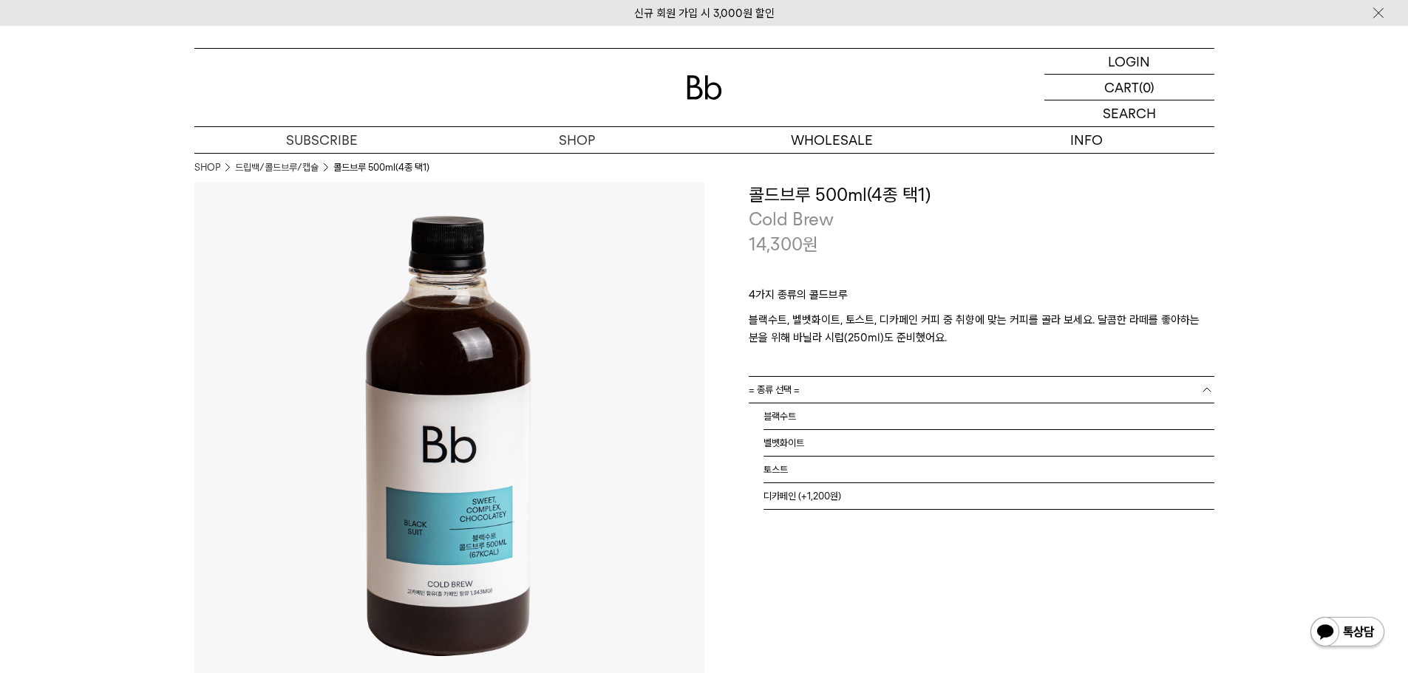
click at [793, 385] on span "= 종류 선택 =" at bounding box center [774, 390] width 51 height 26
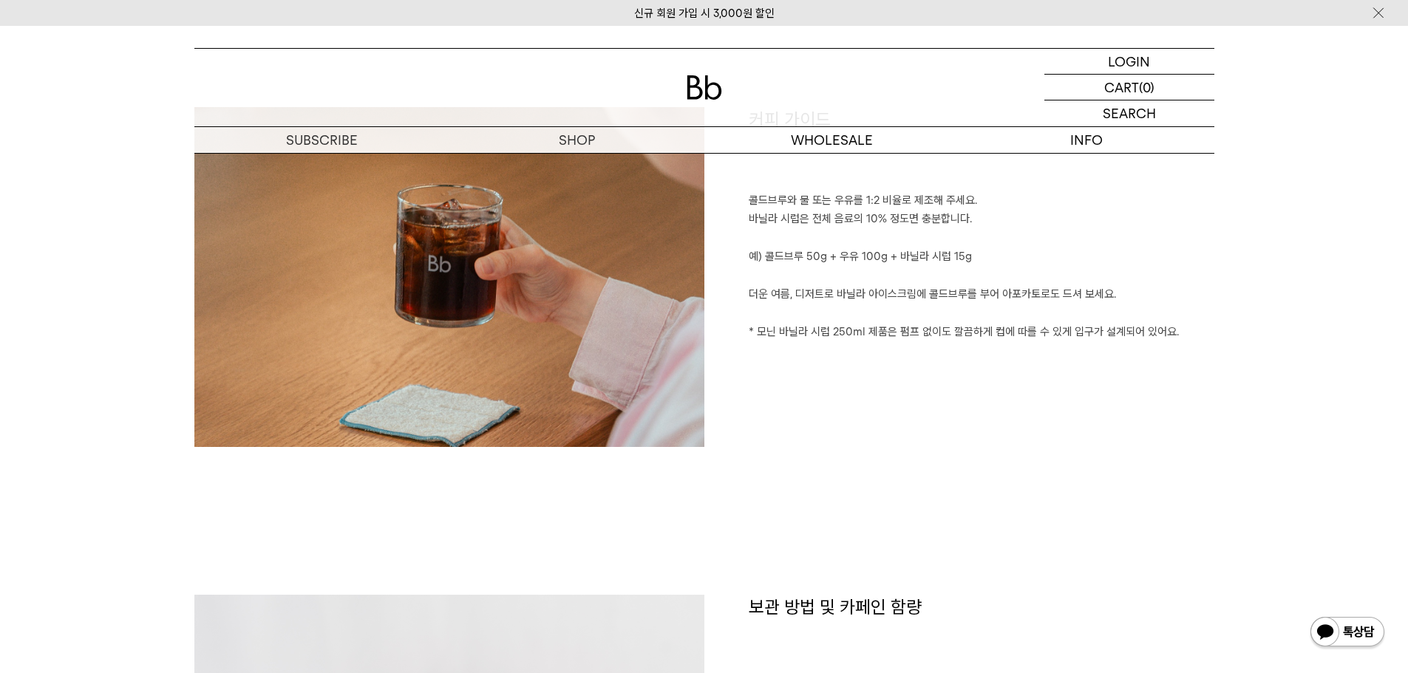
scroll to position [1847, 0]
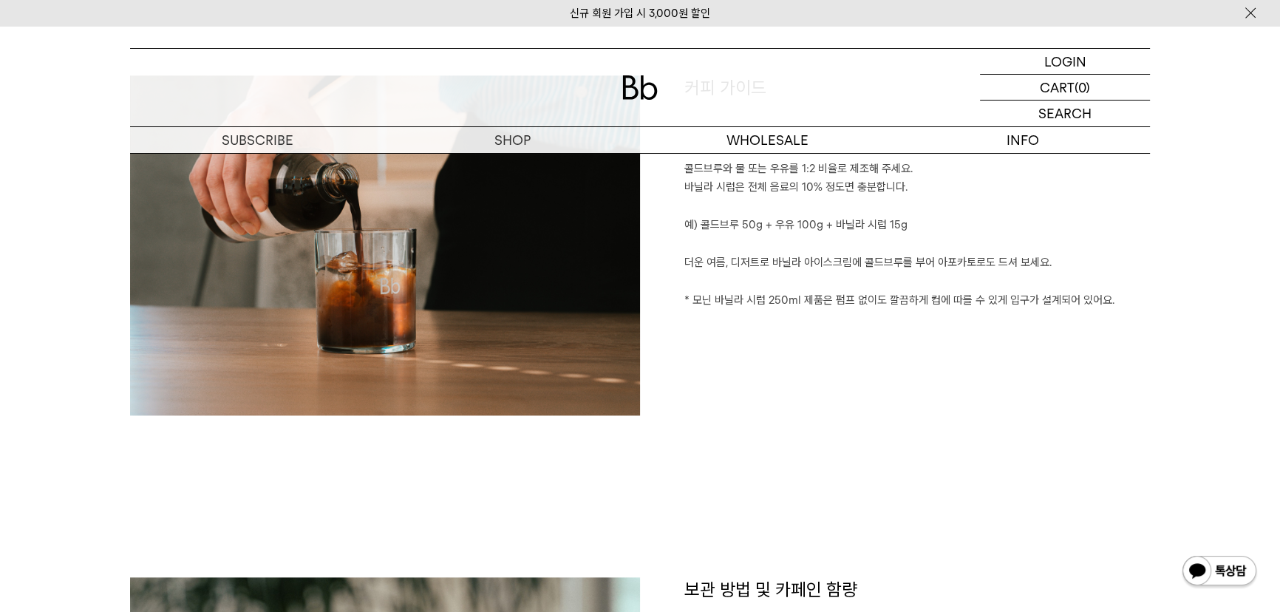
scroll to position [1814, 0]
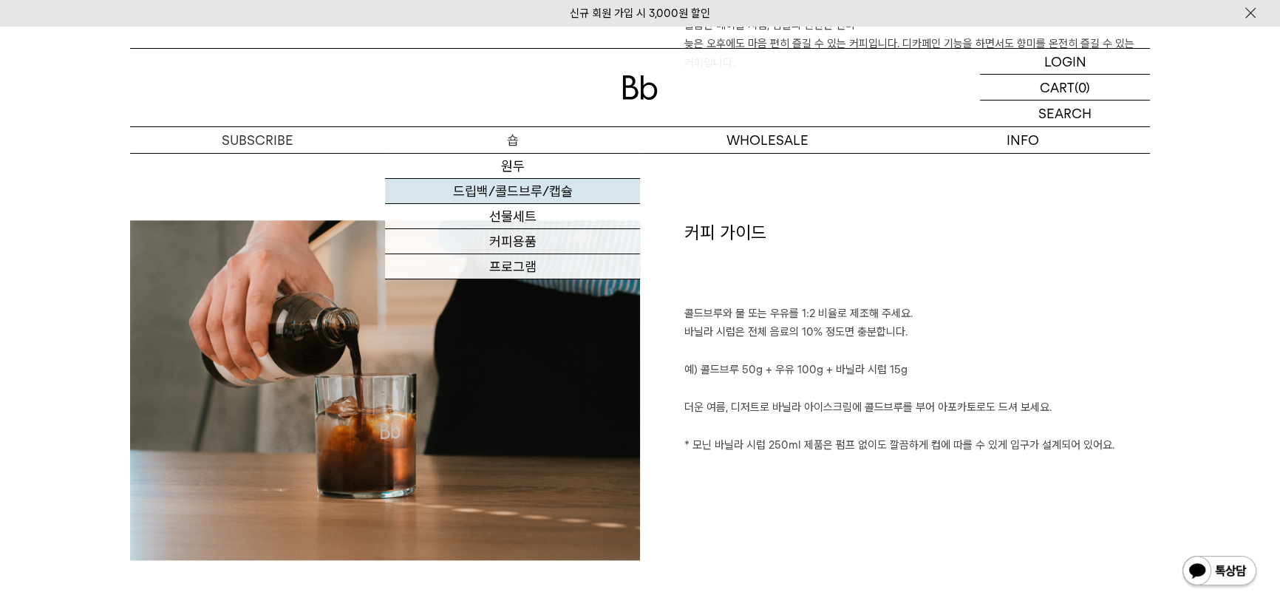
click at [475, 186] on link "드립백/콜드브루/캡슐" at bounding box center [512, 191] width 255 height 25
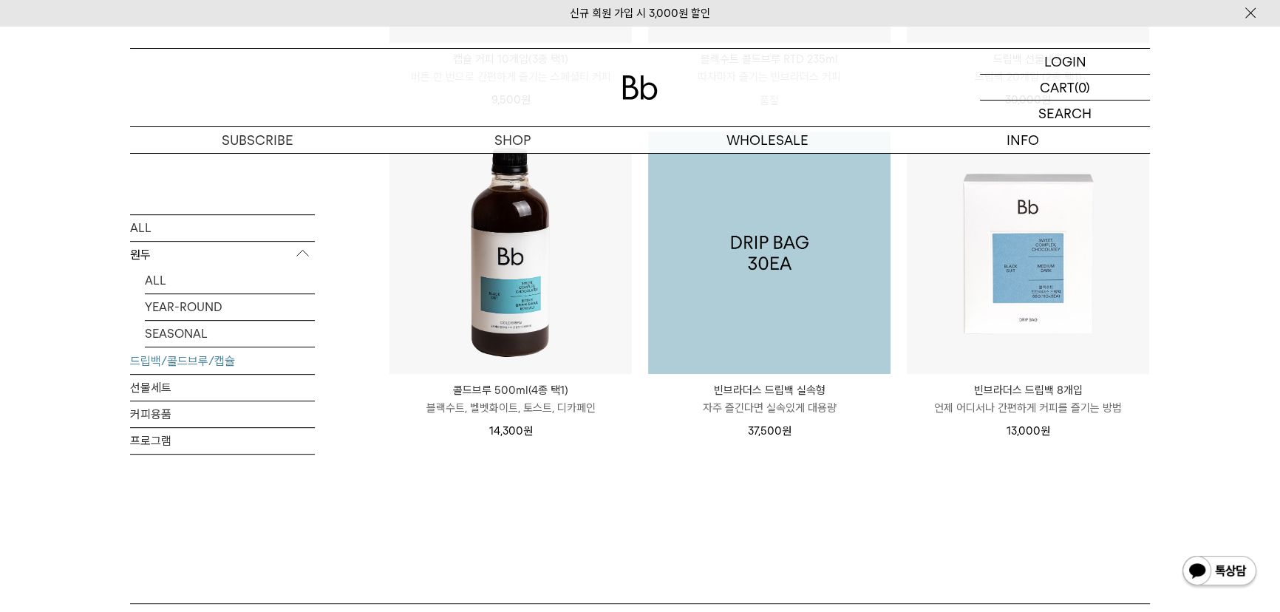
scroll to position [806, 0]
